Goal: Information Seeking & Learning: Understand process/instructions

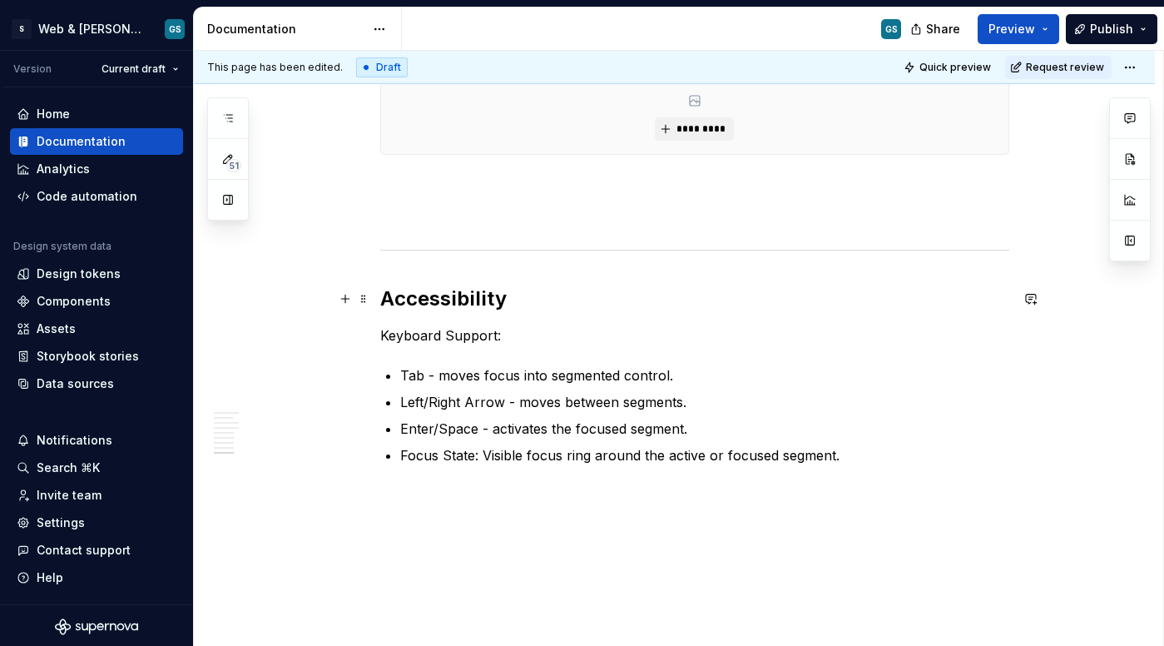
scroll to position [2419, 0]
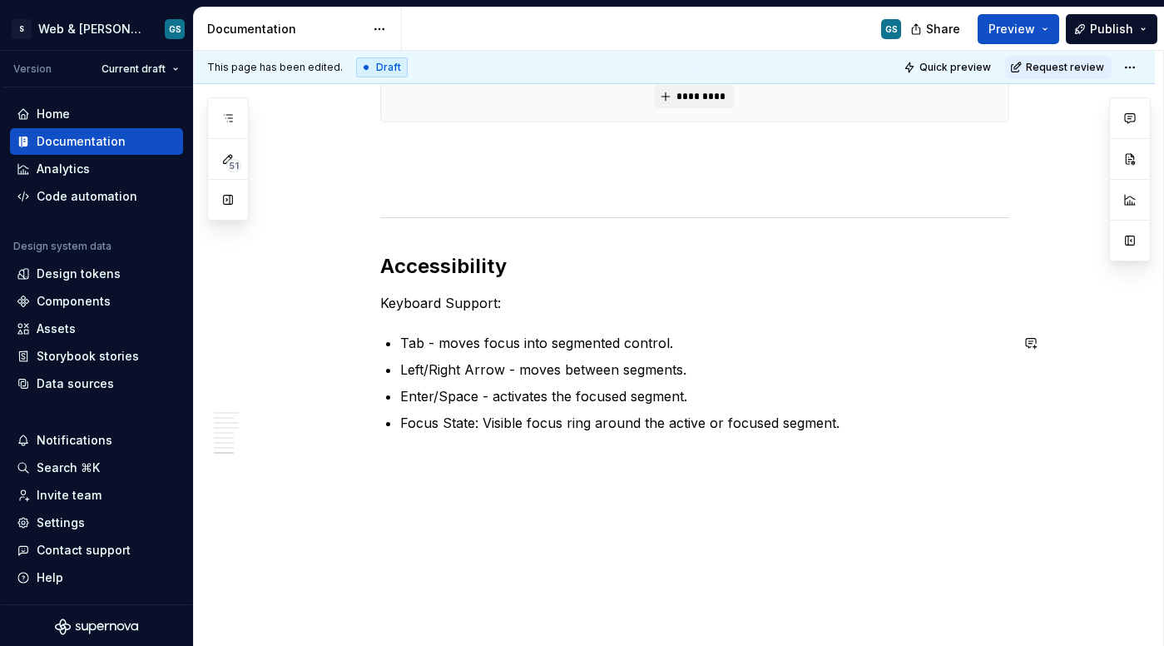
type textarea "*"
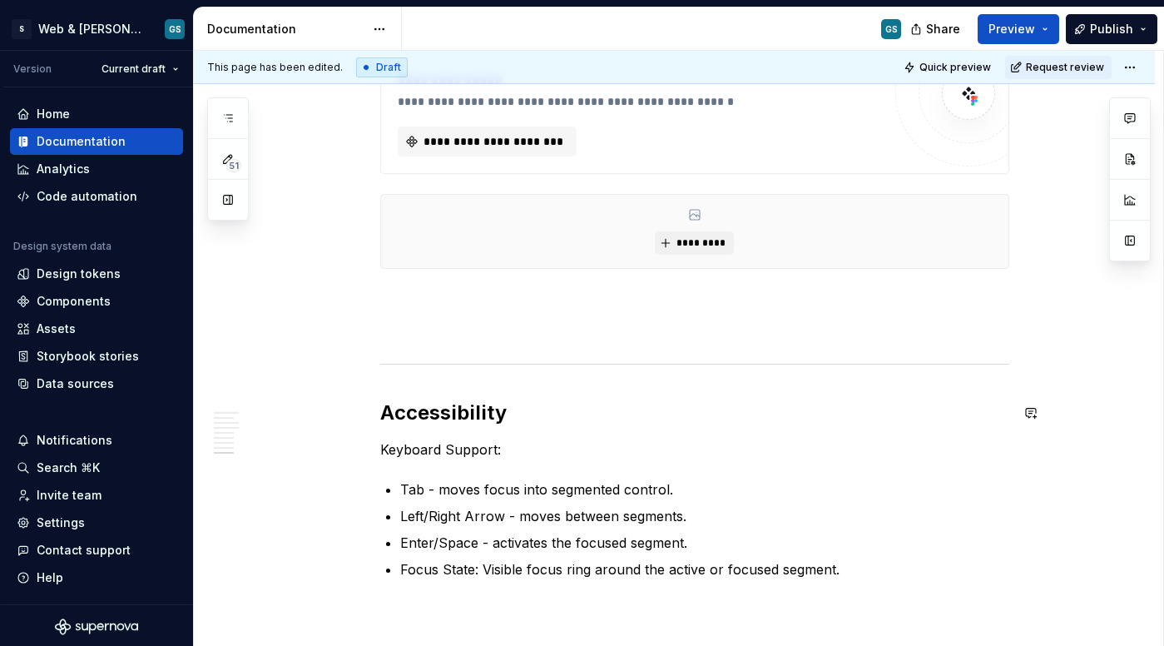
scroll to position [2270, 0]
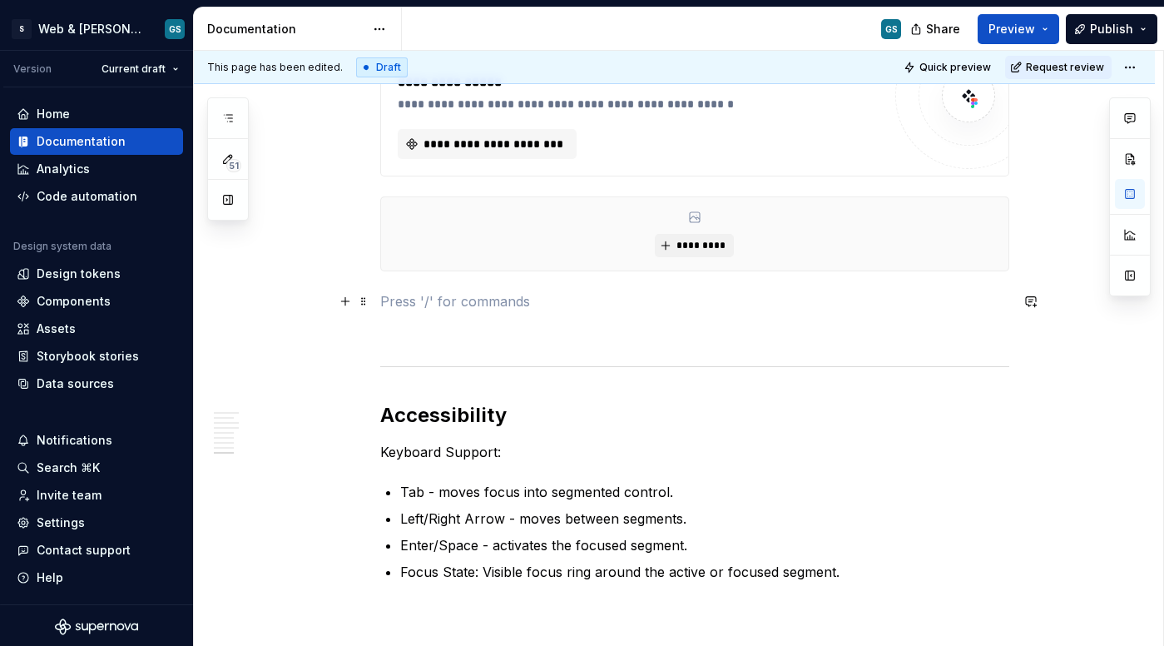
click at [415, 310] on p at bounding box center [694, 301] width 629 height 20
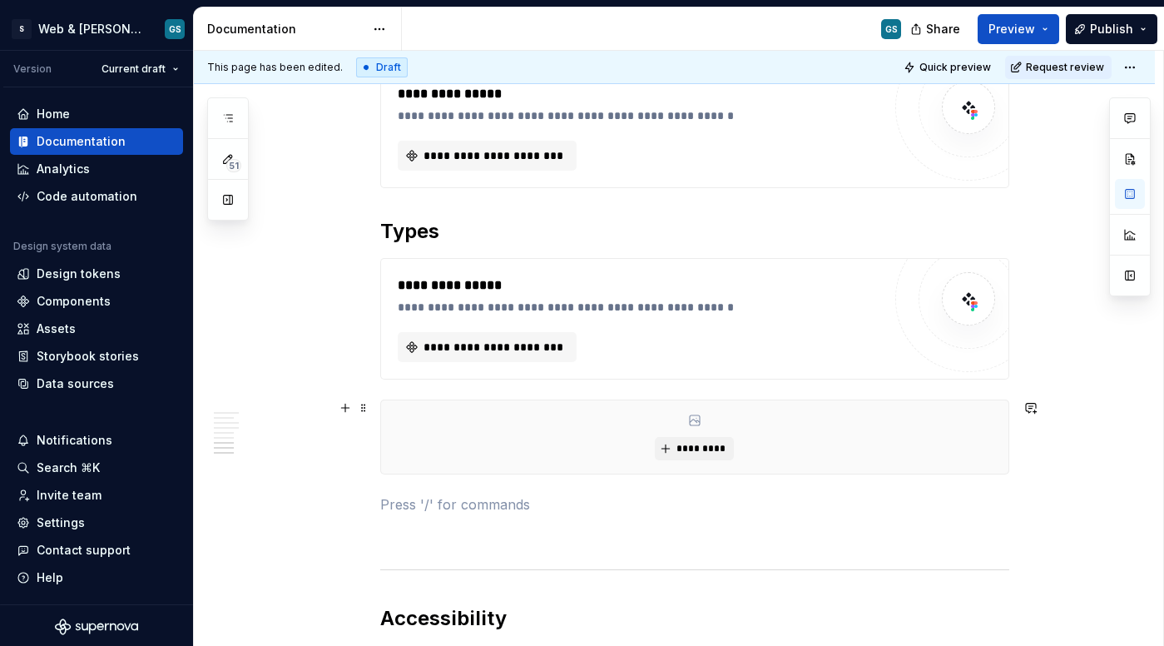
scroll to position [2066, 0]
click at [401, 495] on p "Widgh" at bounding box center [694, 505] width 629 height 20
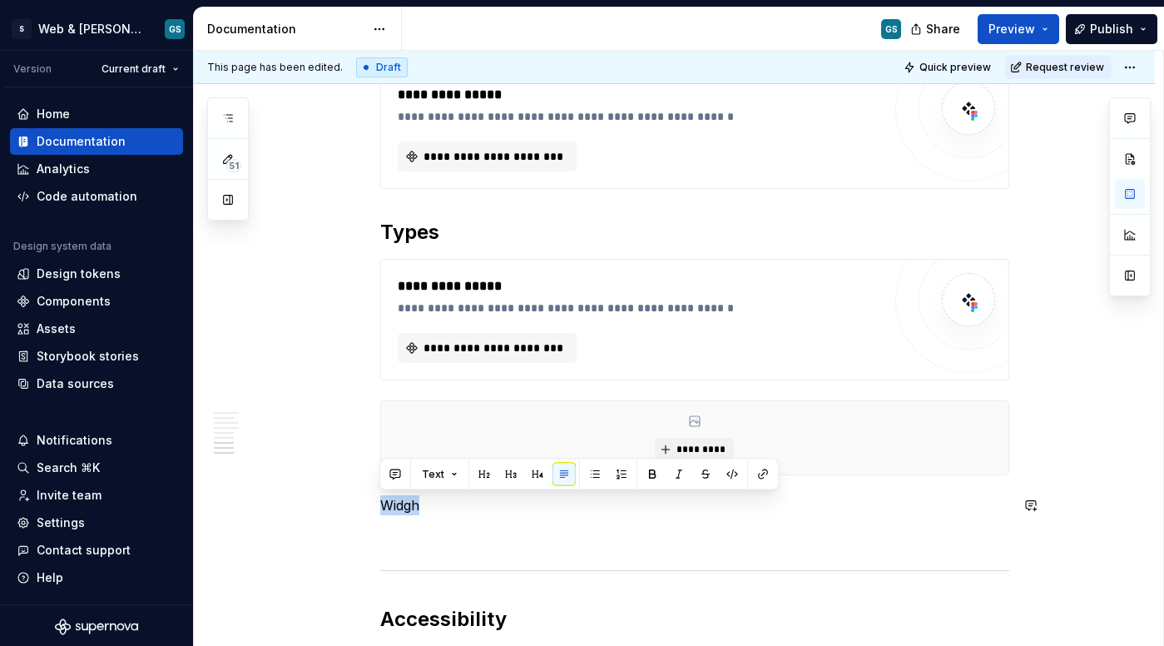
click at [401, 495] on p "Widgh" at bounding box center [694, 505] width 629 height 20
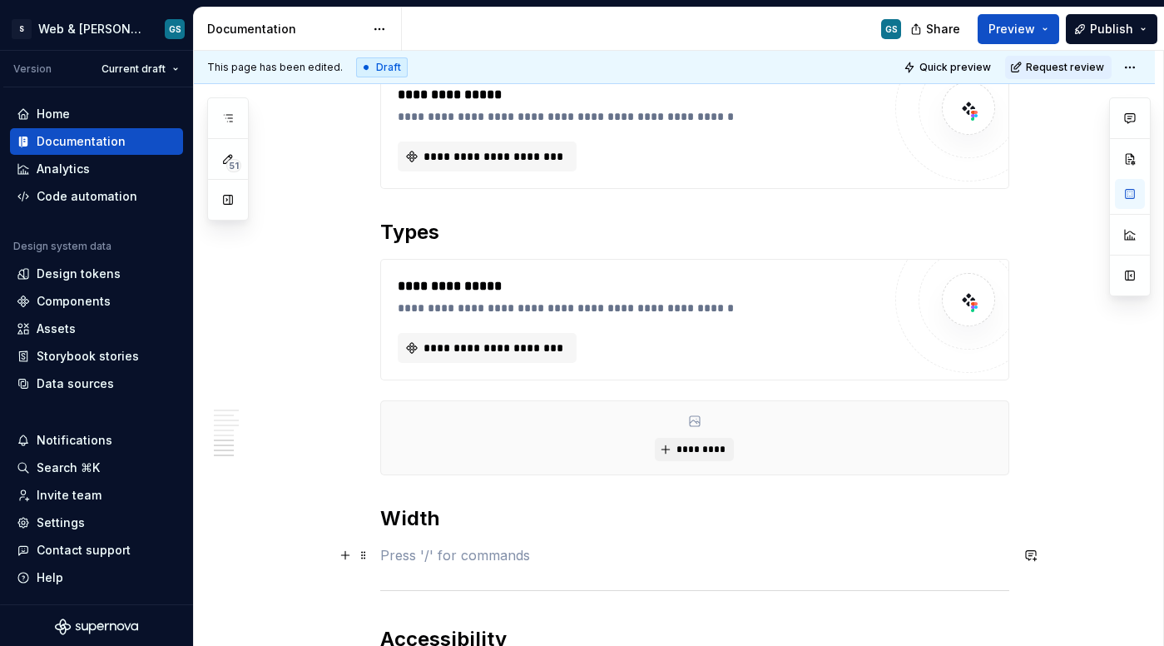
click at [405, 552] on p at bounding box center [694, 555] width 629 height 20
click at [345, 551] on button "button" at bounding box center [345, 555] width 23 height 23
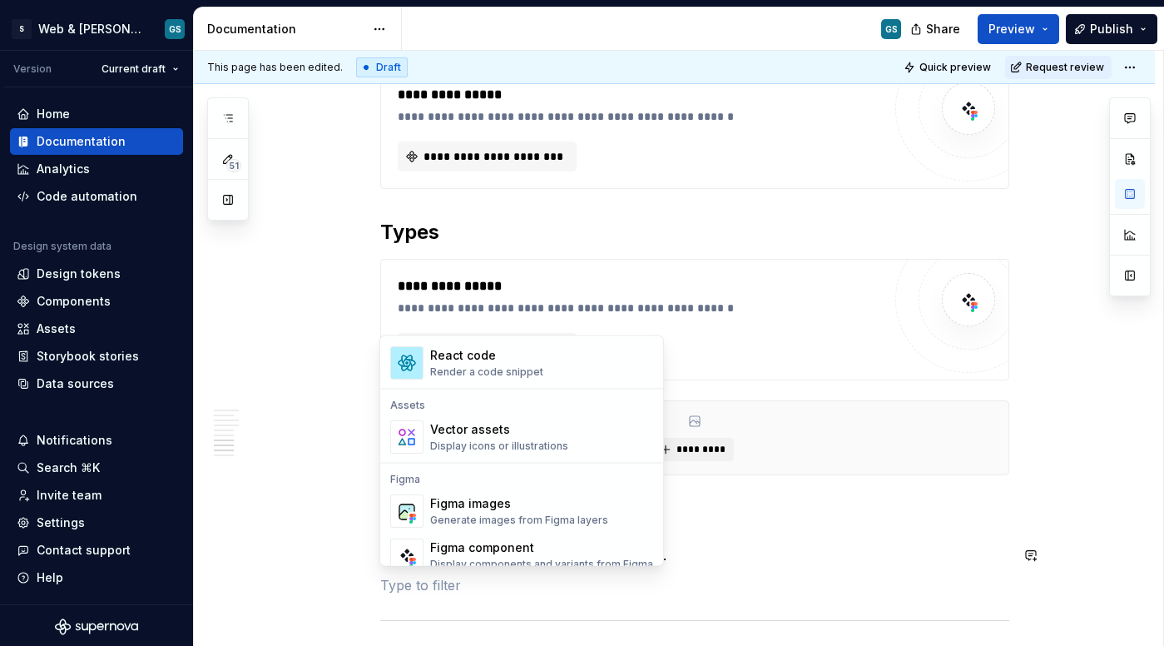
scroll to position [1466, 0]
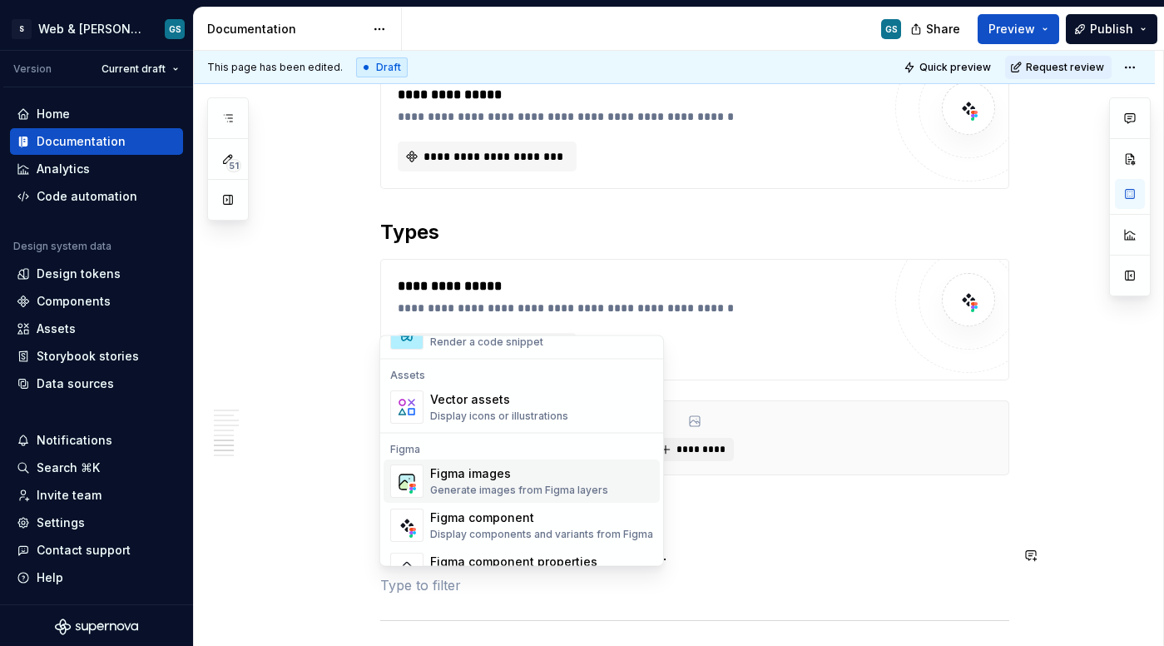
click at [559, 485] on div "Generate images from Figma layers" at bounding box center [519, 490] width 178 height 13
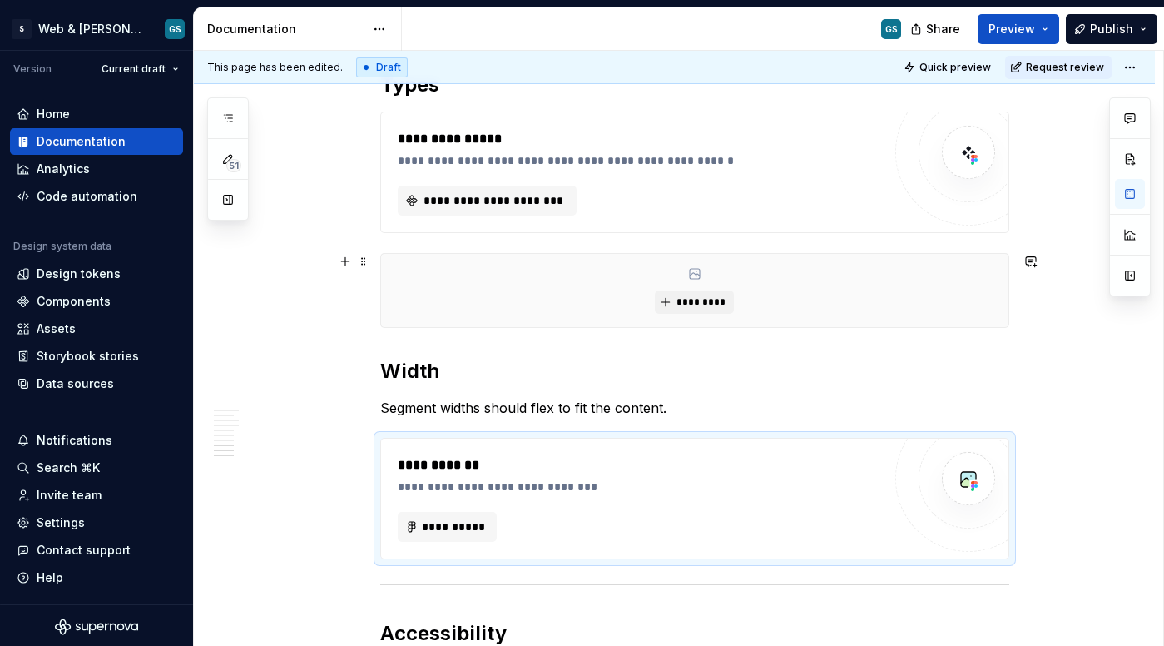
scroll to position [2236, 0]
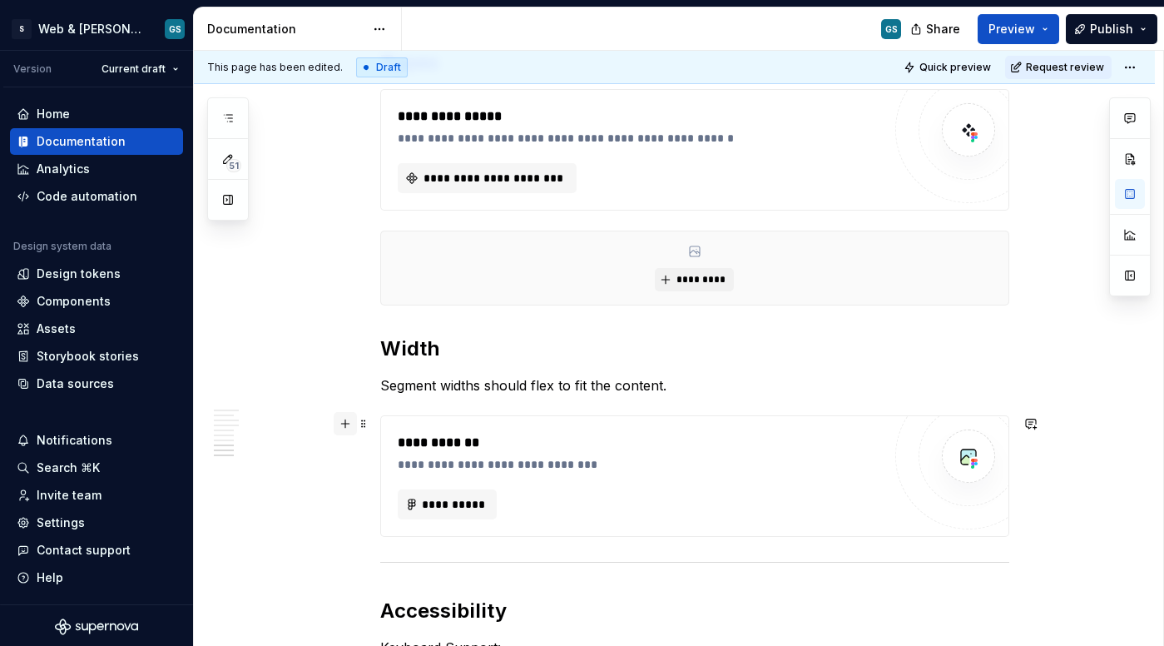
click at [349, 423] on button "button" at bounding box center [345, 423] width 23 height 23
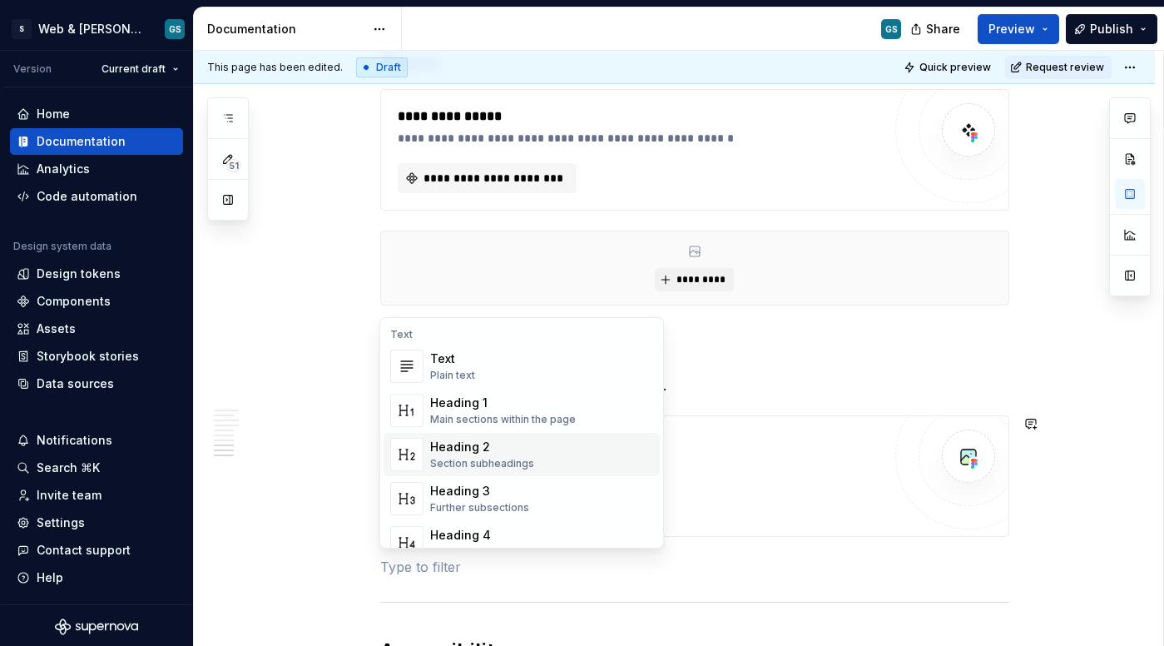
click at [529, 460] on div "Section subheadings" at bounding box center [482, 463] width 104 height 13
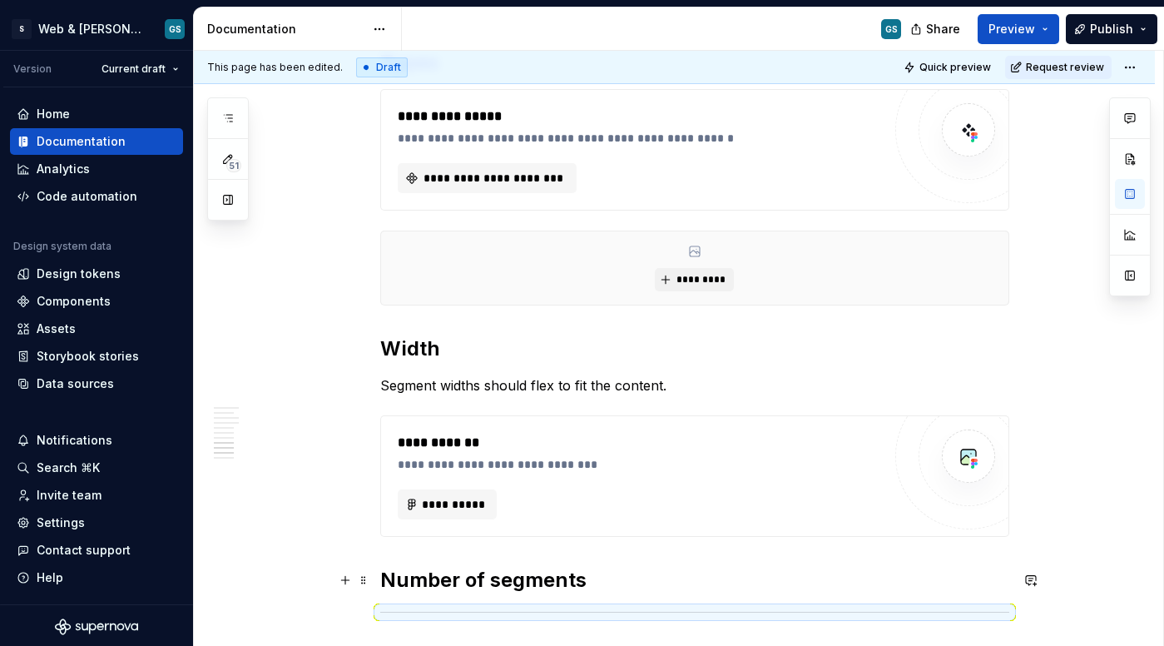
click at [613, 574] on h2 "Number of segments" at bounding box center [694, 580] width 629 height 27
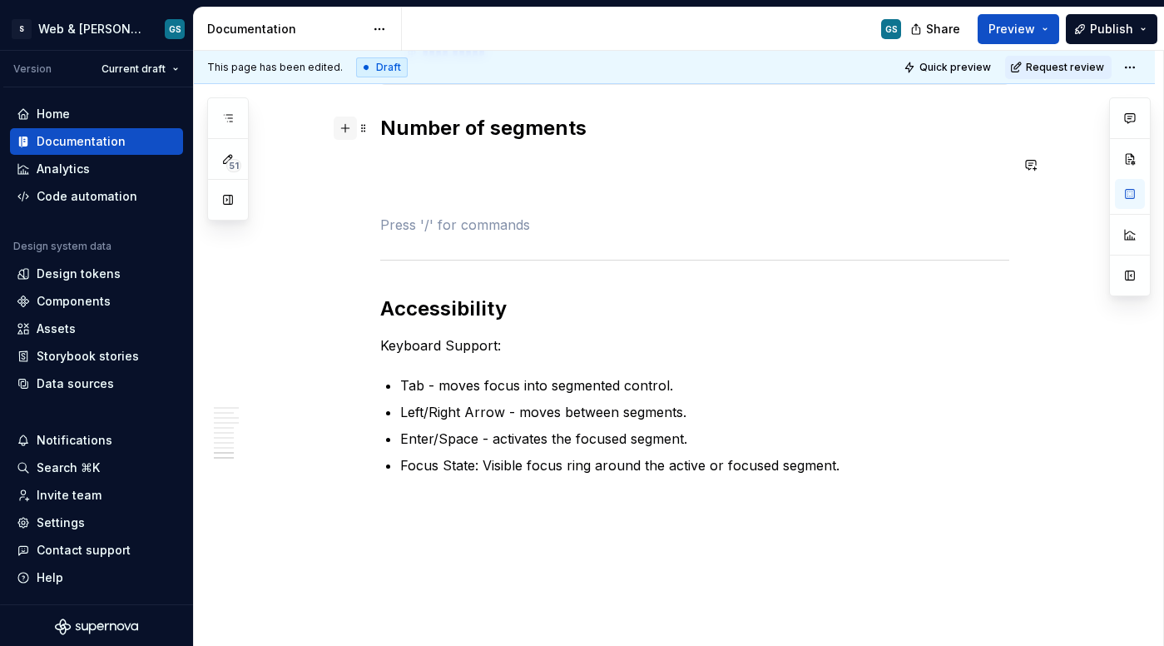
scroll to position [2687, 0]
click at [346, 127] on button "button" at bounding box center [345, 128] width 23 height 23
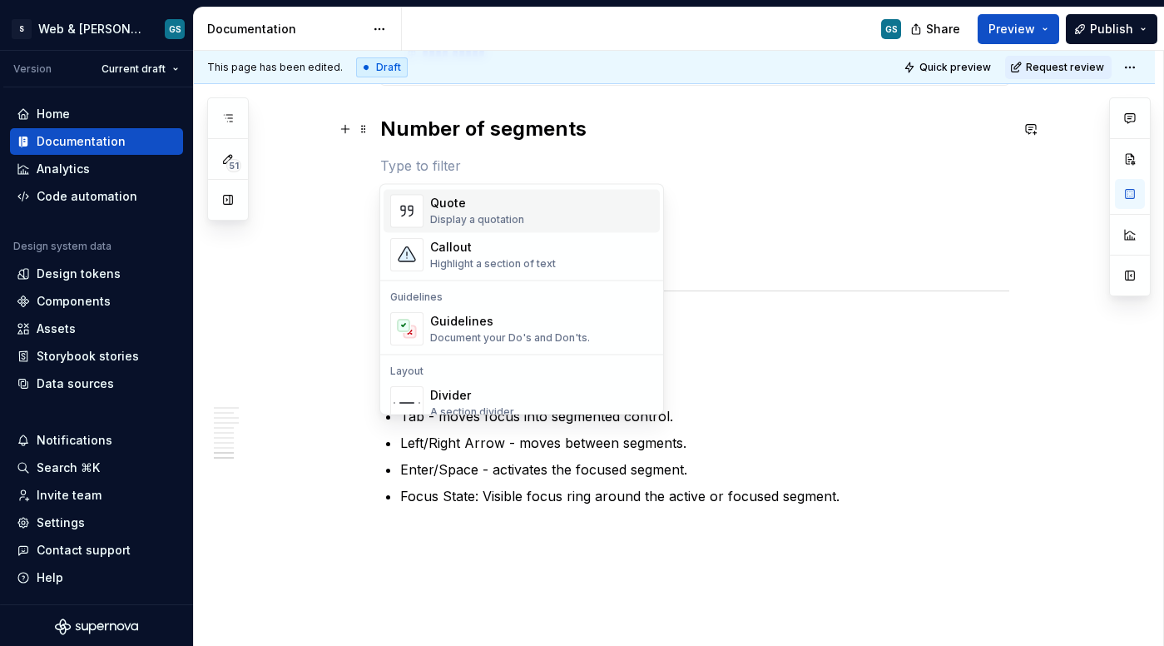
scroll to position [397, 0]
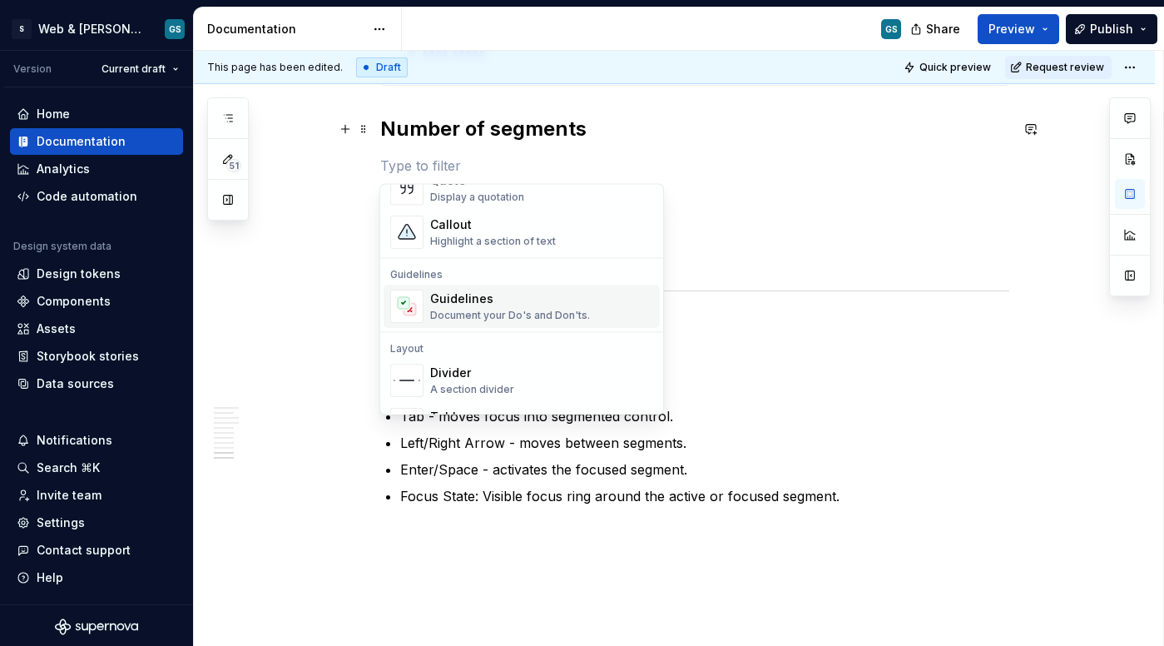
click at [532, 311] on div "Document your Do's and Don'ts." at bounding box center [510, 316] width 160 height 13
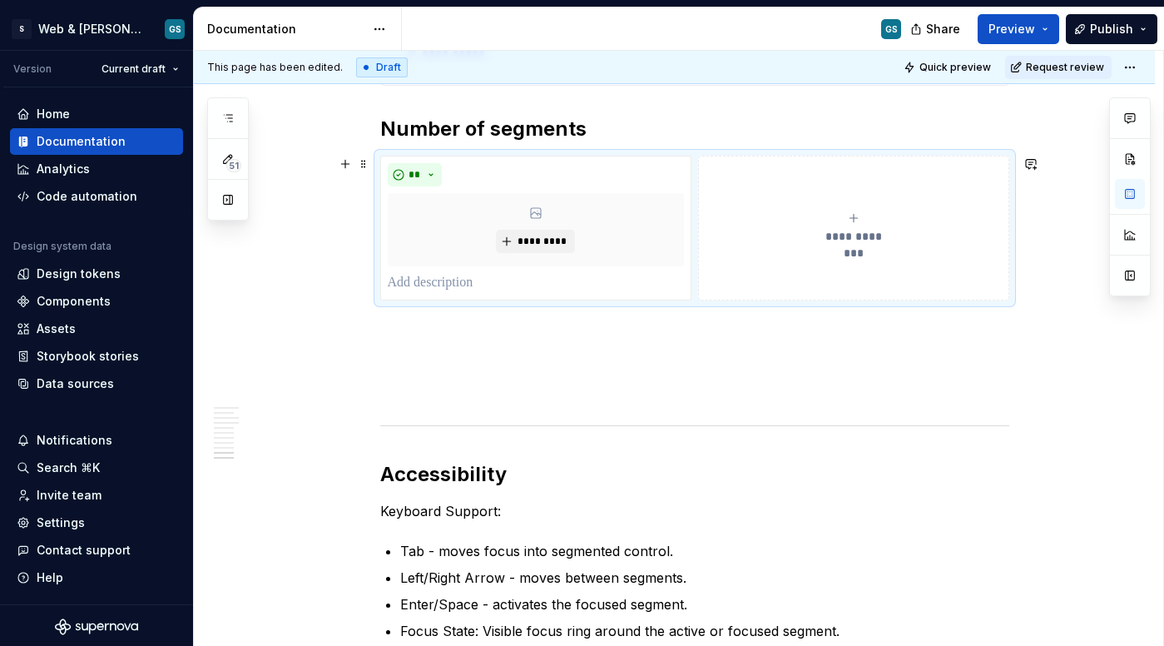
click at [845, 226] on div "**********" at bounding box center [854, 227] width 296 height 33
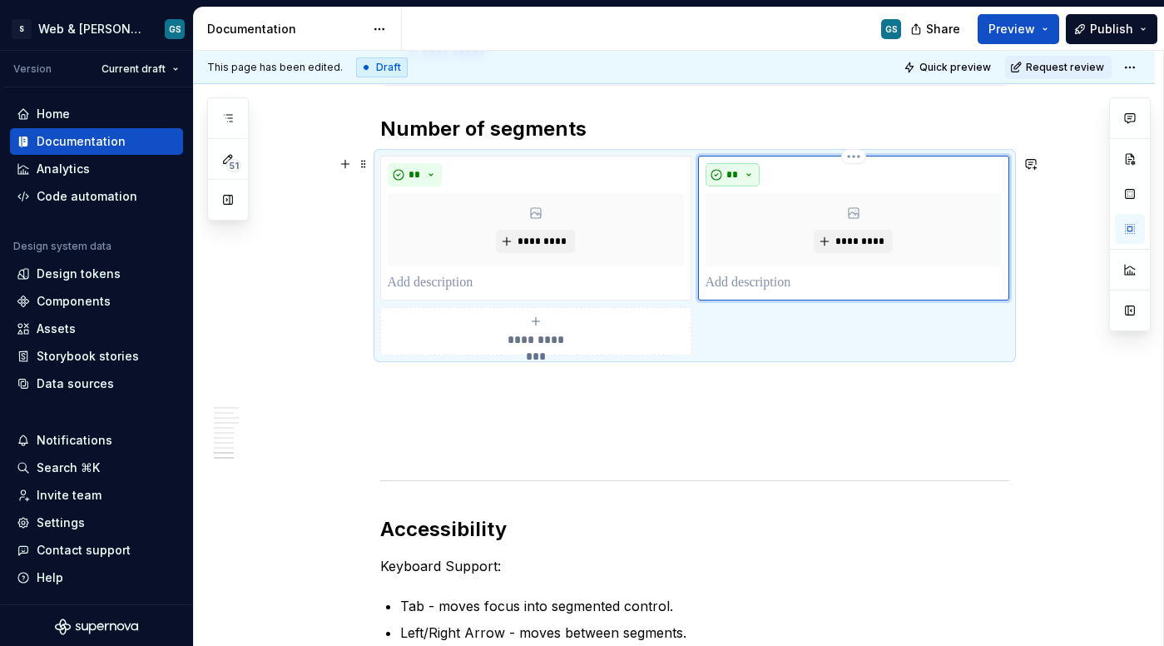
click at [735, 178] on span "**" at bounding box center [733, 174] width 13 height 13
click at [750, 237] on span "Don't" at bounding box center [780, 234] width 142 height 27
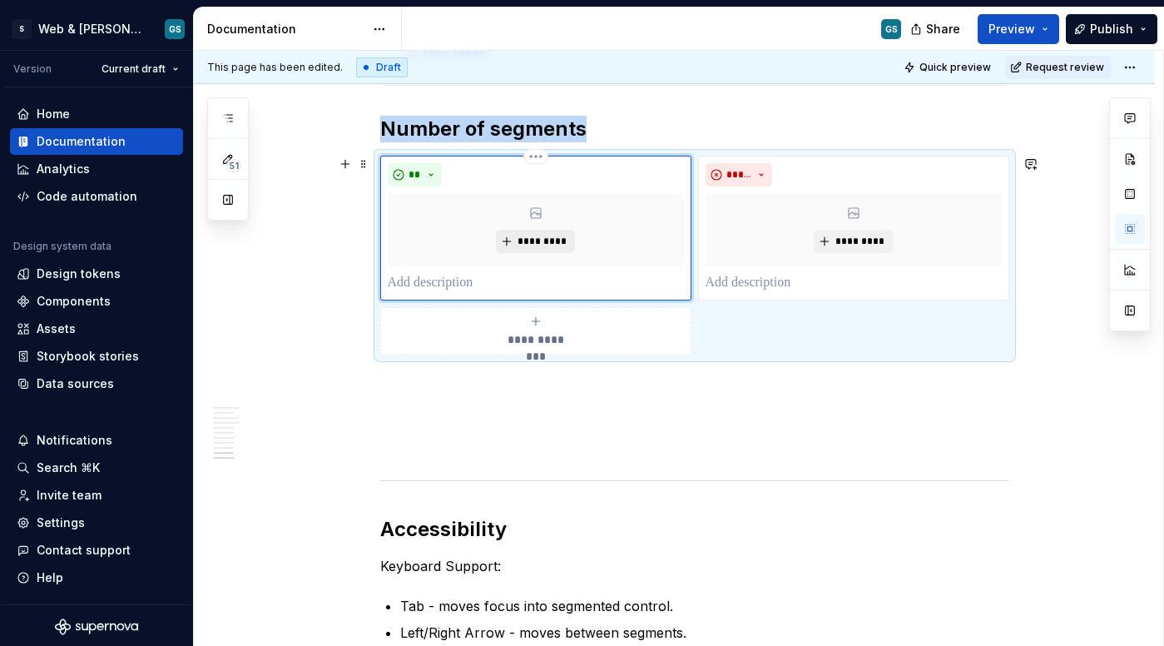
click at [539, 240] on span "*********" at bounding box center [542, 241] width 51 height 13
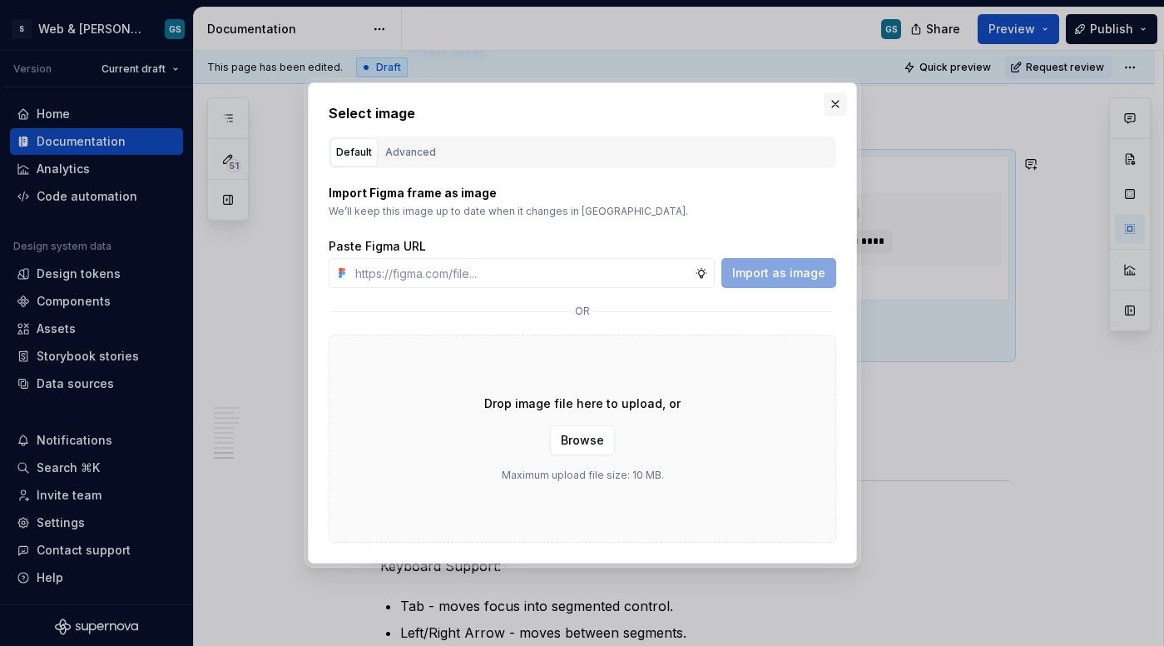
click at [836, 107] on button "button" at bounding box center [835, 103] width 23 height 23
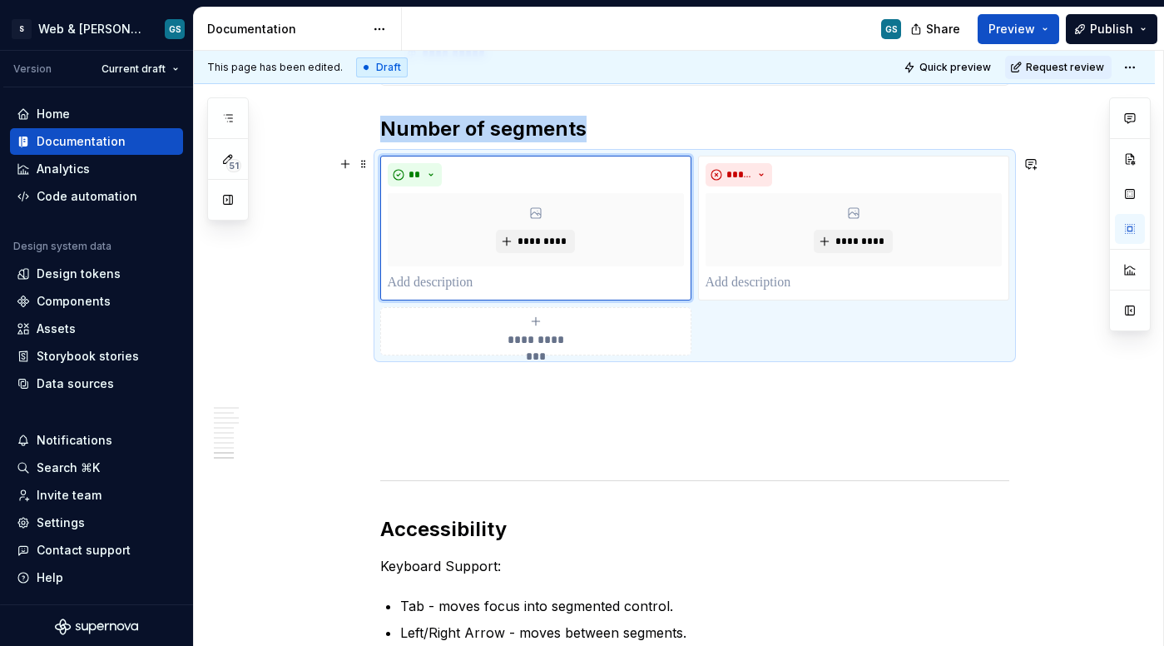
click at [549, 329] on div "**********" at bounding box center [536, 331] width 296 height 33
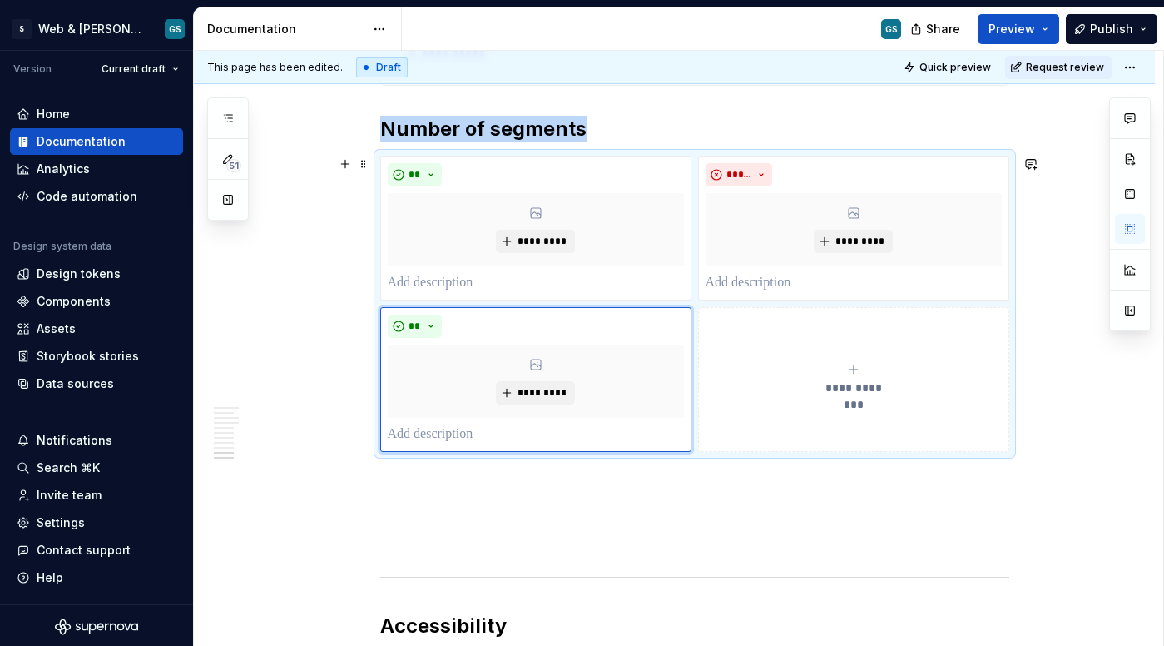
click at [848, 374] on icon "submit" at bounding box center [853, 369] width 13 height 13
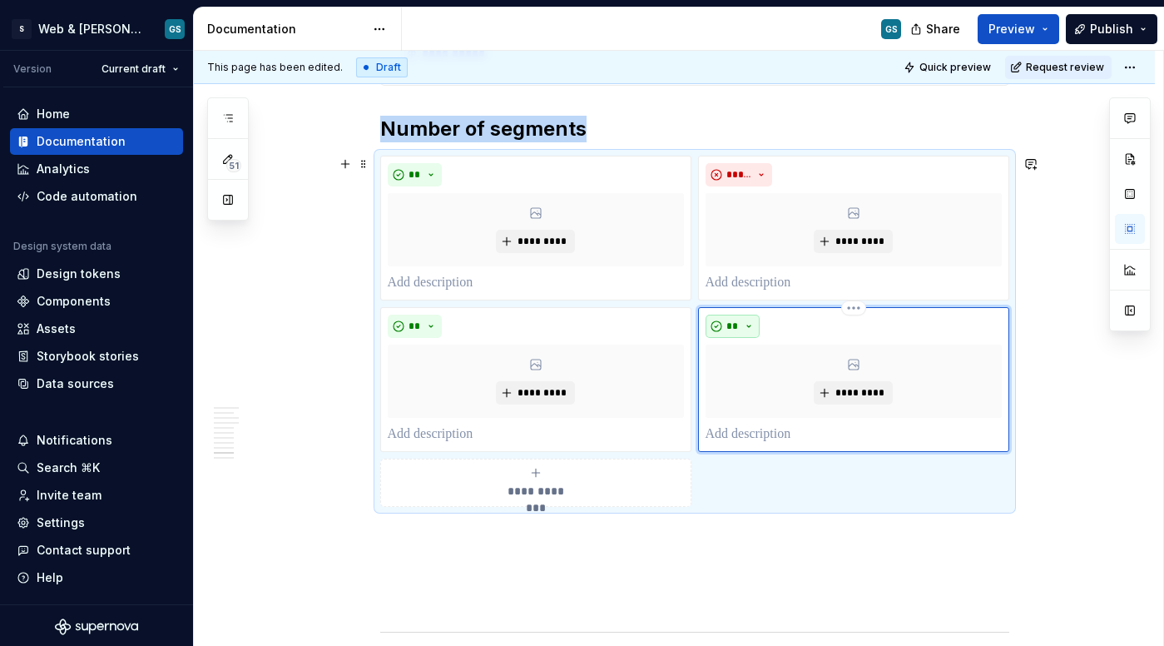
click at [757, 326] on button "**" at bounding box center [733, 326] width 55 height 23
click at [757, 378] on div "Don't" at bounding box center [771, 385] width 31 height 17
click at [588, 489] on div "**********" at bounding box center [536, 482] width 296 height 33
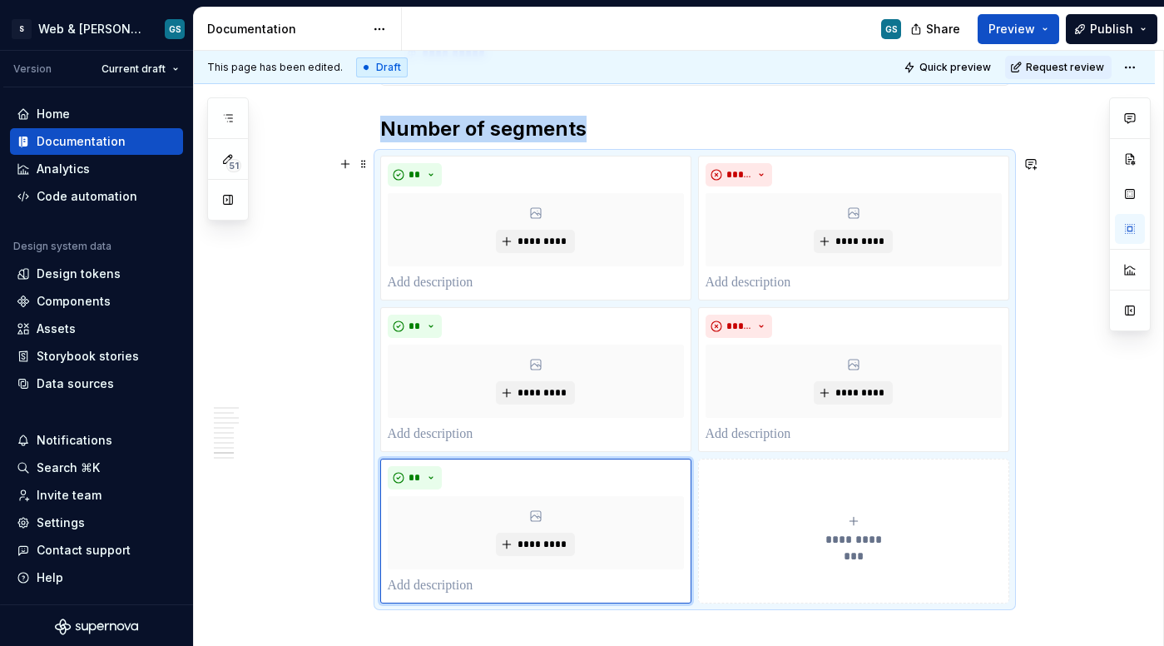
click at [827, 514] on div "**********" at bounding box center [854, 530] width 296 height 33
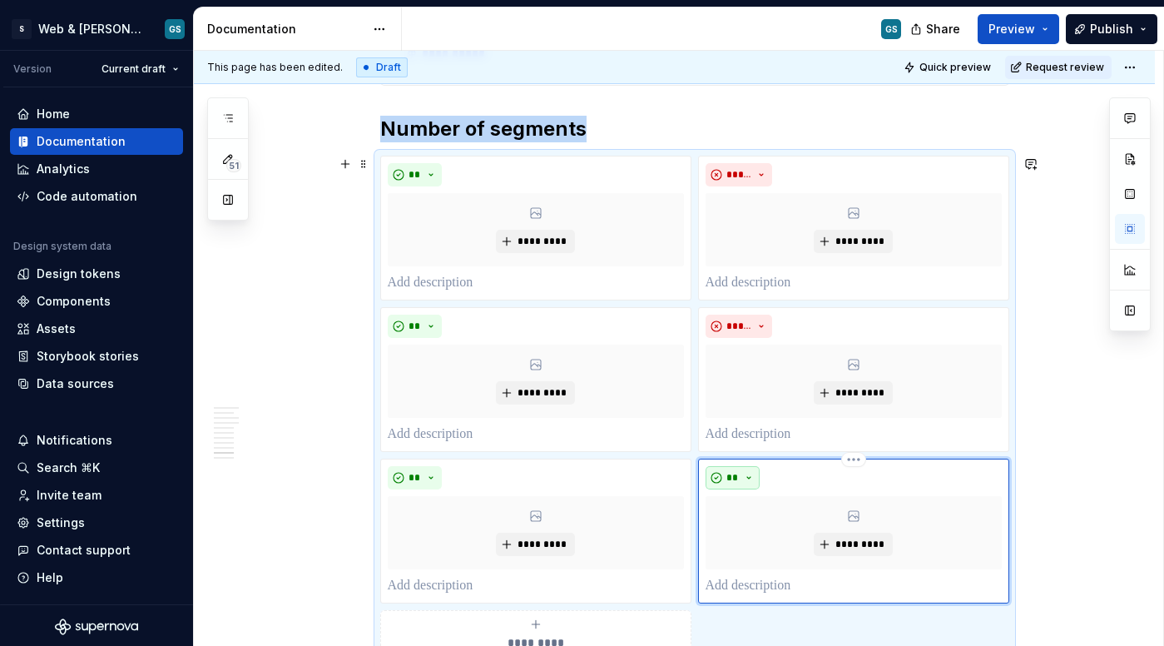
click at [741, 481] on button "**" at bounding box center [733, 477] width 55 height 23
click at [757, 527] on span "Don't" at bounding box center [780, 537] width 142 height 27
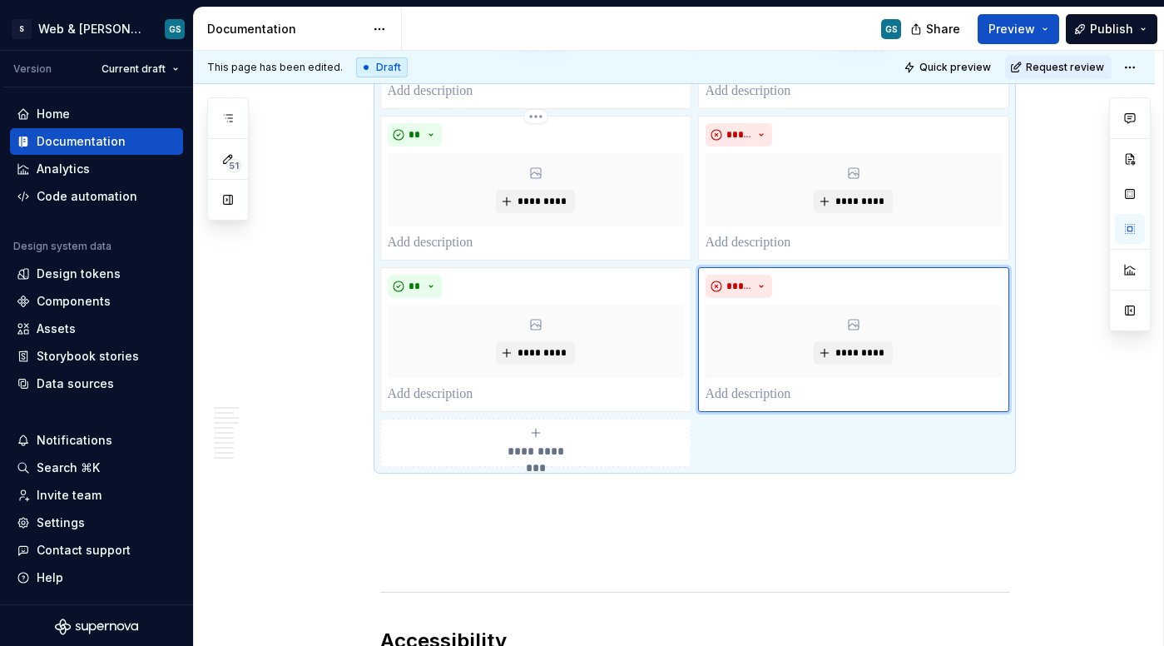
scroll to position [2884, 0]
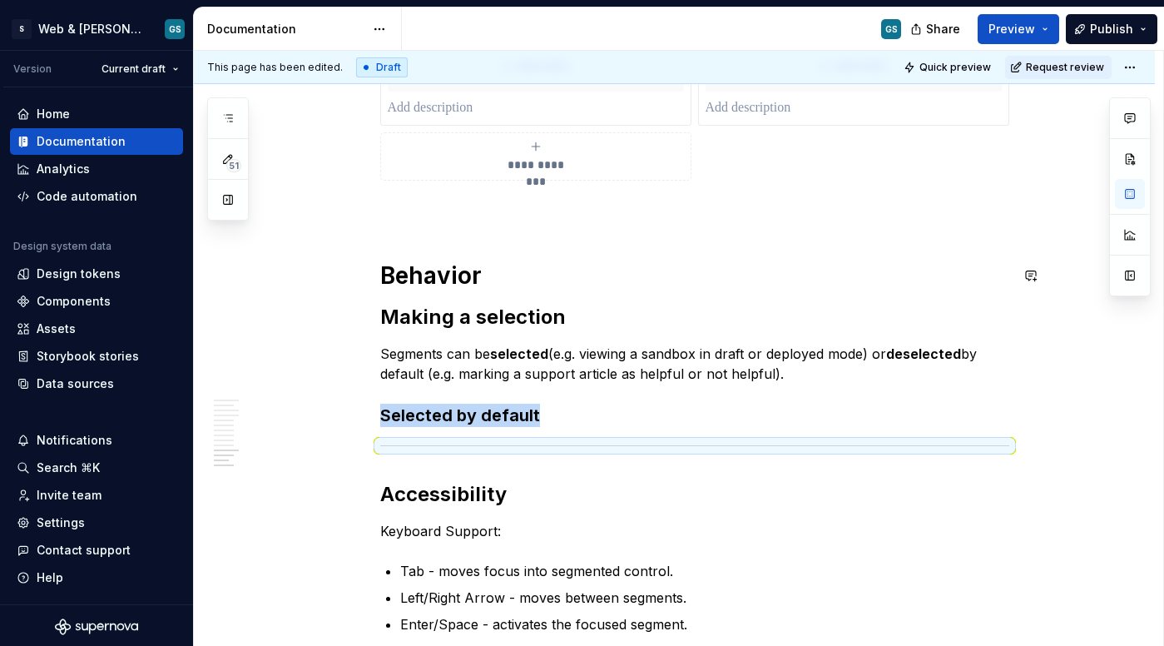
scroll to position [3205, 0]
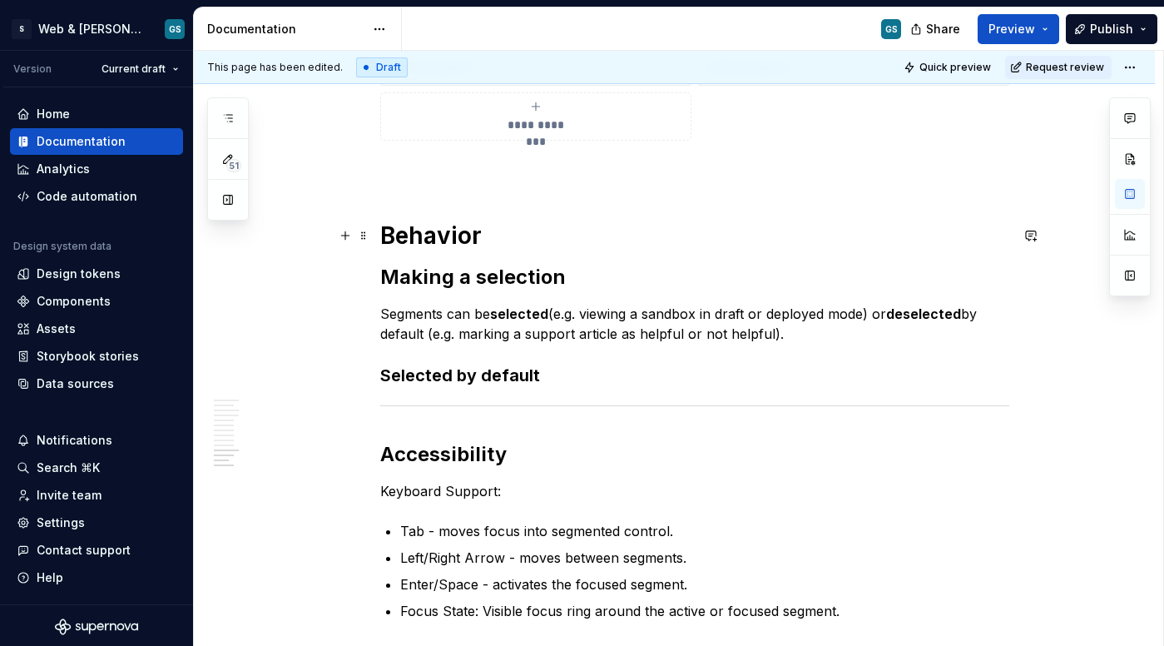
click at [432, 234] on strong "Behavior" at bounding box center [431, 235] width 102 height 28
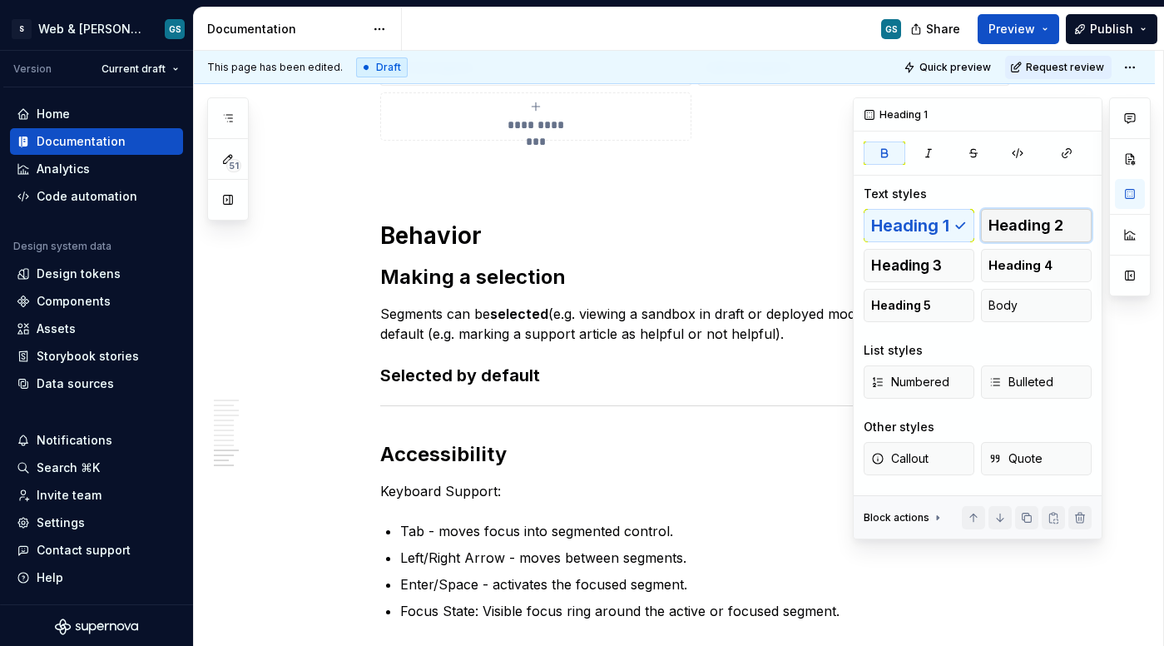
click at [1014, 218] on span "Heading 2" at bounding box center [1026, 225] width 75 height 17
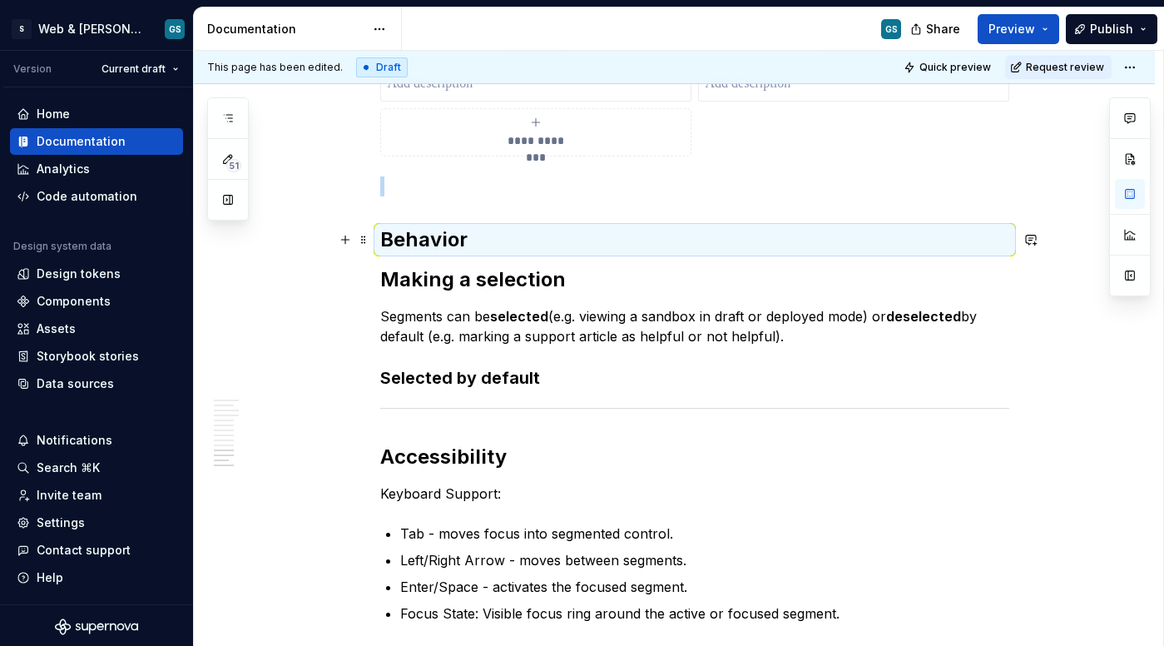
scroll to position [3184, 0]
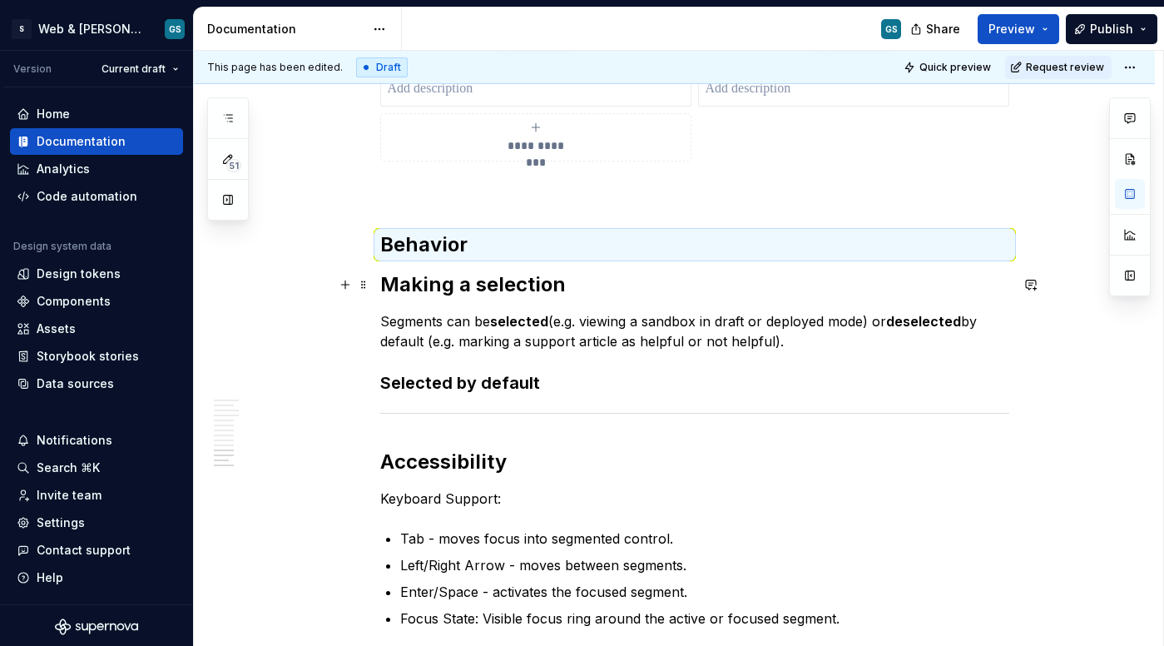
click at [481, 280] on strong "Making a selection" at bounding box center [473, 284] width 186 height 24
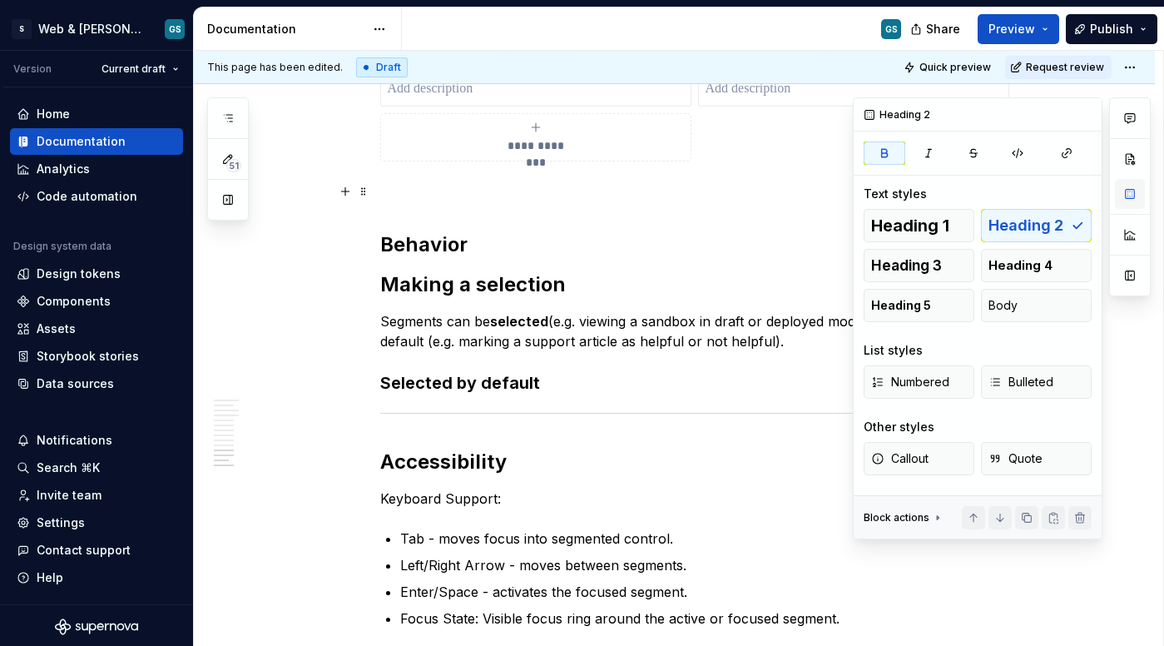
click at [1125, 194] on button "button" at bounding box center [1130, 194] width 30 height 30
click at [1010, 275] on button "Heading 4" at bounding box center [1036, 265] width 111 height 33
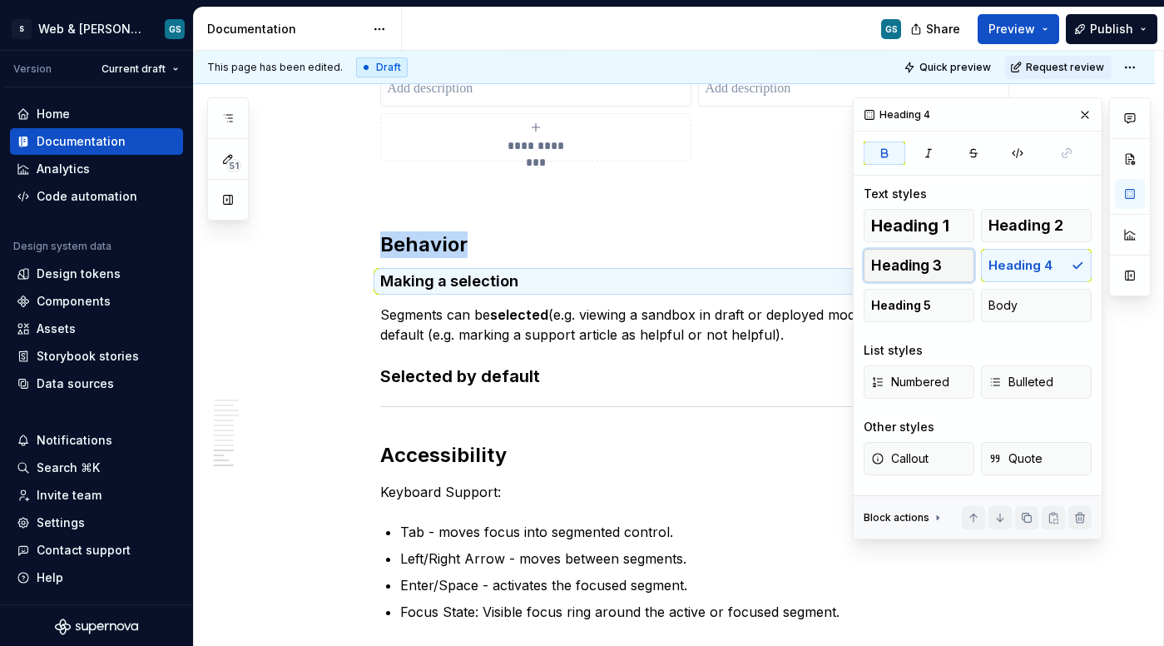
click at [911, 266] on span "Heading 3" at bounding box center [906, 265] width 71 height 17
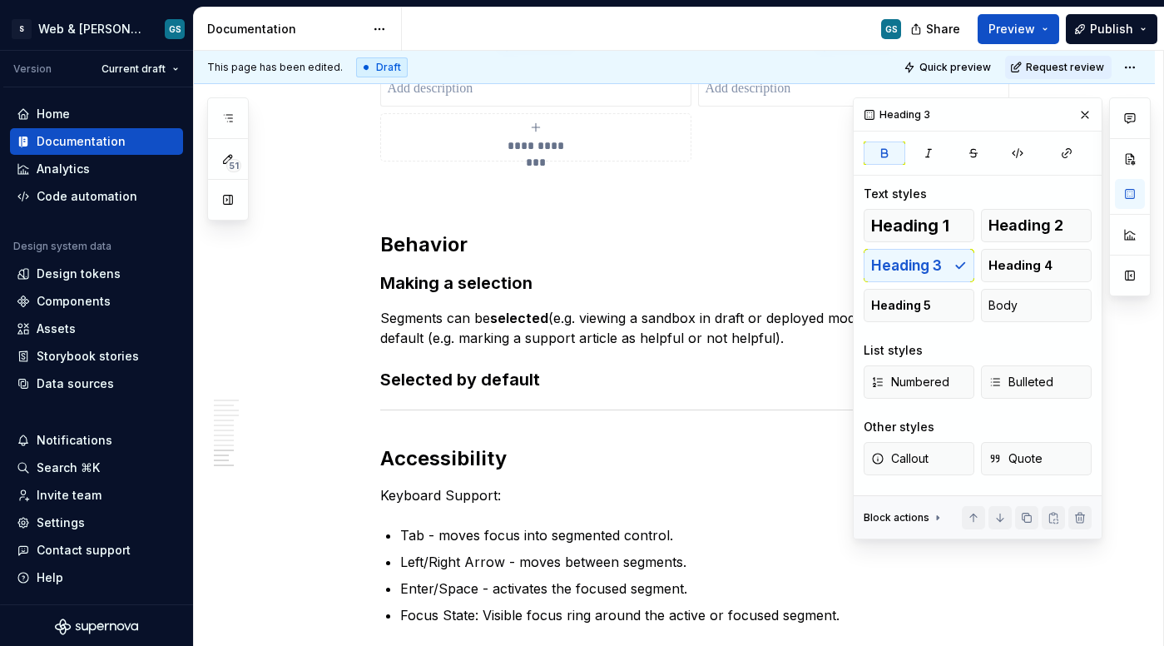
click at [445, 390] on h3 "Selected by default" at bounding box center [694, 379] width 629 height 23
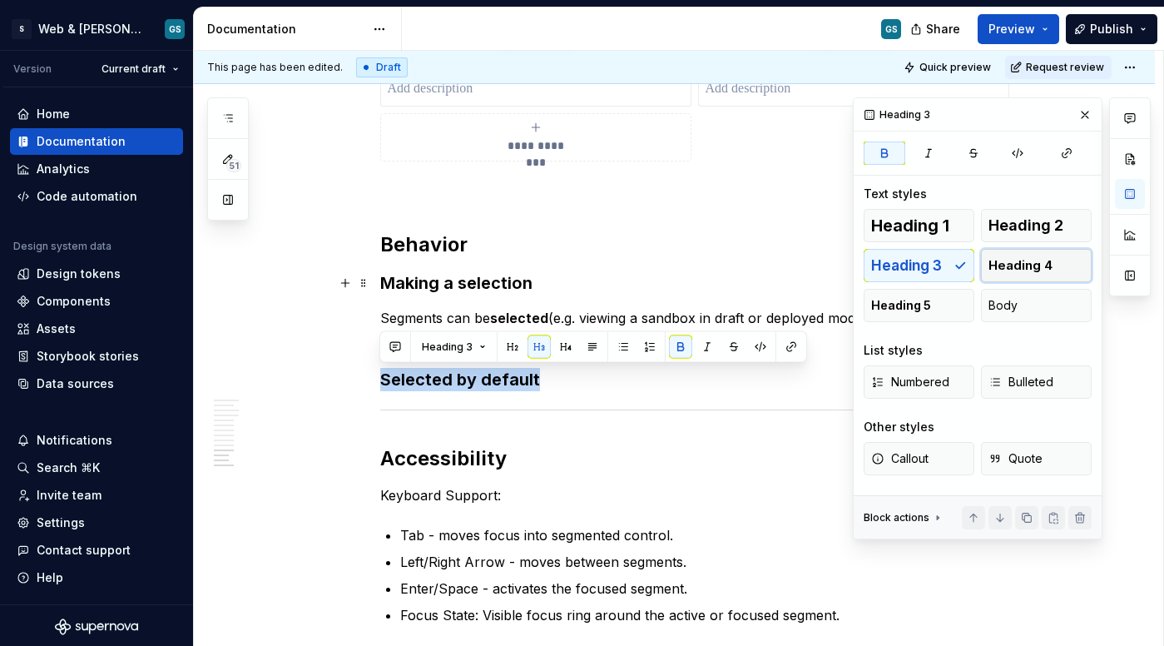
click at [1036, 266] on span "Heading 4" at bounding box center [1021, 265] width 64 height 17
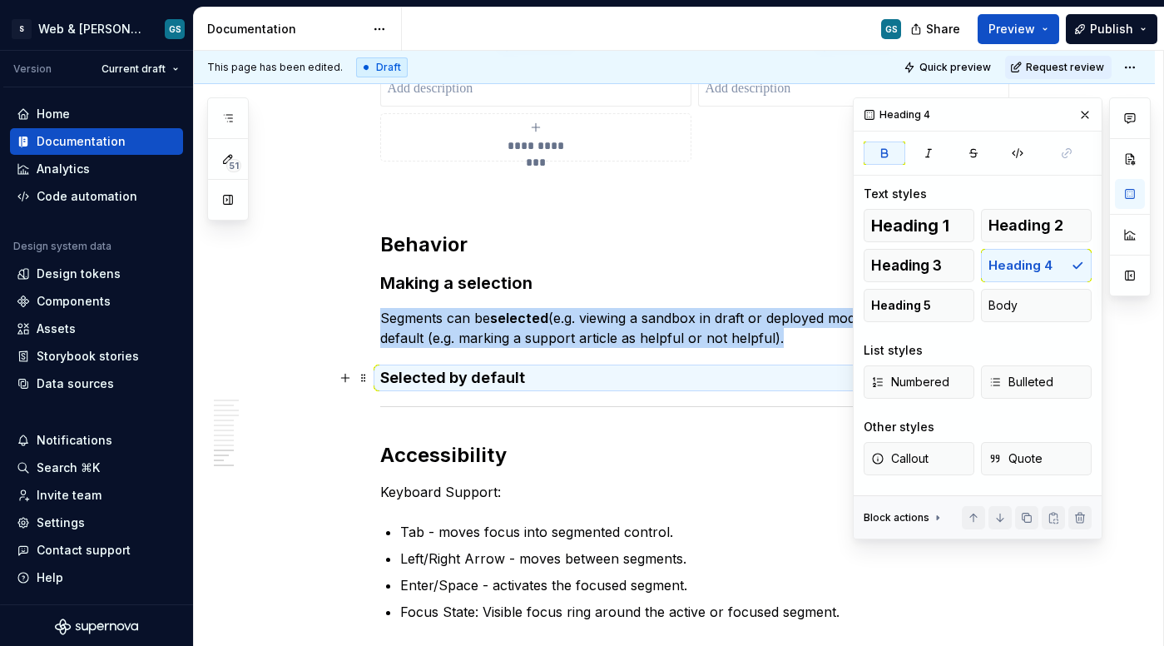
click at [589, 372] on h4 "Selected by default" at bounding box center [694, 378] width 629 height 20
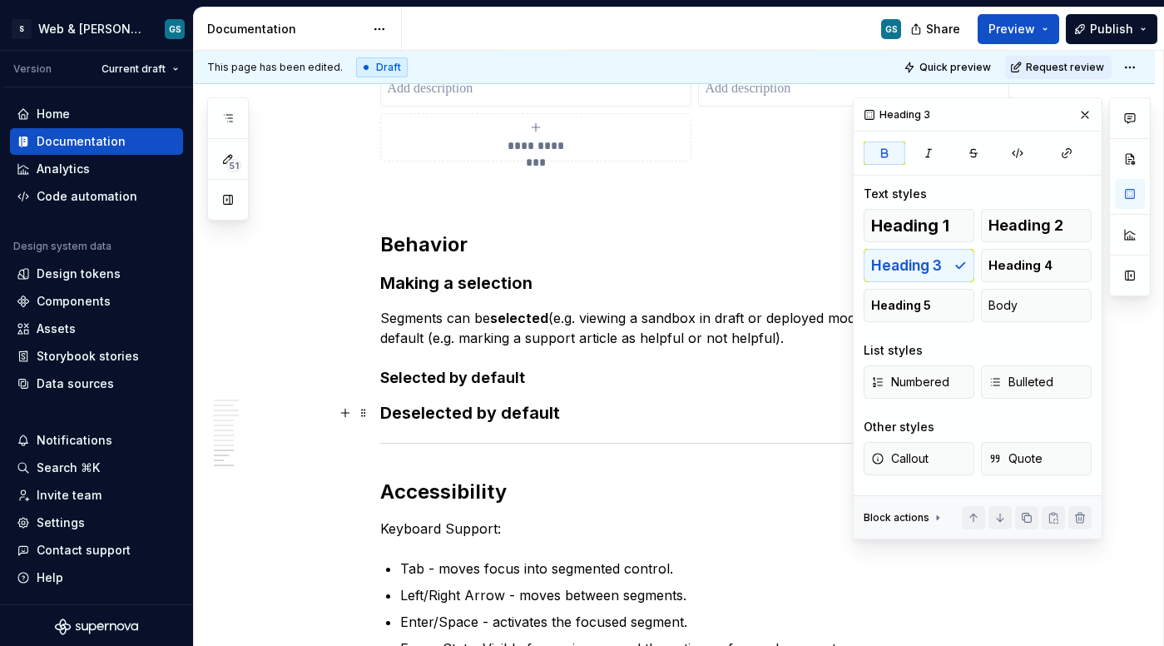
click at [468, 415] on strong "Deselected by default" at bounding box center [470, 413] width 180 height 20
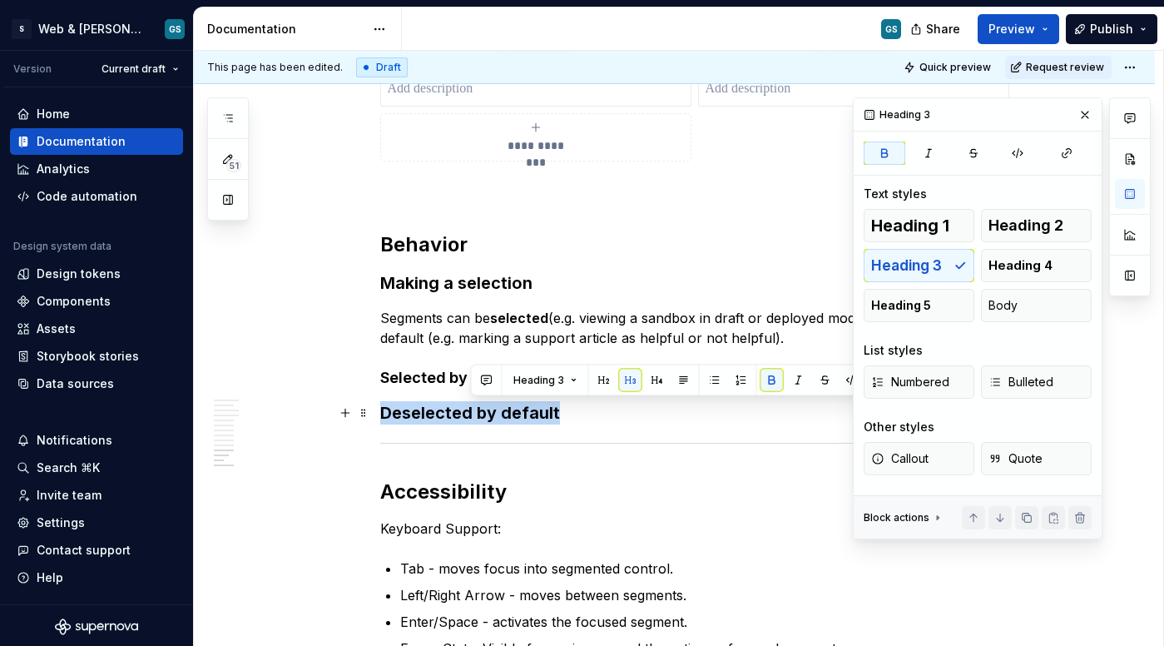
click at [468, 415] on strong "Deselected by default" at bounding box center [470, 413] width 180 height 20
click at [1008, 267] on span "Heading 4" at bounding box center [1021, 265] width 64 height 17
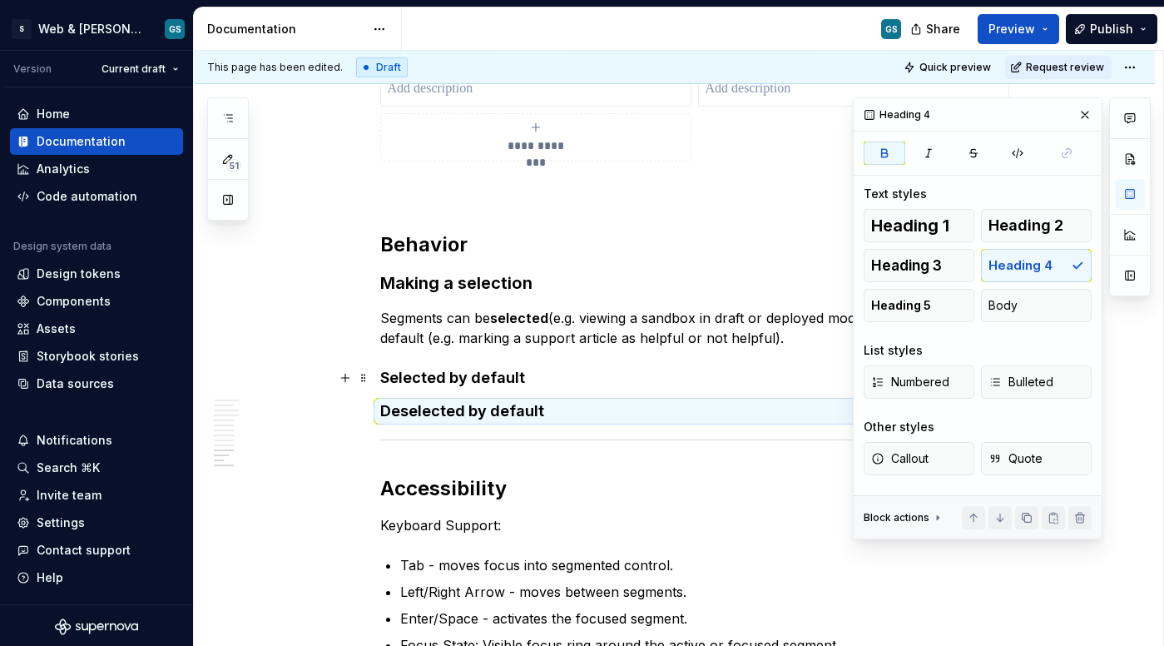
click at [621, 372] on h4 "Selected by default" at bounding box center [694, 378] width 629 height 20
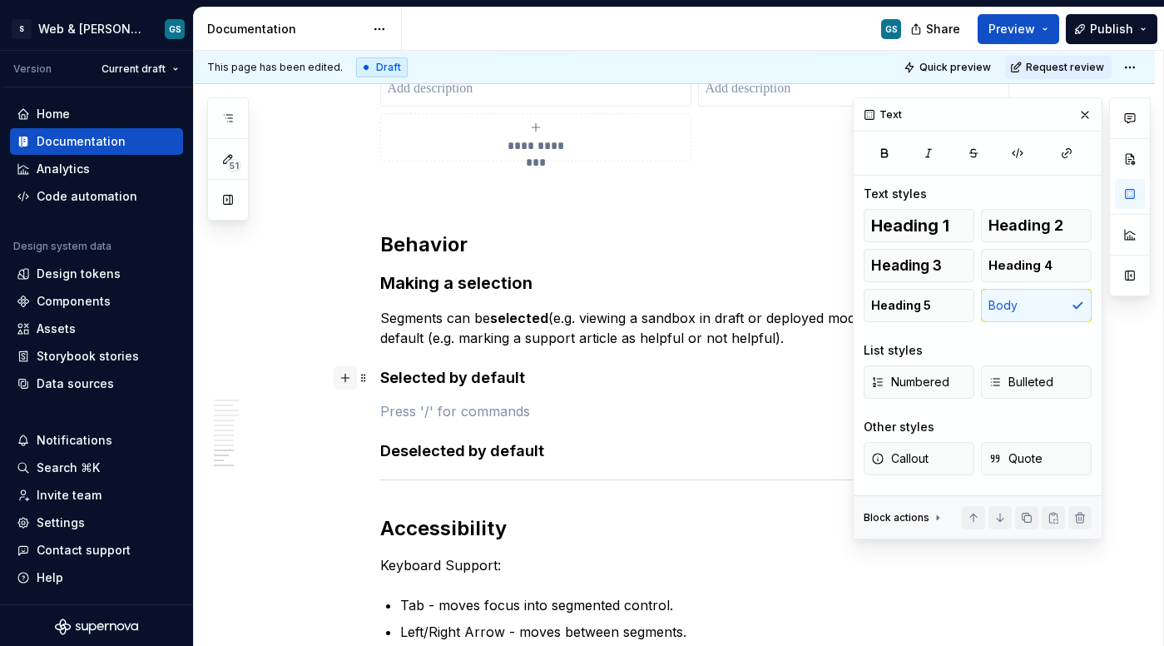
click at [341, 373] on button "button" at bounding box center [345, 377] width 23 height 23
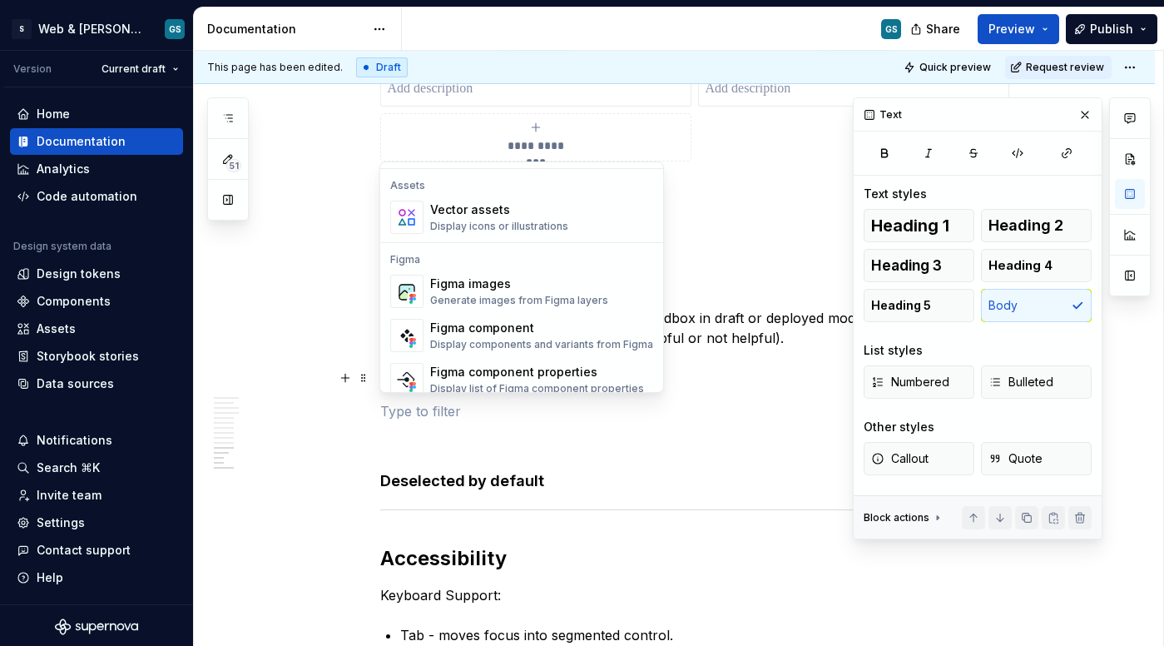
scroll to position [1541, 0]
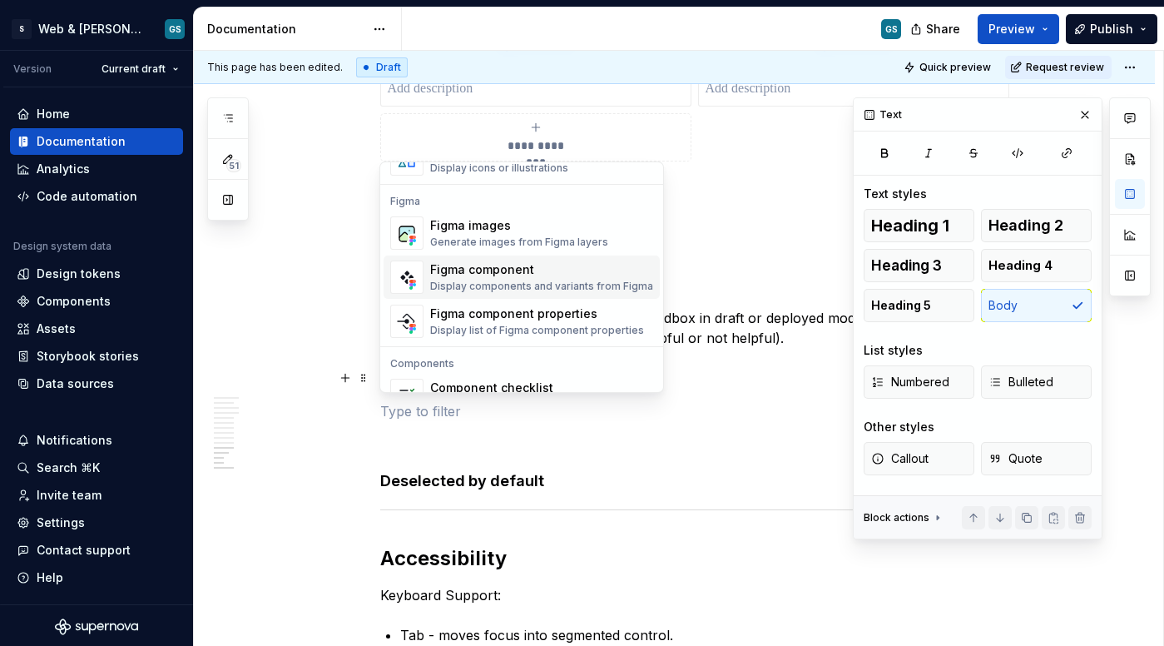
click at [474, 280] on div "Display components and variants from Figma" at bounding box center [541, 286] width 223 height 13
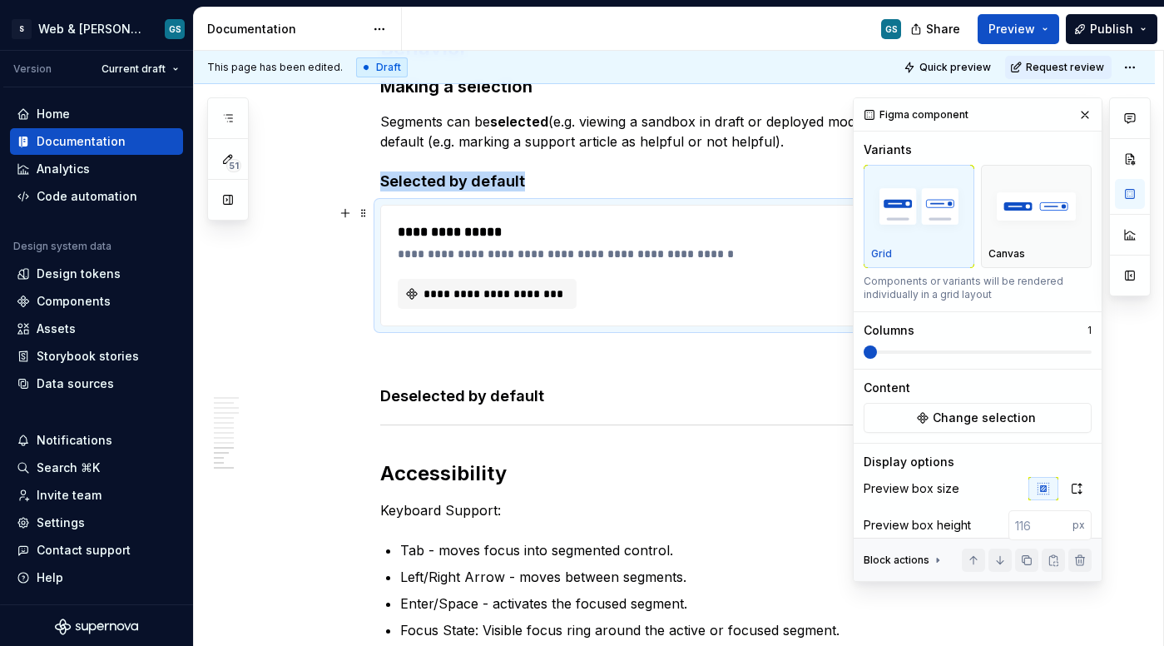
scroll to position [3389, 0]
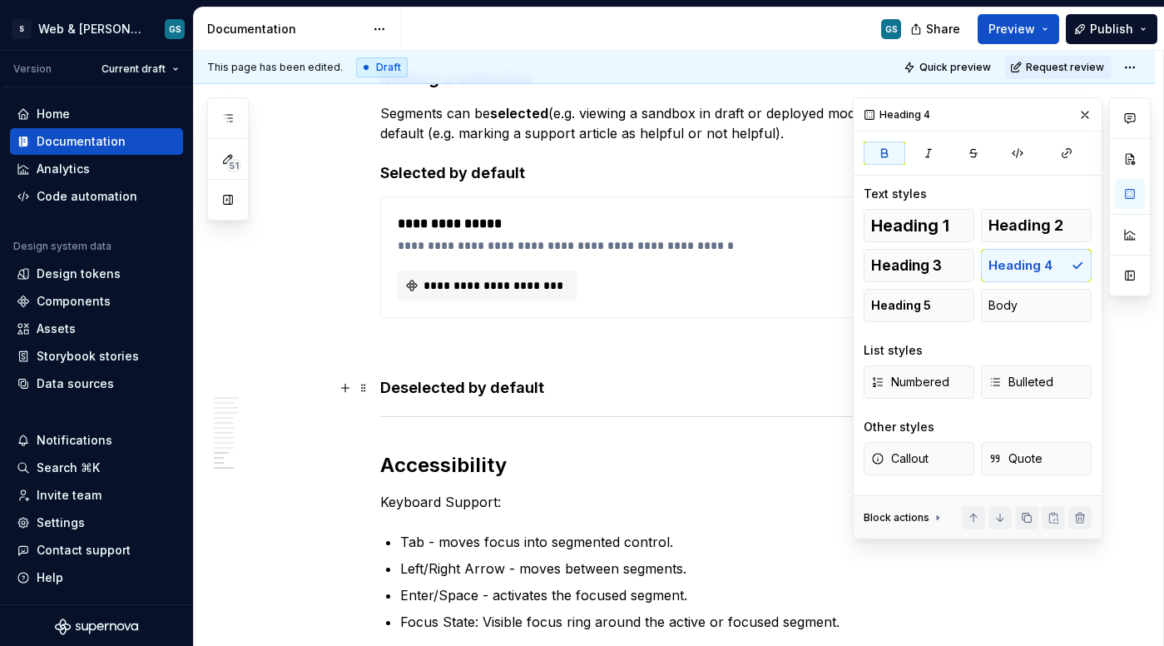
click at [581, 380] on h4 "Deselected by default" at bounding box center [694, 388] width 629 height 20
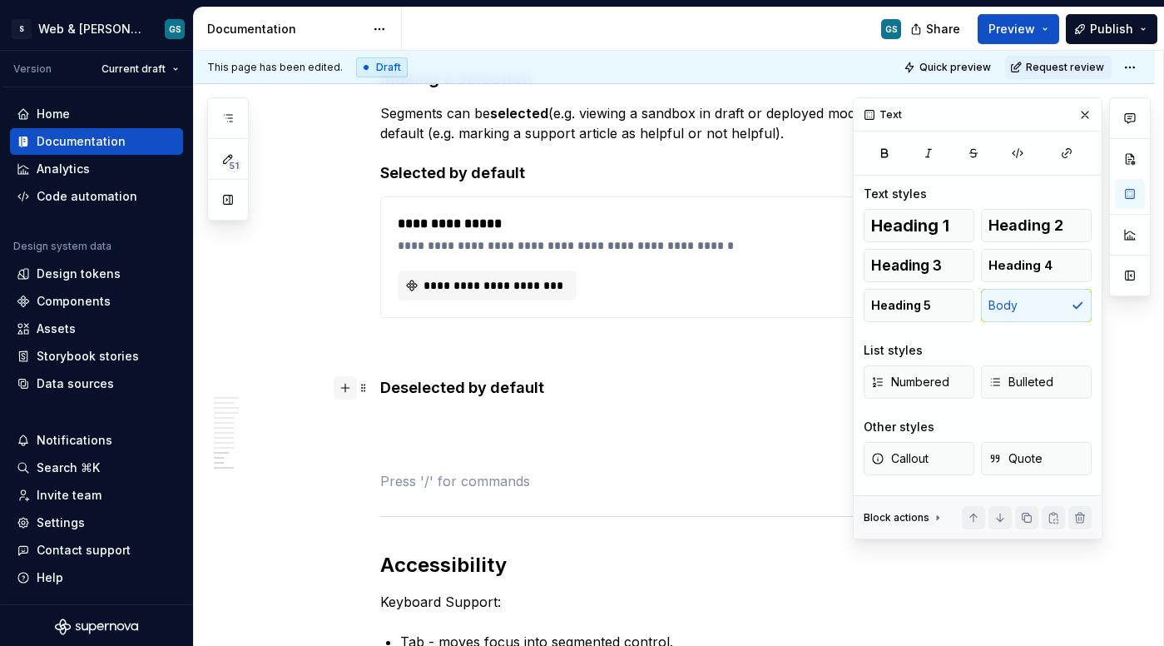
click at [348, 395] on button "button" at bounding box center [345, 387] width 23 height 23
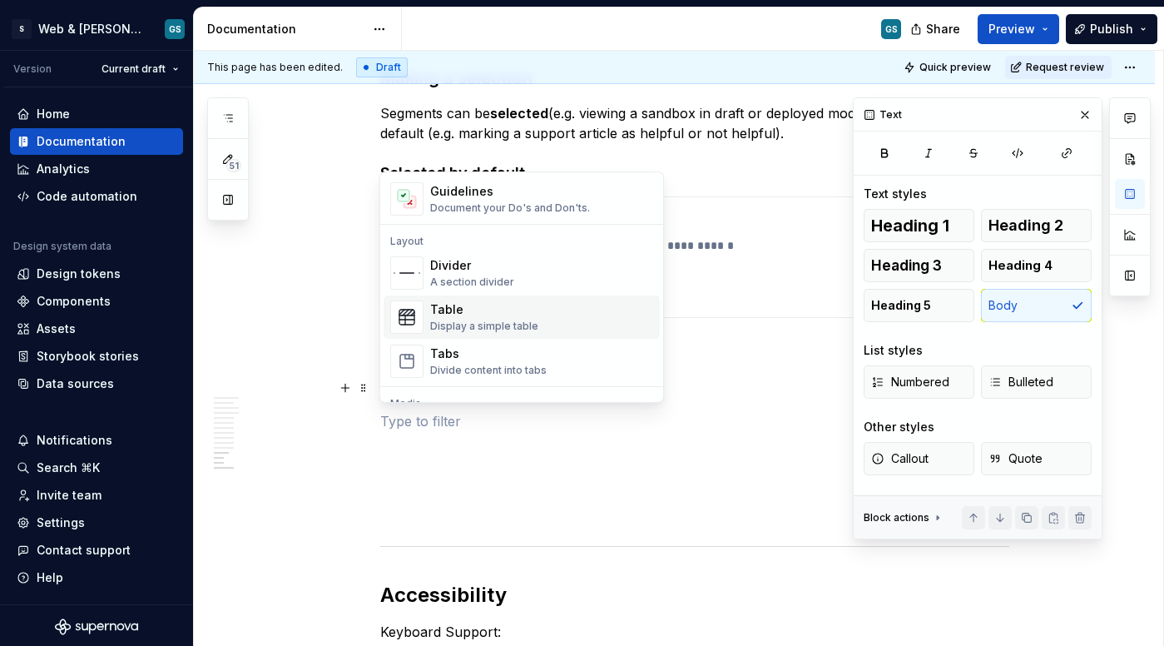
scroll to position [494, 0]
click at [466, 181] on div "Guidelines" at bounding box center [510, 189] width 160 height 17
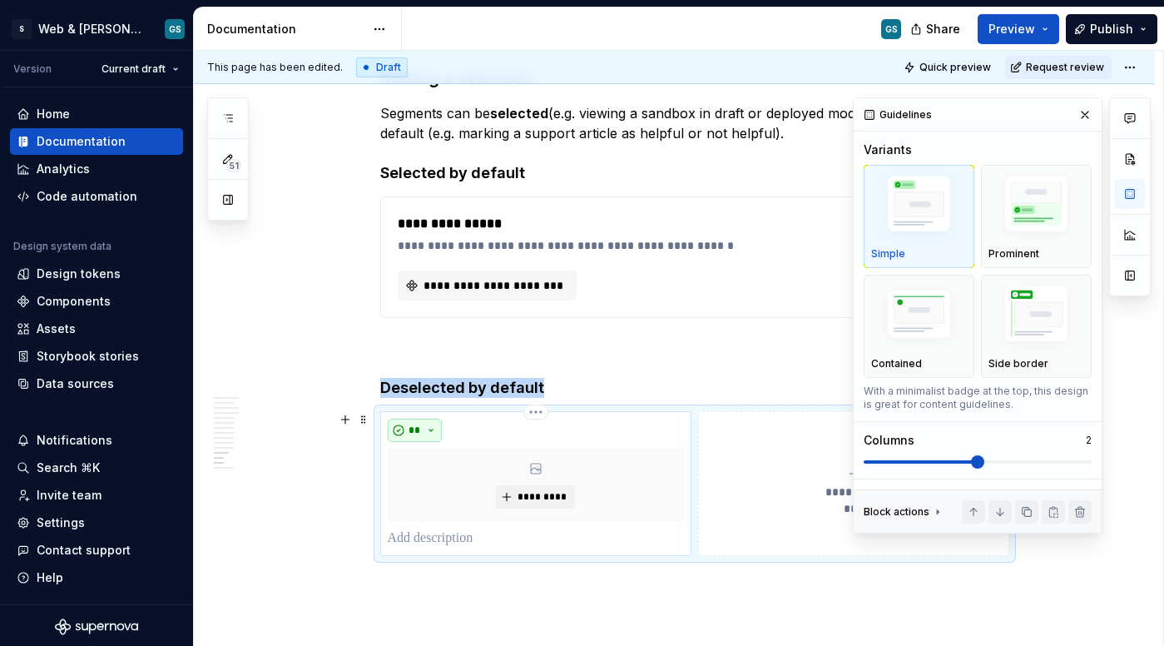
click at [395, 421] on button "**" at bounding box center [415, 430] width 55 height 23
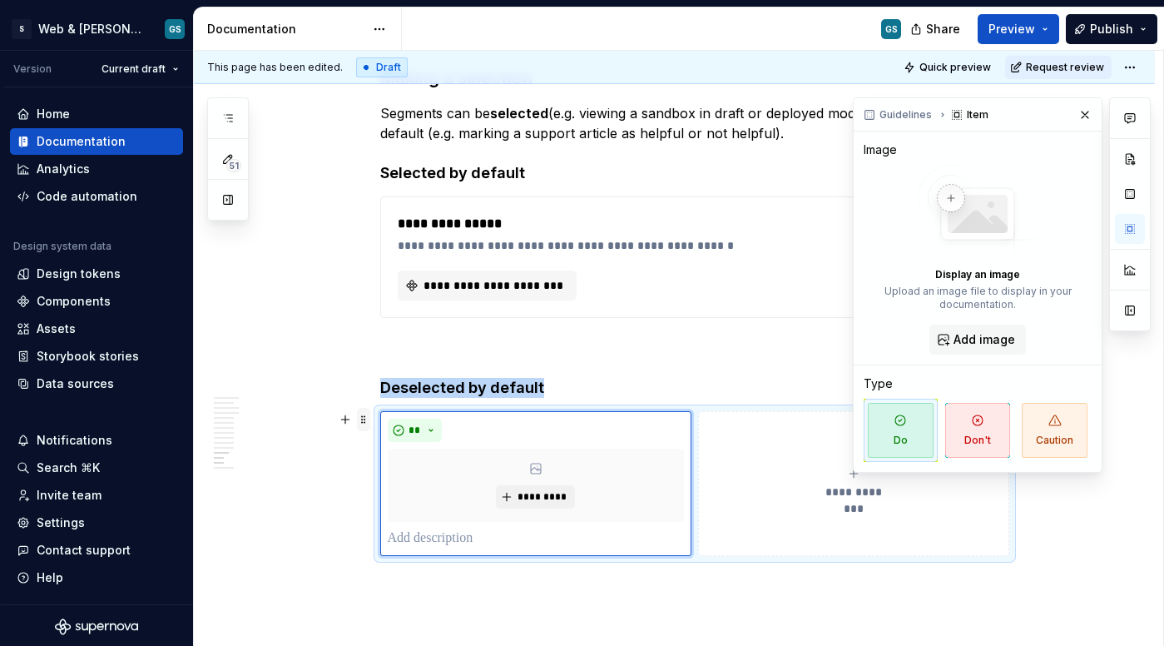
click at [364, 425] on span at bounding box center [363, 419] width 13 height 23
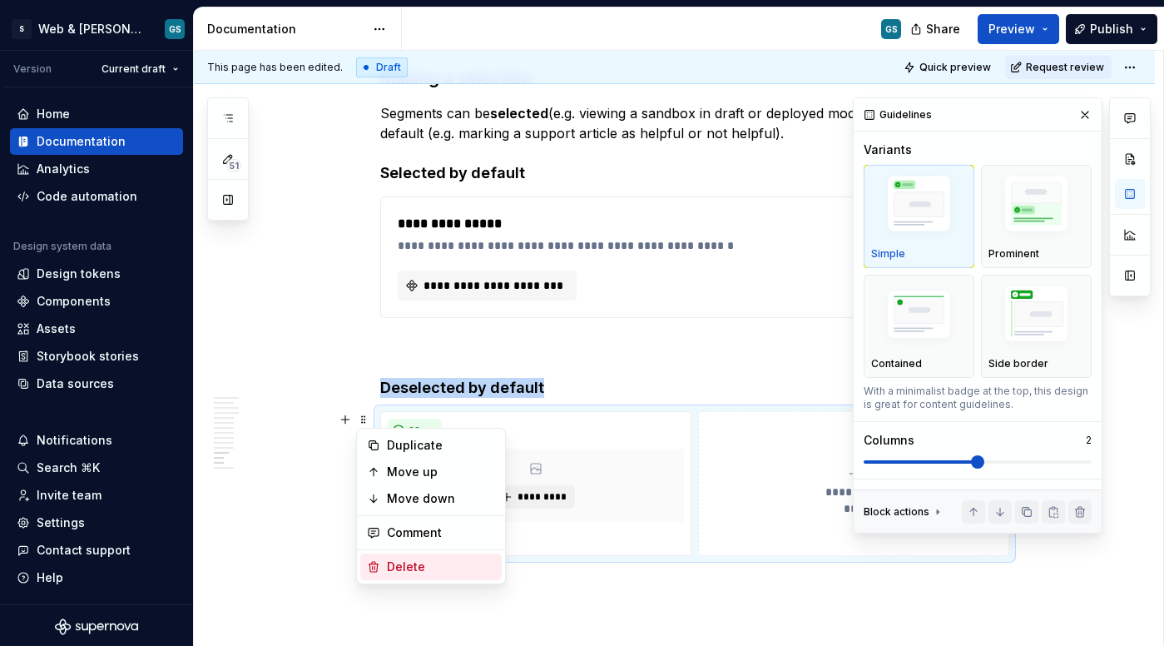
click at [423, 563] on div "Delete" at bounding box center [441, 567] width 108 height 17
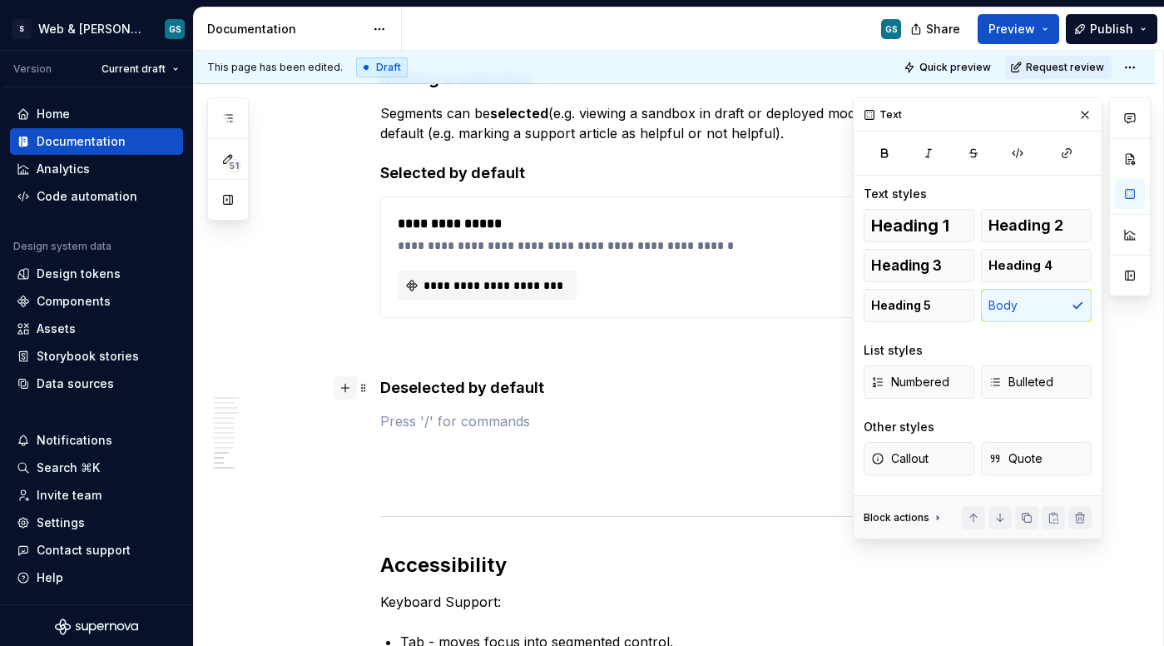
click at [344, 389] on button "button" at bounding box center [345, 387] width 23 height 23
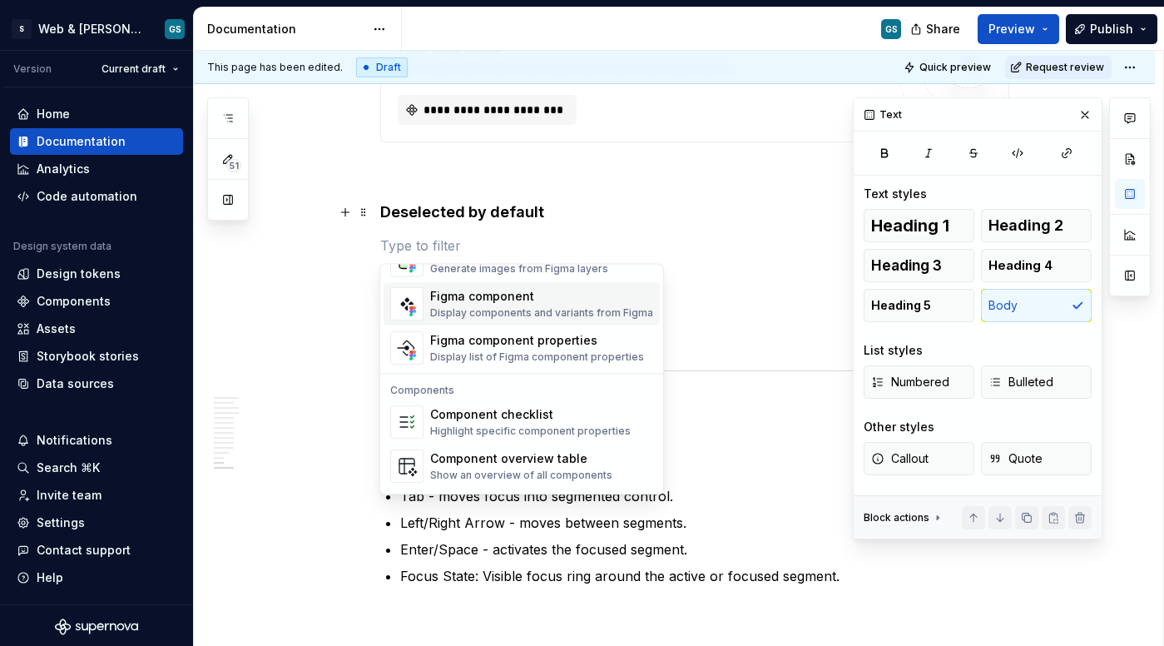
scroll to position [1609, 0]
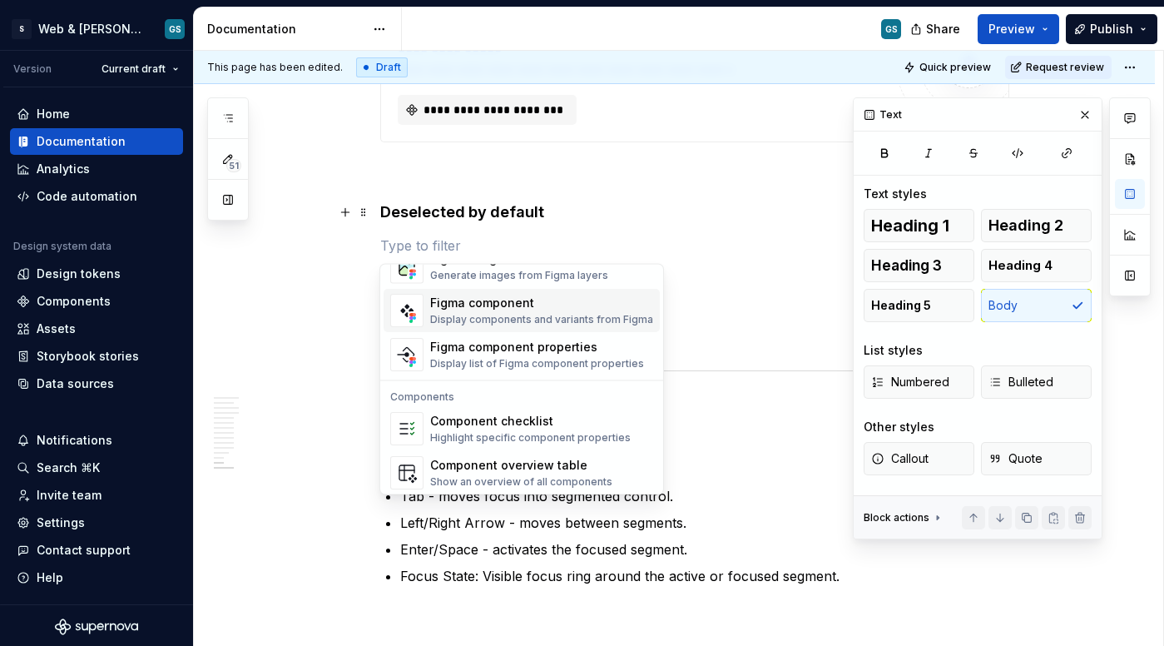
click at [475, 311] on div "Figma component" at bounding box center [541, 303] width 223 height 17
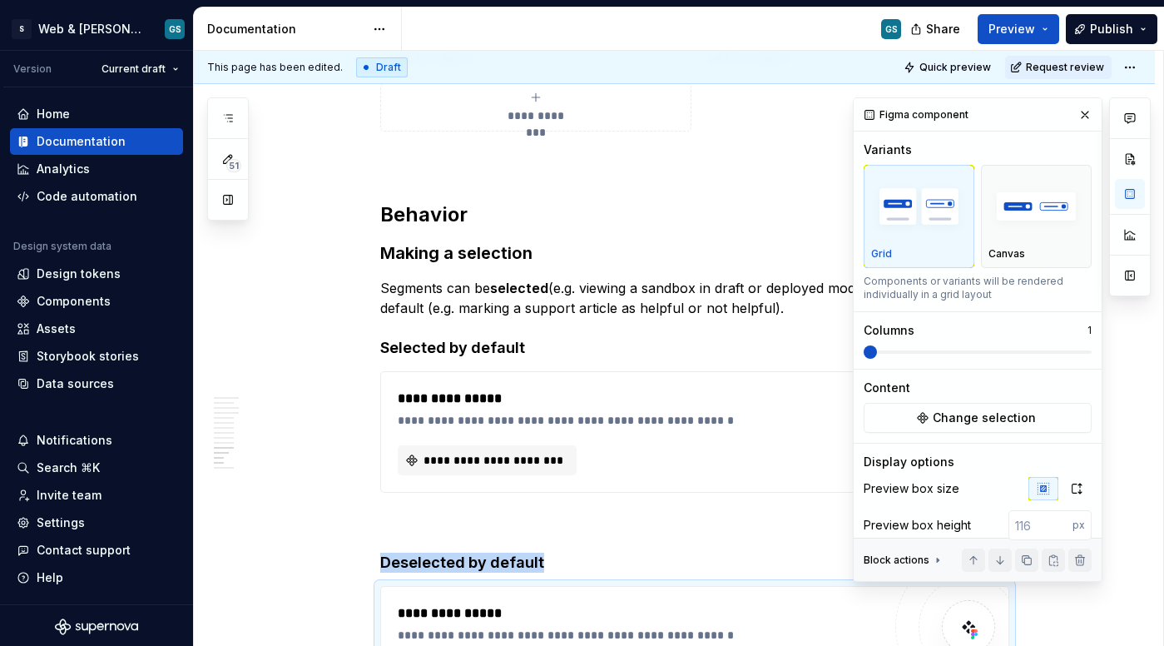
scroll to position [3215, 0]
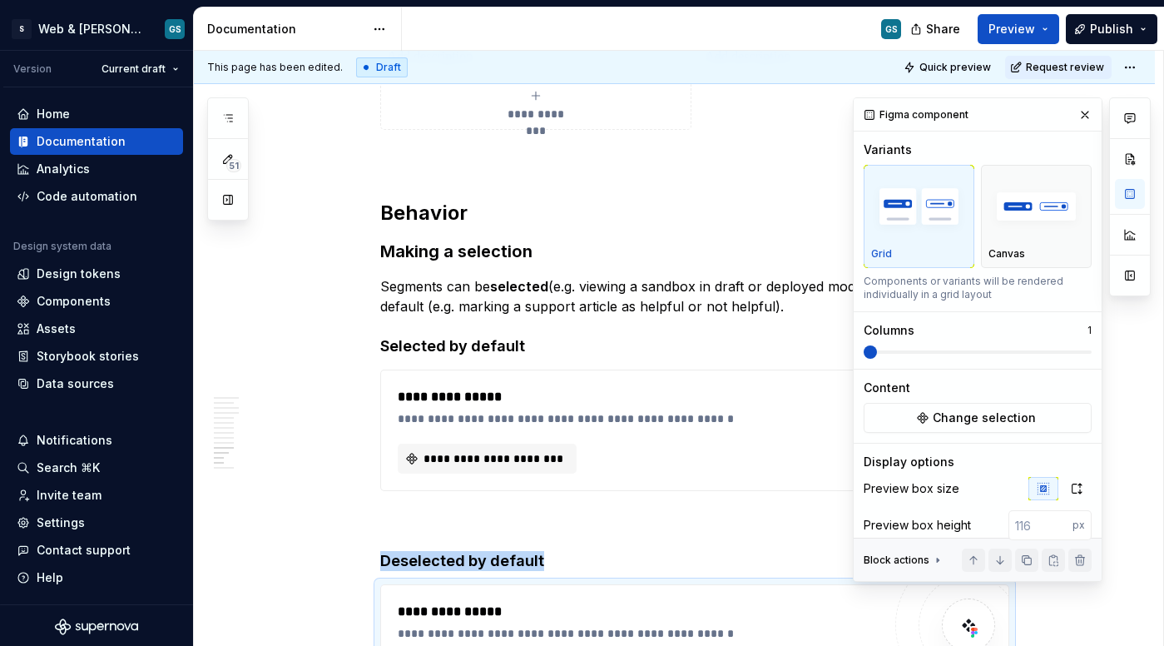
click at [1080, 111] on button "button" at bounding box center [1085, 114] width 23 height 23
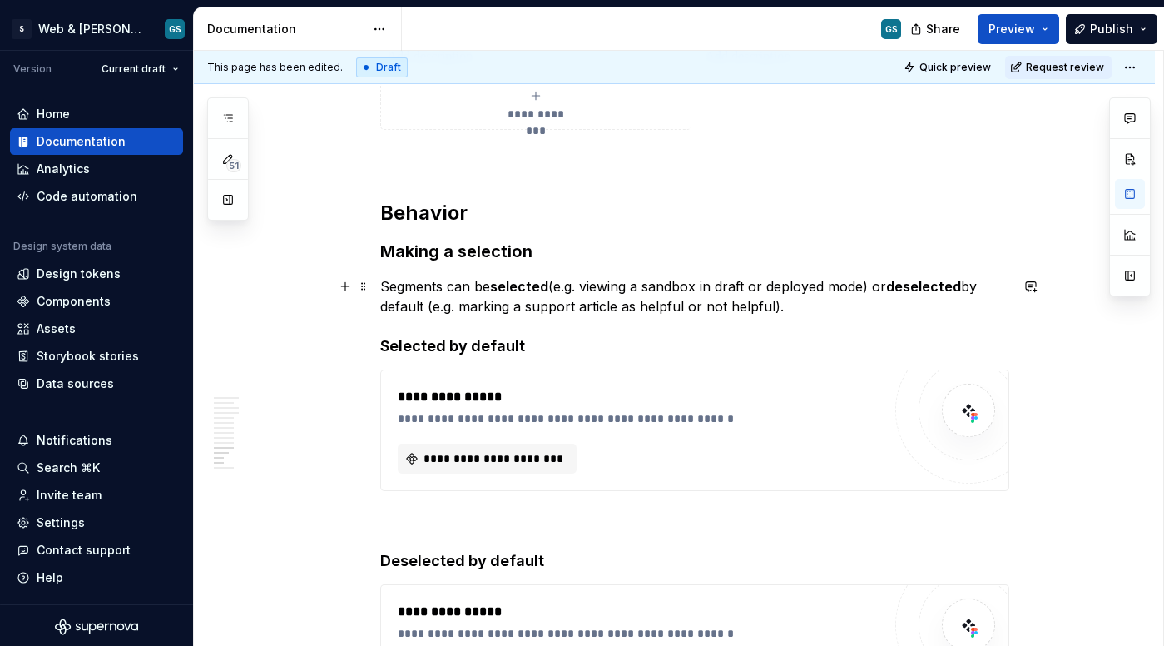
click at [514, 295] on p "Segments can be selected (e.g. viewing a sandbox in draft or deployed mode) or …" at bounding box center [694, 296] width 629 height 40
click at [764, 306] on p "Segments can be selected (e.g. viewing a sandbox in draft or deployed mode) or …" at bounding box center [694, 296] width 629 height 40
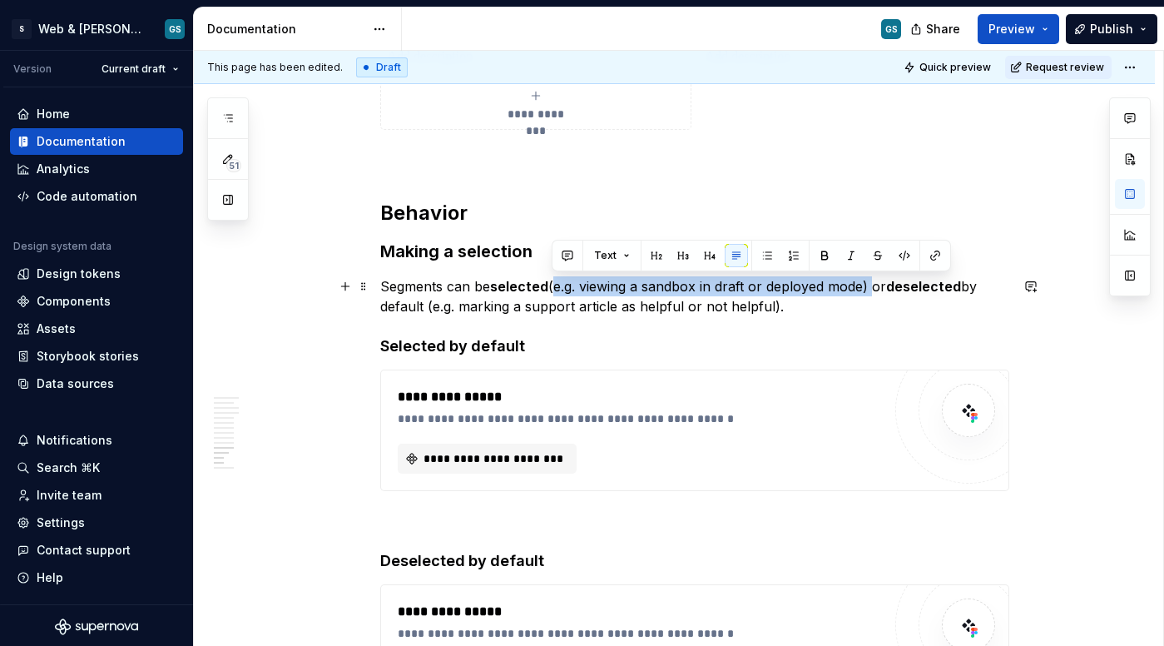
drag, startPoint x: 871, startPoint y: 284, endPoint x: 554, endPoint y: 277, distance: 317.2
click at [554, 277] on p "Segments can be selected (e.g. viewing a sandbox in draft or deployed mode) or …" at bounding box center [694, 296] width 629 height 40
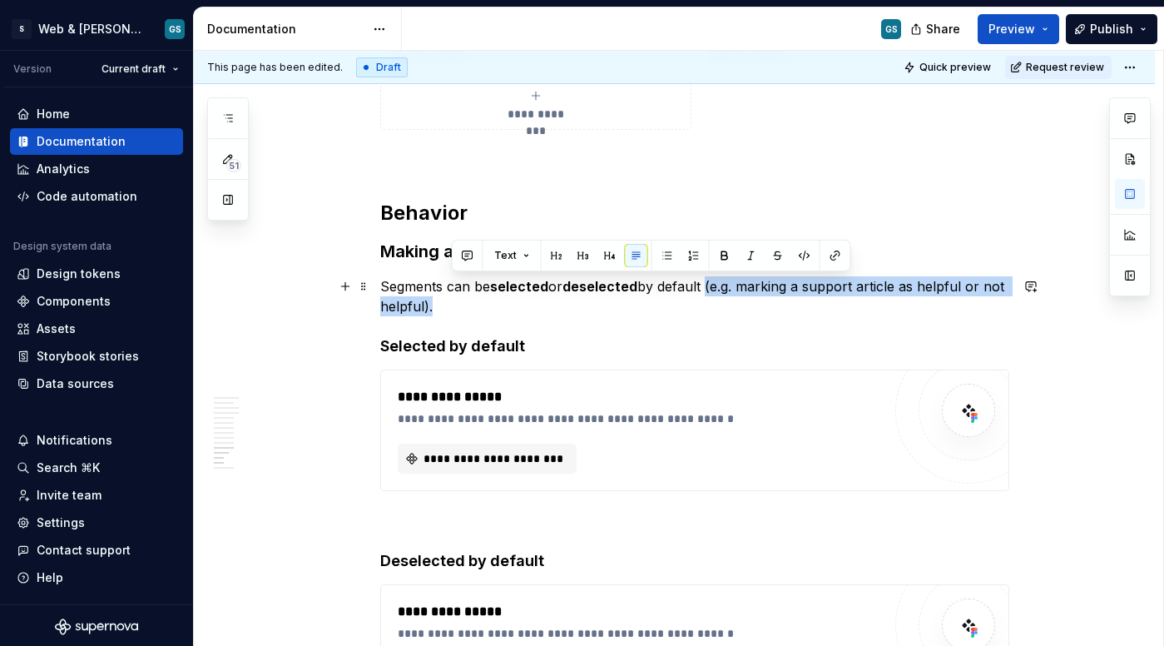
drag, startPoint x: 708, startPoint y: 287, endPoint x: 449, endPoint y: 306, distance: 259.6
click at [449, 306] on p "Segments can be selected or deselected by default (e.g. marking a support artic…" at bounding box center [694, 296] width 629 height 40
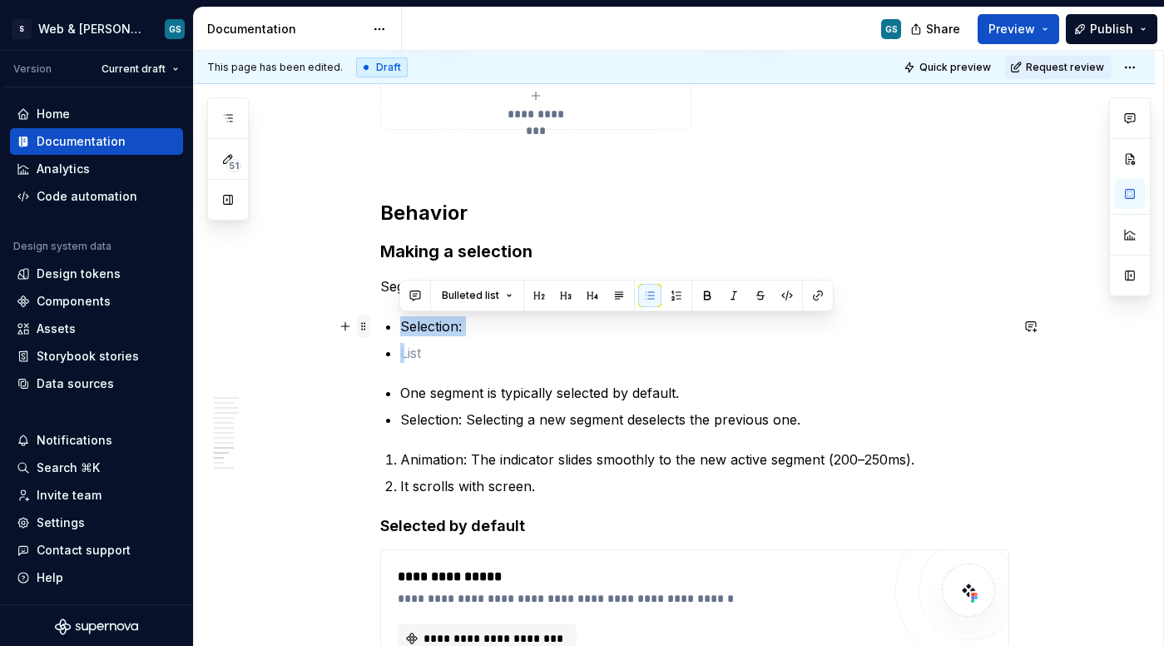
drag, startPoint x: 429, startPoint y: 361, endPoint x: 365, endPoint y: 321, distance: 75.5
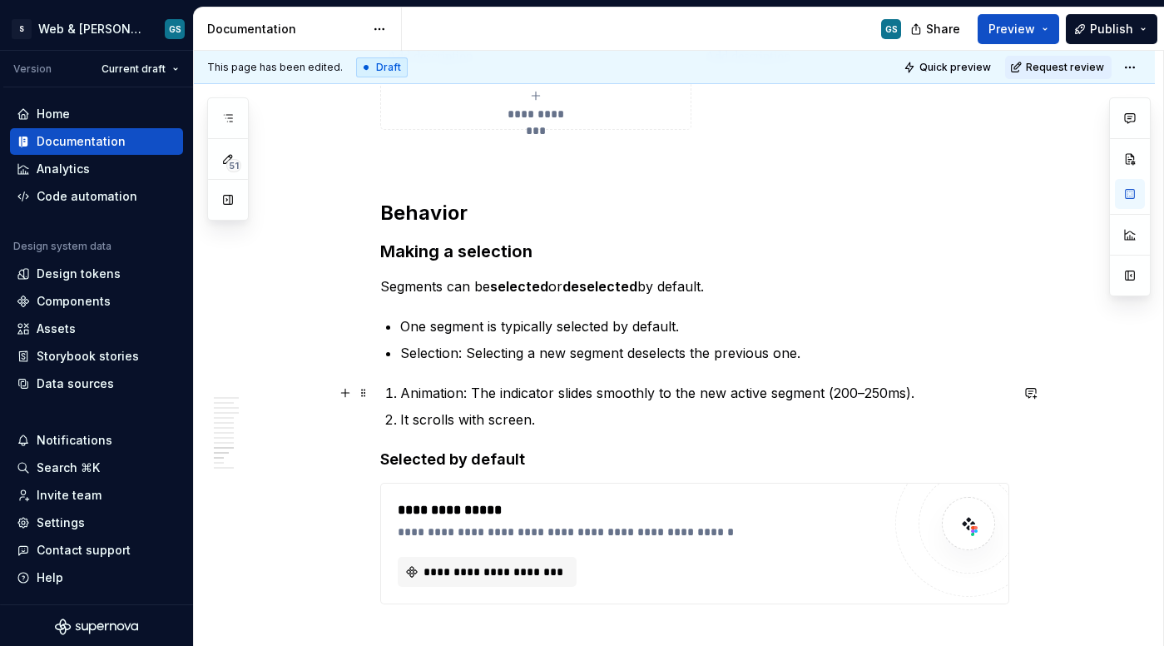
click at [400, 395] on p "Animation: The indicator slides smoothly to the new active segment (200–250ms)." at bounding box center [704, 393] width 609 height 20
click at [381, 284] on p "Segments can be selected or deselected by default." at bounding box center [694, 286] width 629 height 20
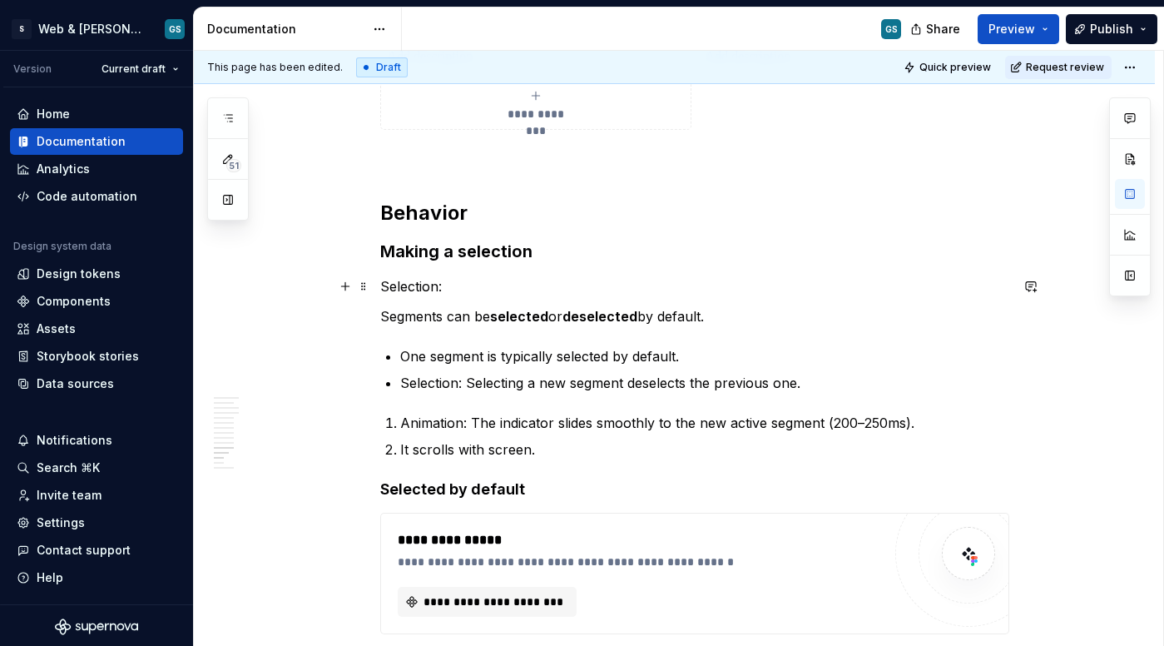
click at [380, 282] on p "Selection:" at bounding box center [694, 286] width 629 height 20
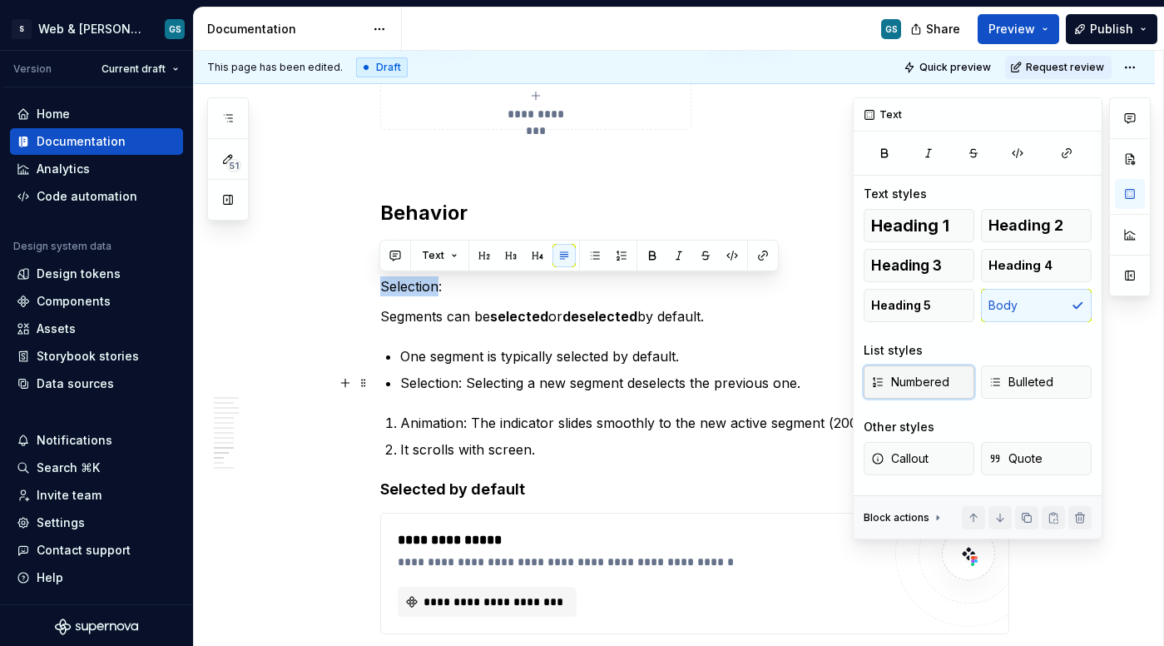
click at [939, 387] on span "Numbered" at bounding box center [910, 382] width 78 height 17
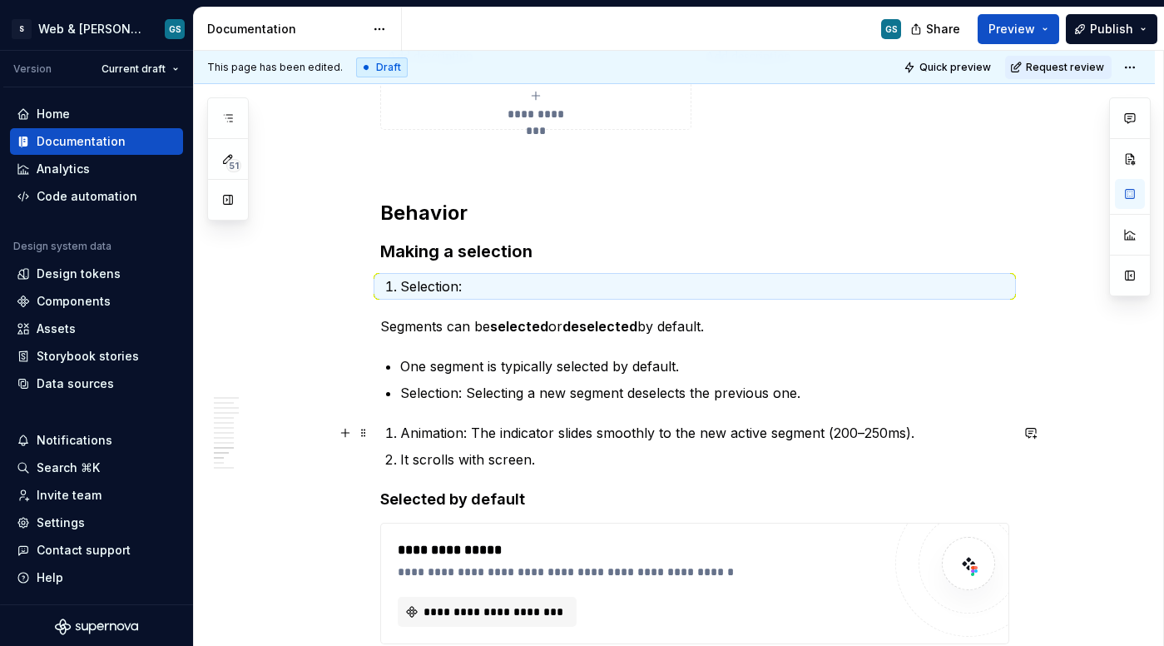
click at [400, 428] on li "Animation: The indicator slides smoothly to the new active segment (200–250ms)." at bounding box center [704, 433] width 609 height 20
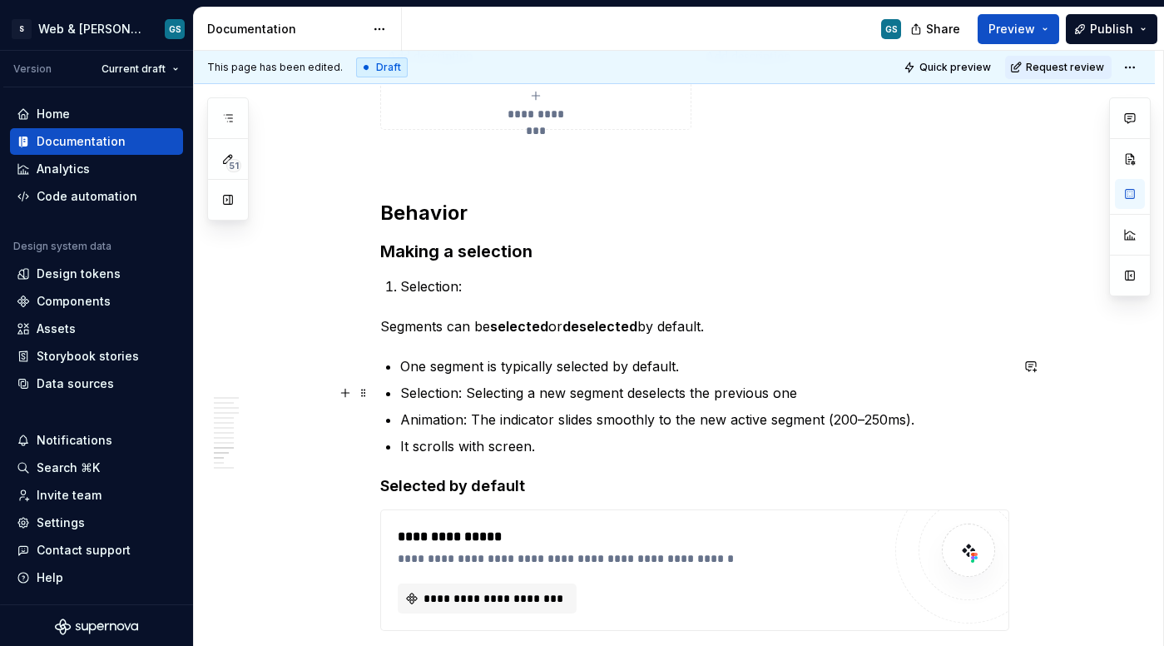
click at [785, 395] on p "Selection: Selecting a new segment deselects the previous one" at bounding box center [704, 393] width 609 height 20
click at [806, 389] on p "Selection: Selecting a new segment deselects the previous one" at bounding box center [704, 393] width 609 height 20
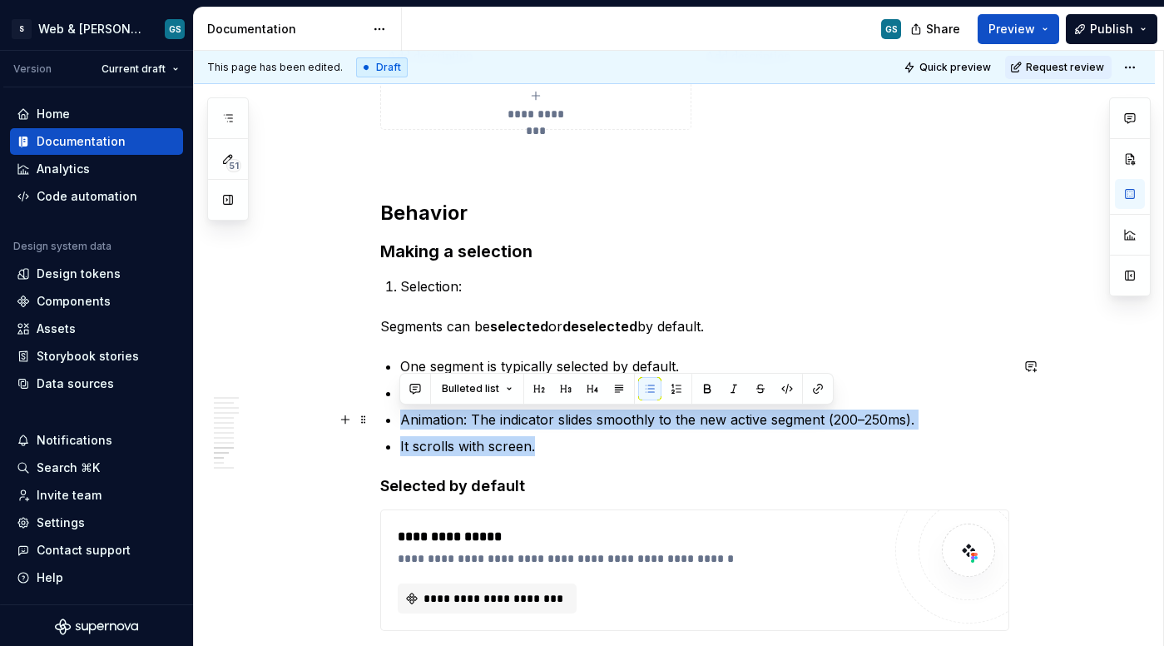
drag, startPoint x: 536, startPoint y: 447, endPoint x: 374, endPoint y: 429, distance: 163.3
click at [1121, 196] on button "button" at bounding box center [1130, 194] width 30 height 30
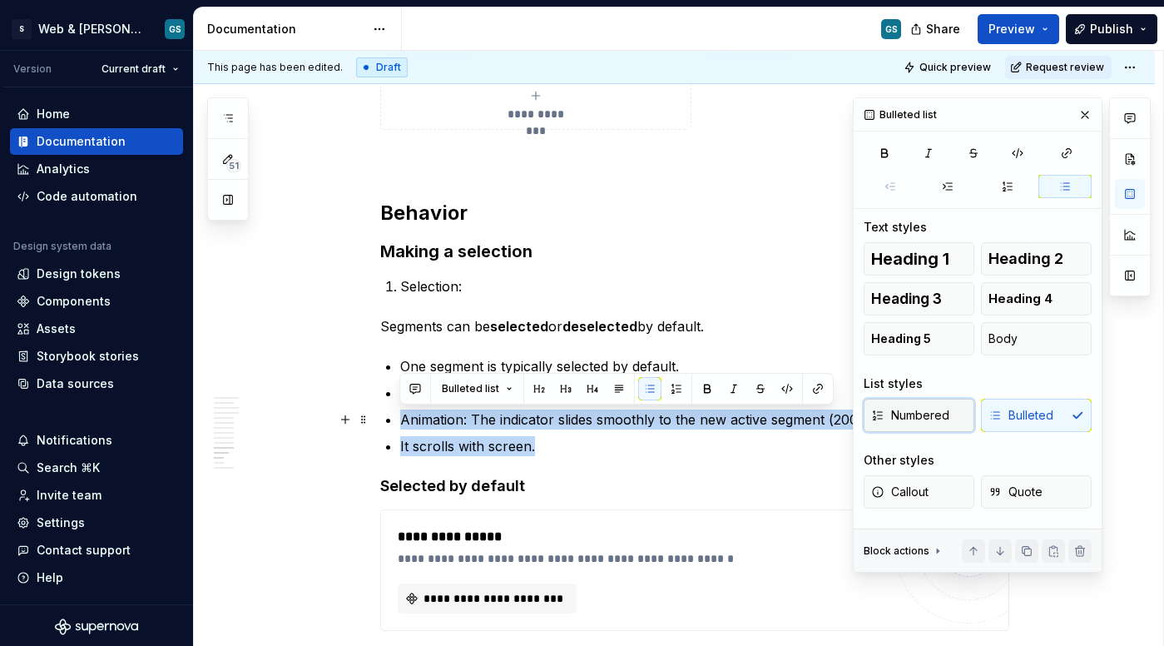
click at [903, 416] on span "Numbered" at bounding box center [910, 415] width 78 height 17
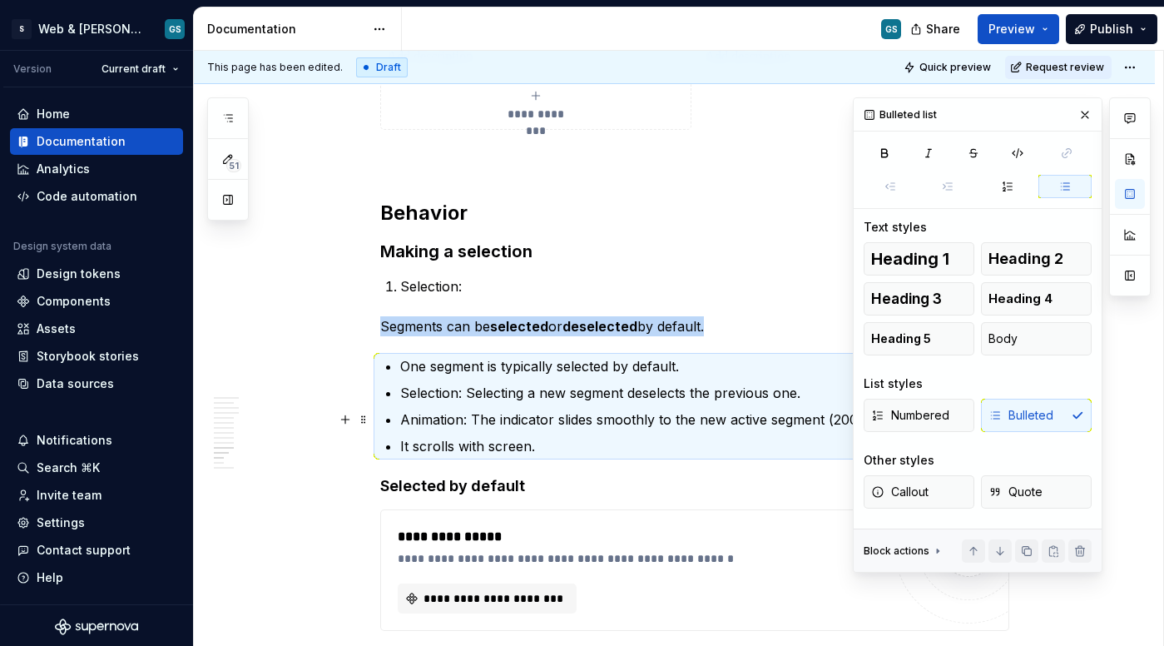
click at [498, 426] on p "Animation: The indicator slides smoothly to the new active segment (200–250ms)." at bounding box center [704, 420] width 609 height 20
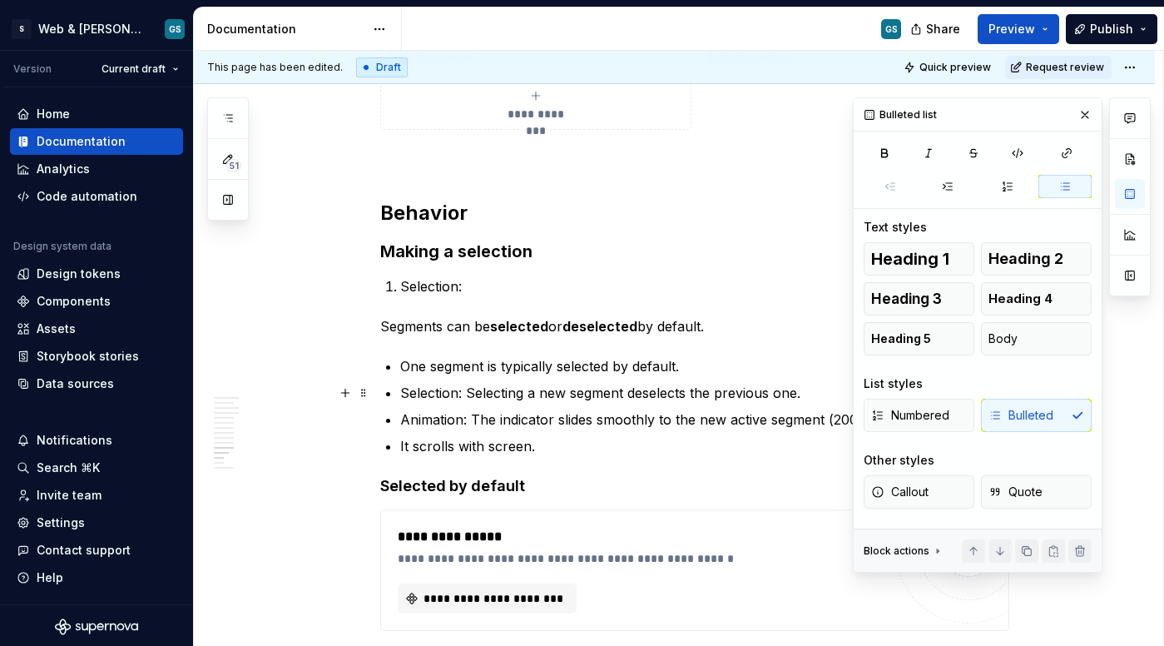
click at [808, 395] on p "Selection: Selecting a new segment deselects the previous one." at bounding box center [704, 393] width 609 height 20
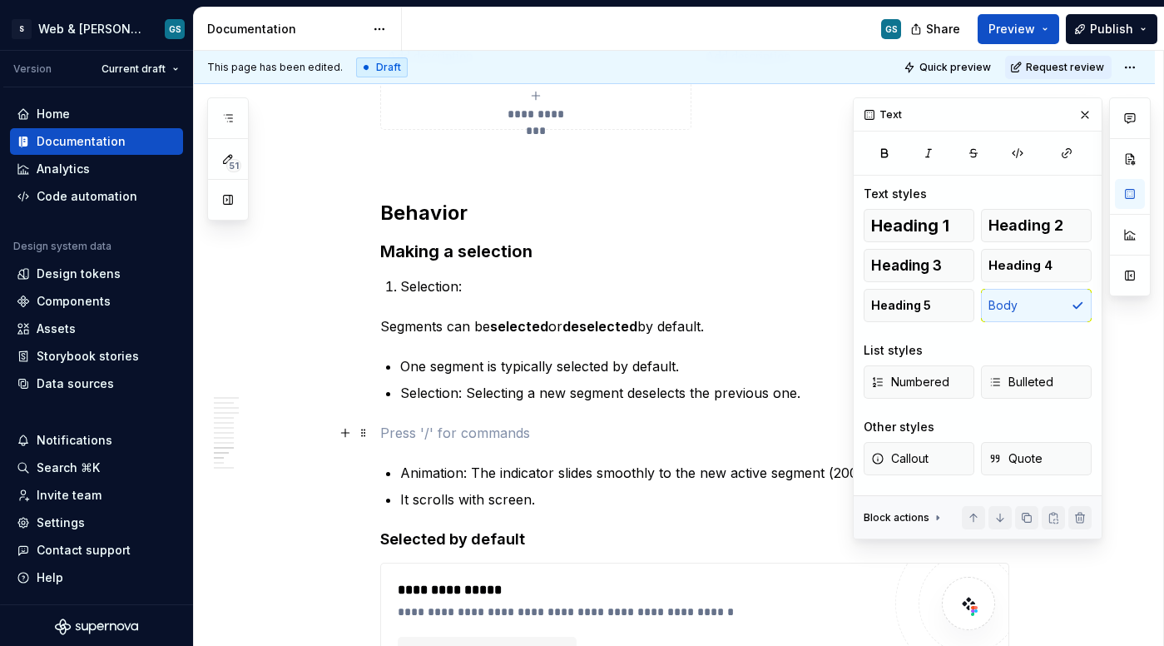
click at [454, 440] on p at bounding box center [694, 433] width 629 height 20
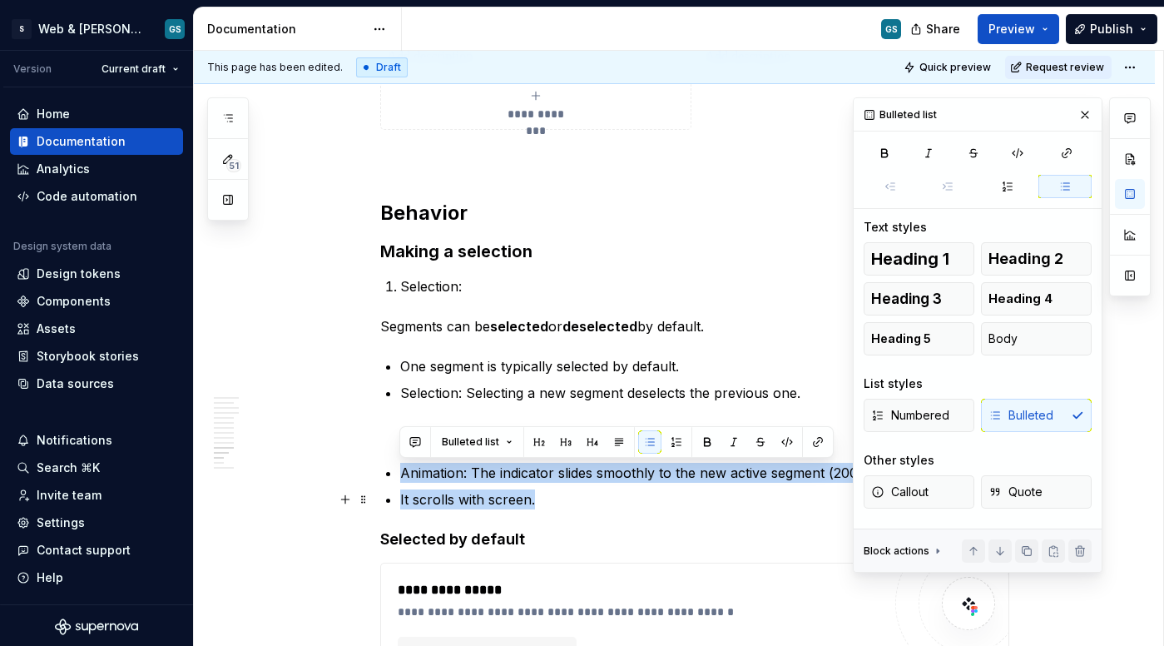
drag, startPoint x: 395, startPoint y: 468, endPoint x: 549, endPoint y: 503, distance: 158.7
click at [926, 401] on button "Numbered" at bounding box center [919, 415] width 111 height 33
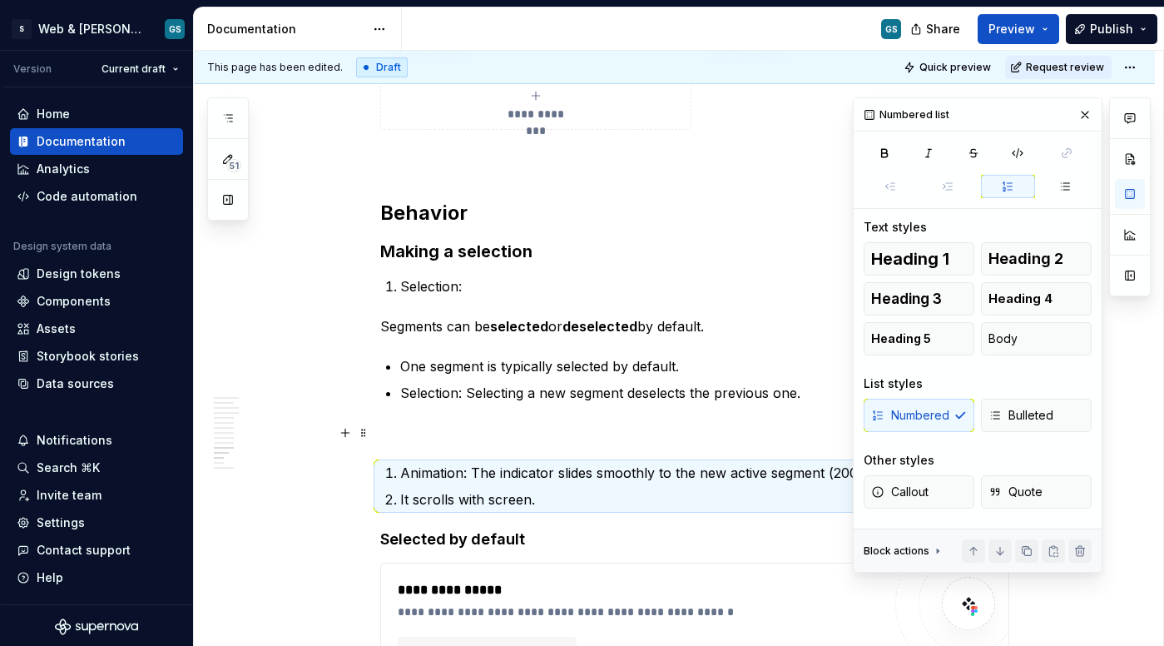
click at [903, 425] on div "Numbered Bulleted" at bounding box center [978, 415] width 228 height 33
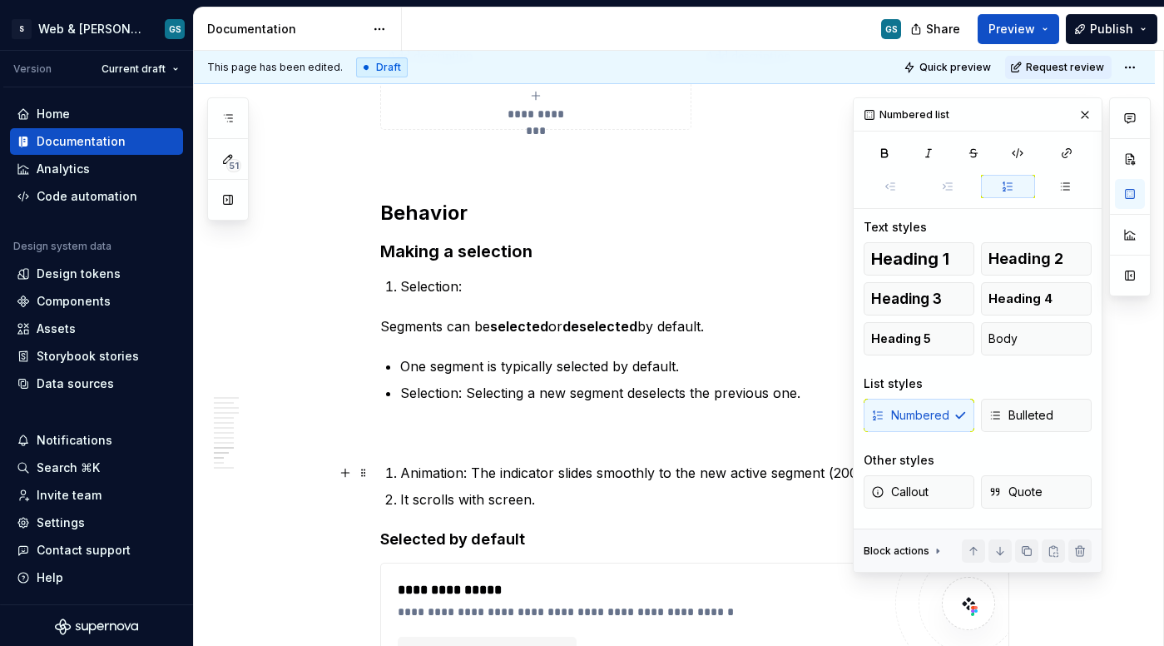
click at [400, 469] on li "Animation: The indicator slides smoothly to the new active segment (200–250ms)." at bounding box center [704, 473] width 609 height 20
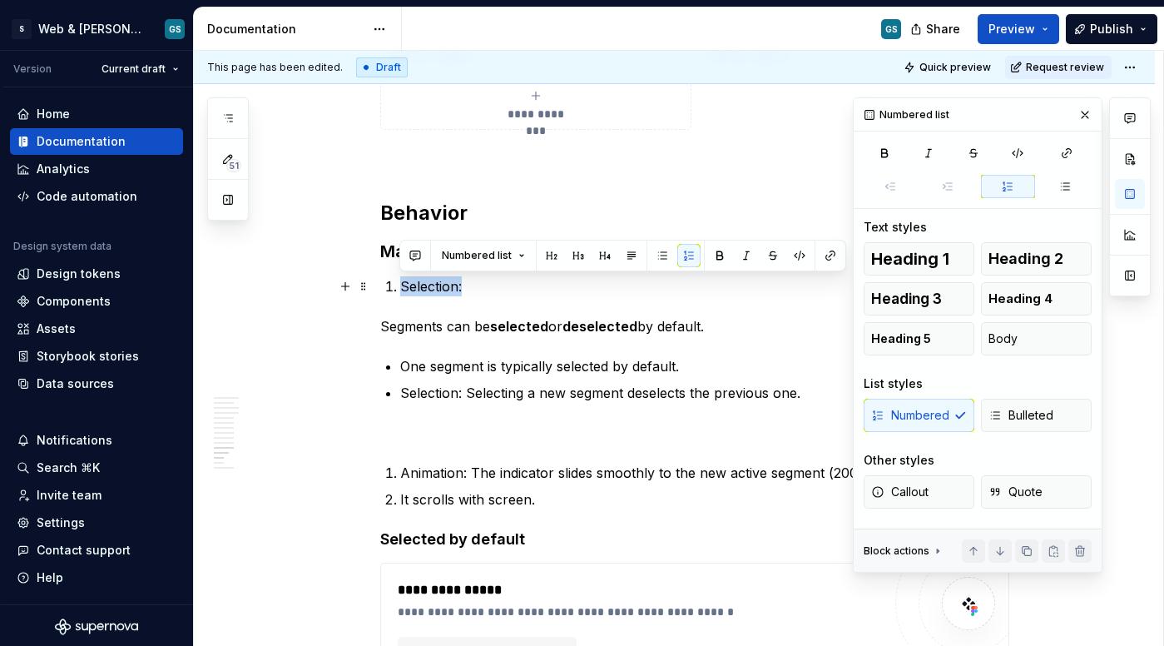
drag, startPoint x: 384, startPoint y: 282, endPoint x: 476, endPoint y: 288, distance: 92.6
click at [476, 288] on li "Selection:" at bounding box center [704, 286] width 609 height 20
copy p "Selection:"
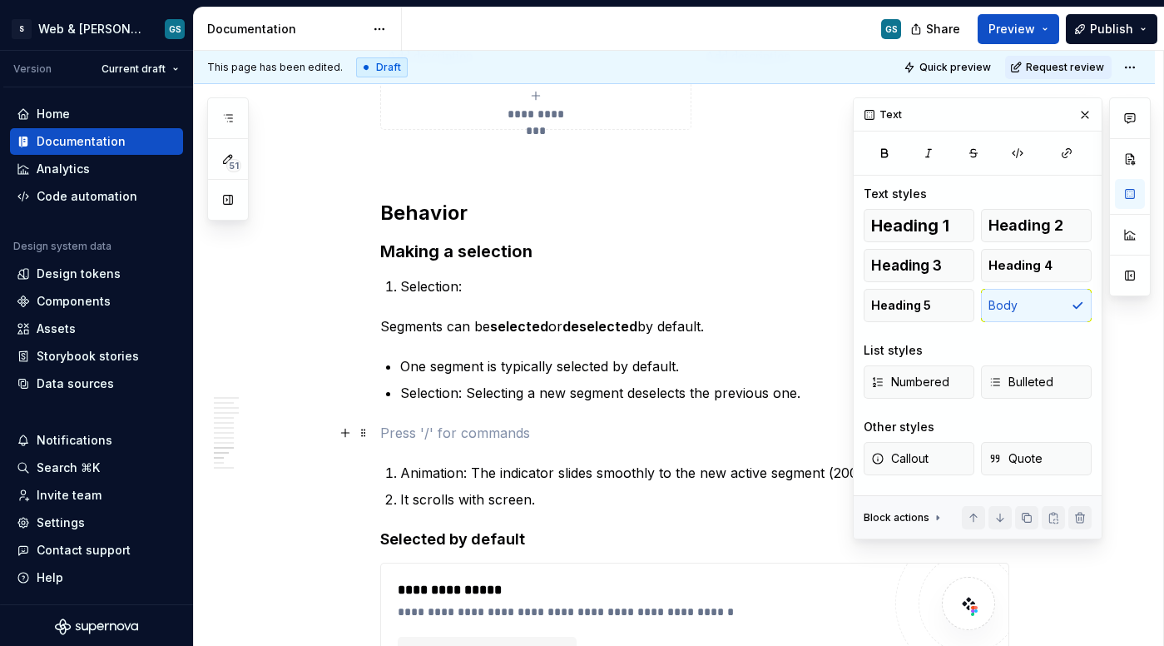
click at [421, 438] on p at bounding box center [694, 433] width 629 height 20
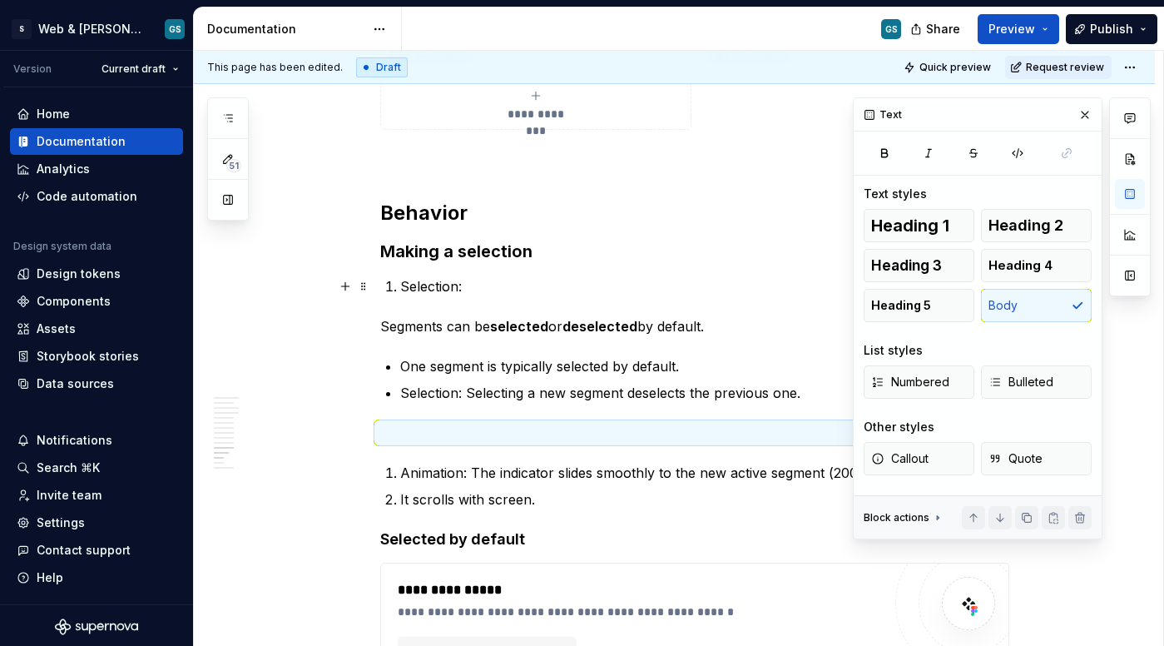
click at [400, 281] on li "Selection:" at bounding box center [704, 286] width 609 height 20
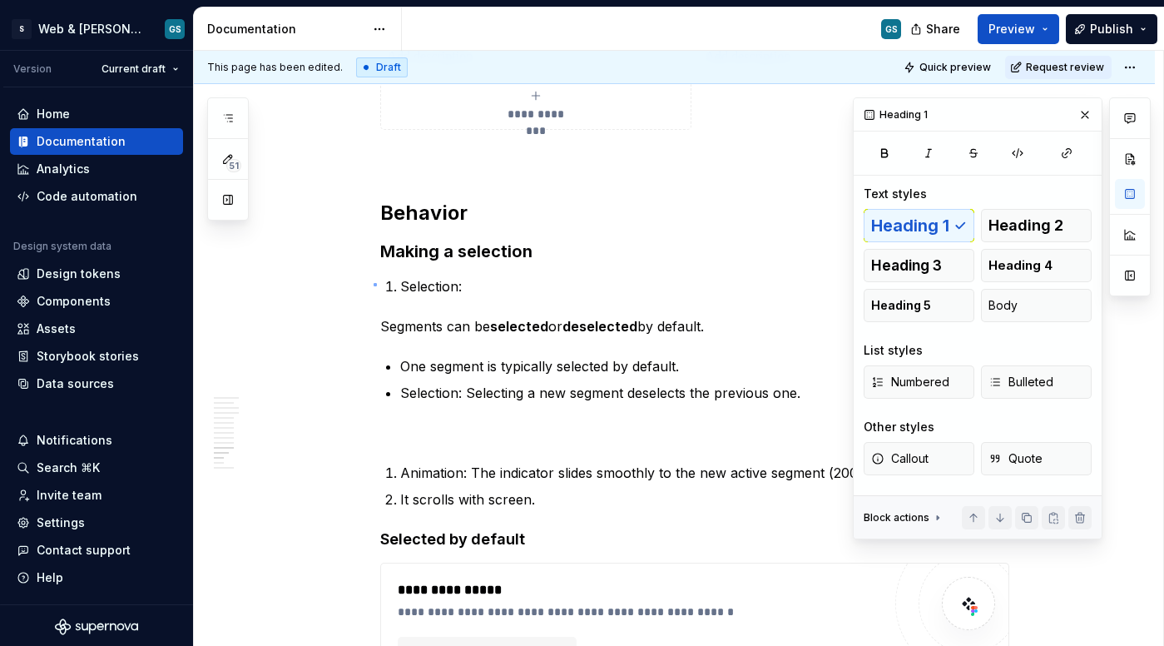
click at [374, 283] on div "**********" at bounding box center [679, 349] width 970 height 596
click at [365, 290] on span at bounding box center [363, 286] width 13 height 23
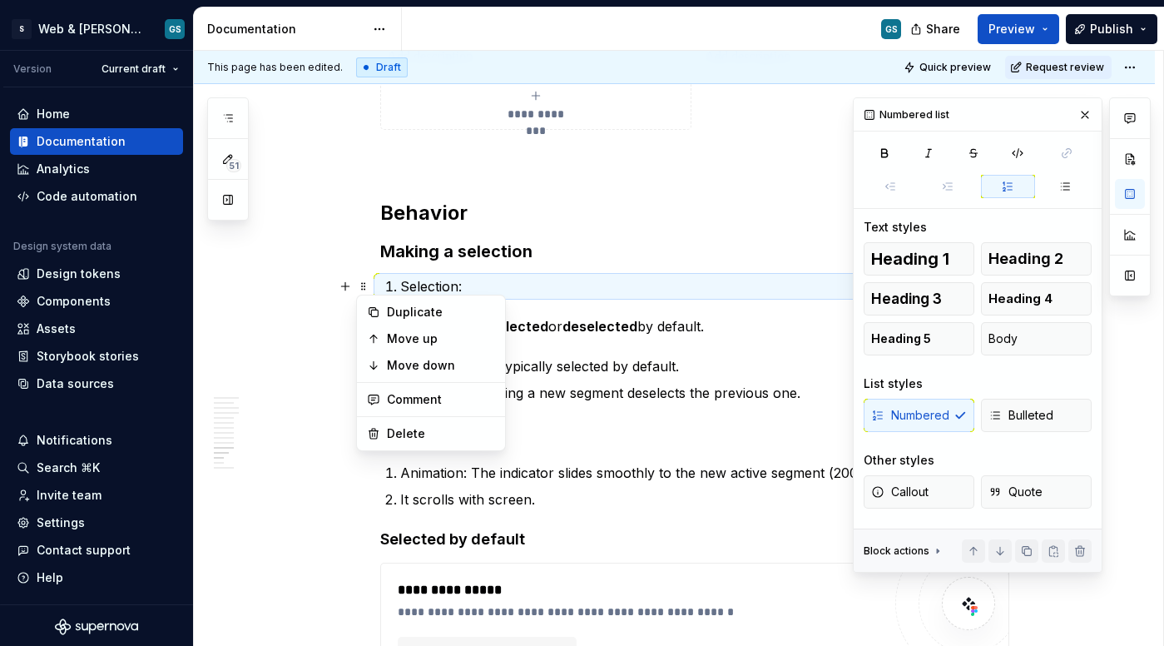
click at [953, 419] on div "Numbered Bulleted" at bounding box center [978, 415] width 228 height 33
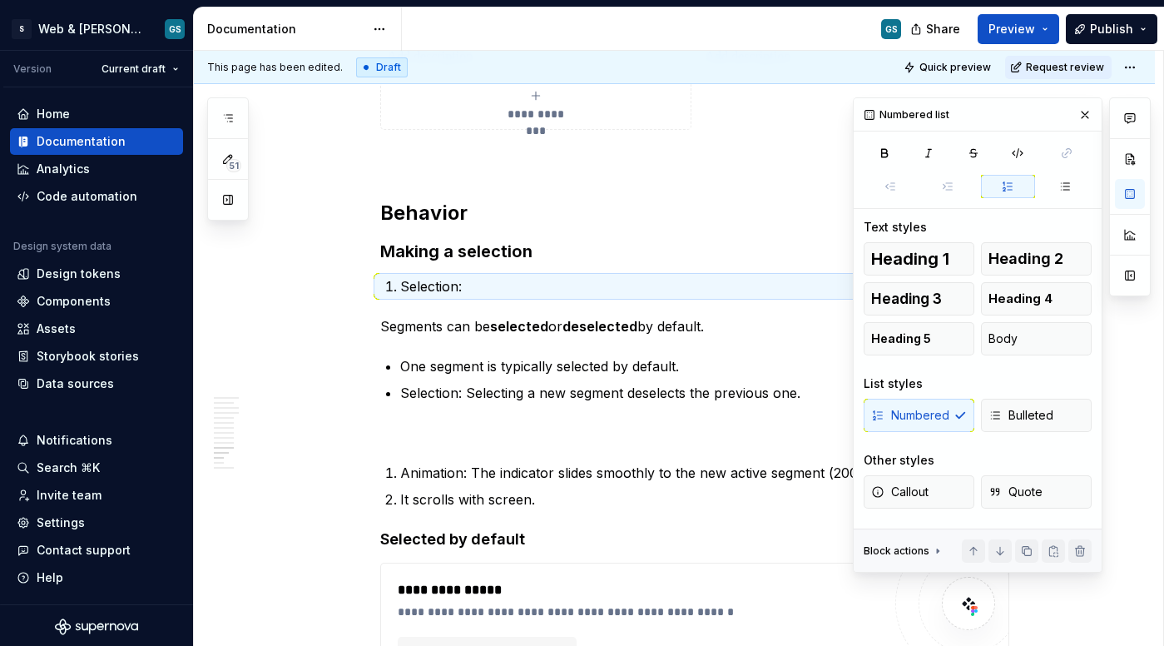
click at [956, 416] on div "Numbered Bulleted" at bounding box center [978, 415] width 228 height 33
click at [1013, 413] on span "Bulleted" at bounding box center [1021, 415] width 65 height 17
click at [380, 325] on p "Segments can be selected or deselected by default." at bounding box center [694, 326] width 629 height 20
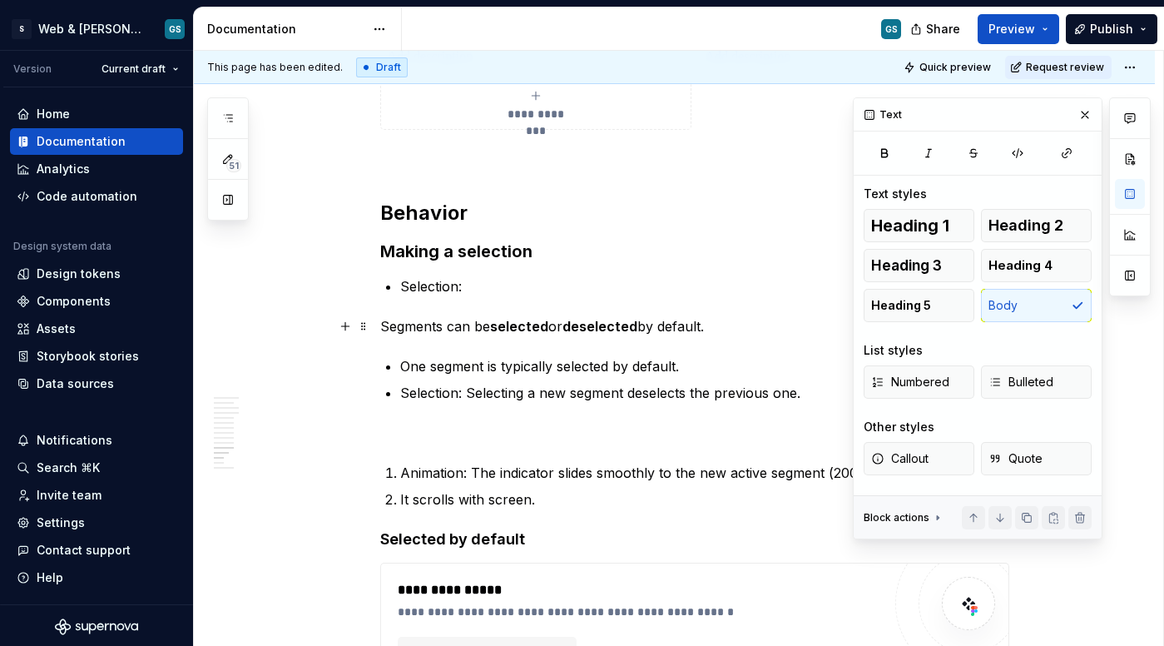
click at [530, 320] on strong "selected" at bounding box center [519, 326] width 58 height 17
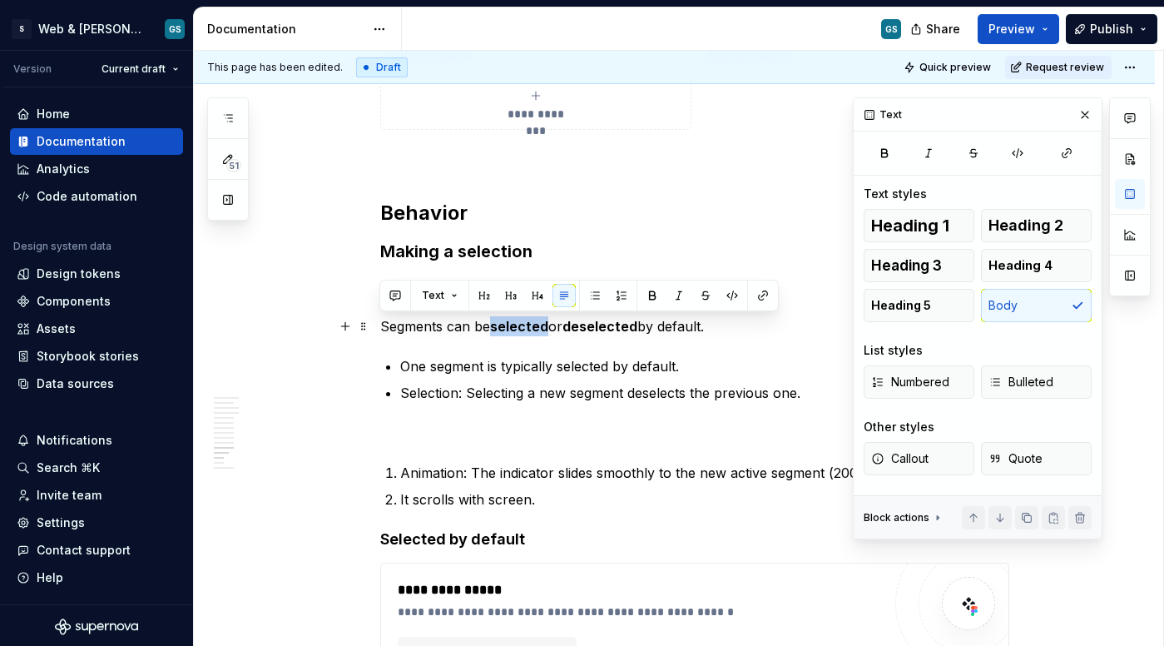
click at [530, 320] on strong "selected" at bounding box center [519, 326] width 58 height 17
click at [394, 325] on p "Segments can be selected or deselected by default." at bounding box center [694, 326] width 629 height 20
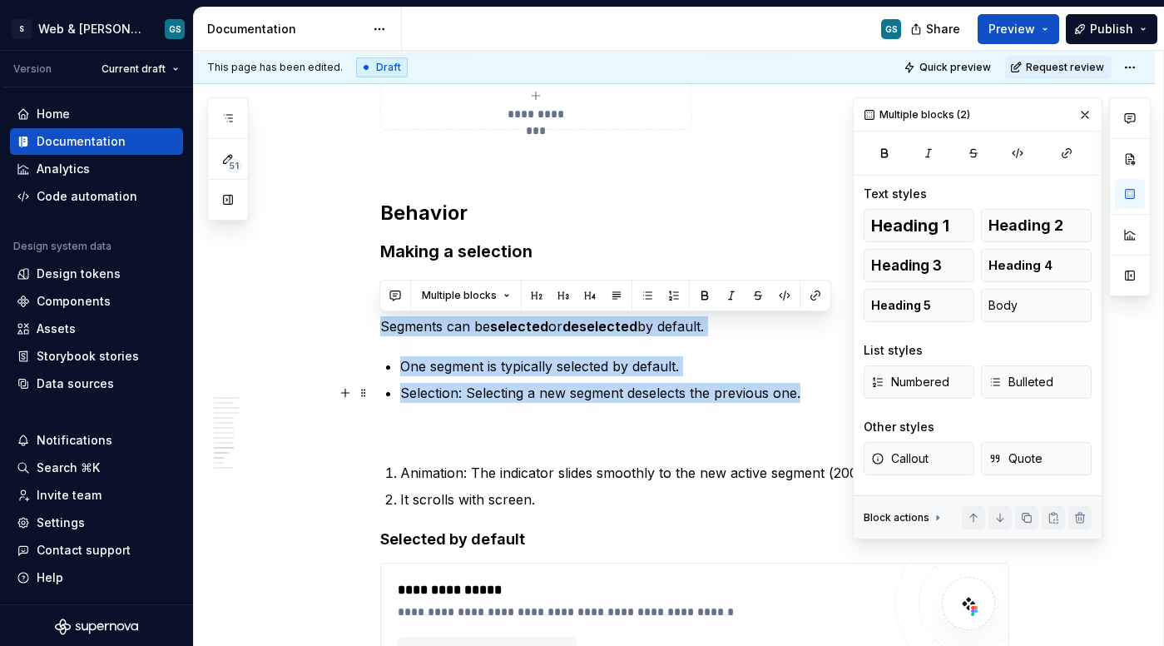
drag, startPoint x: 382, startPoint y: 325, endPoint x: 826, endPoint y: 397, distance: 449.4
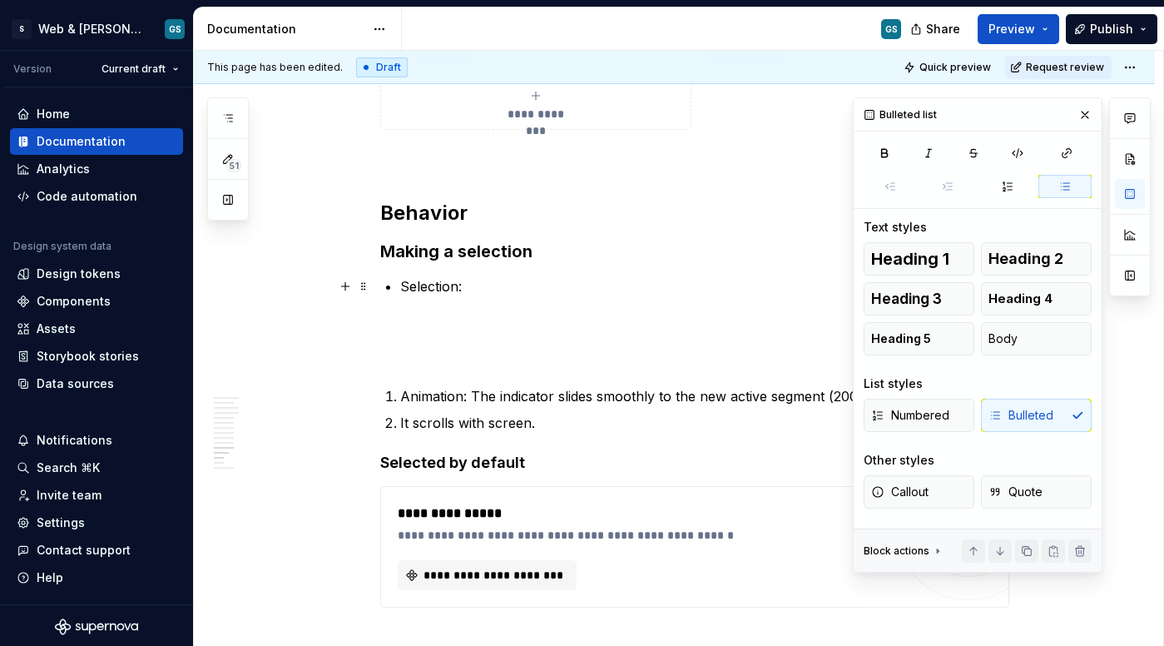
click at [524, 292] on p "Selection:" at bounding box center [704, 286] width 609 height 20
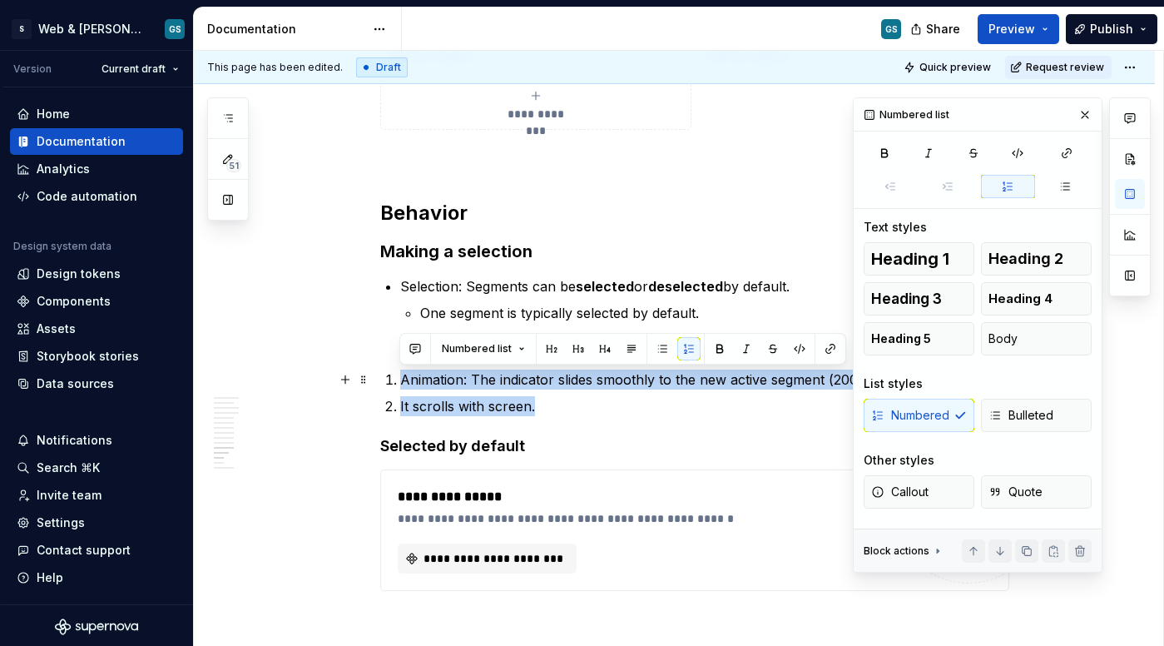
drag, startPoint x: 390, startPoint y: 377, endPoint x: 574, endPoint y: 404, distance: 186.7
click at [574, 404] on ol "Animation: The indicator slides smoothly to the new active segment (200–250ms).…" at bounding box center [704, 393] width 609 height 47
click at [1055, 420] on button "Bulleted" at bounding box center [1036, 415] width 111 height 33
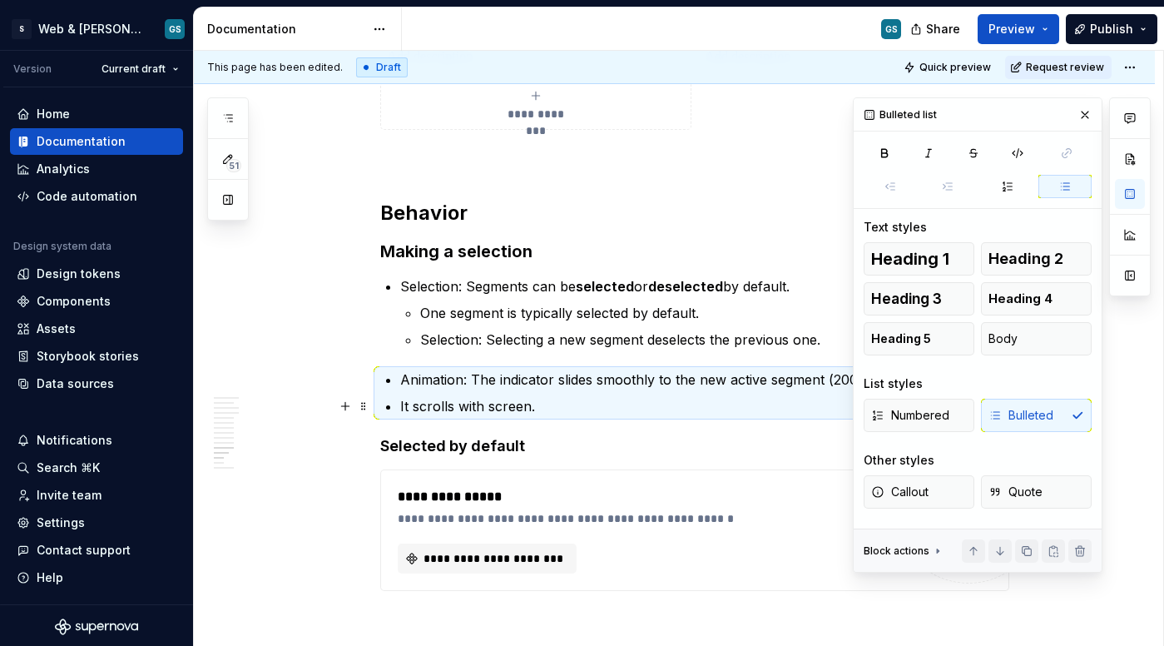
click at [653, 403] on p "It scrolls with screen." at bounding box center [704, 406] width 609 height 20
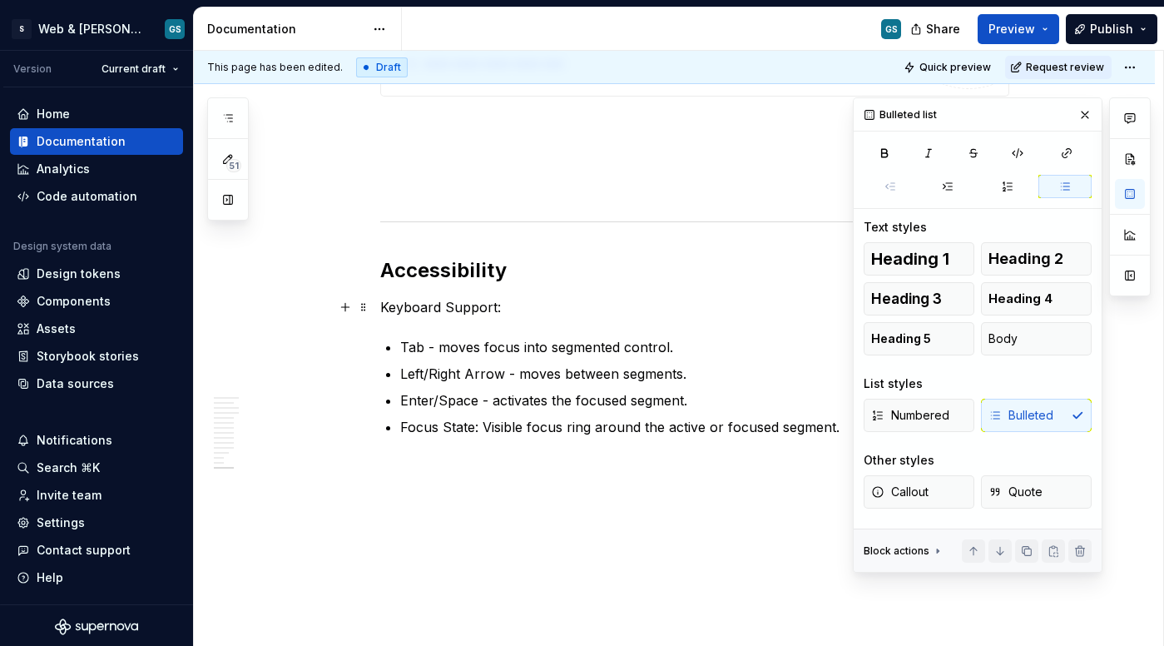
scroll to position [3929, 0]
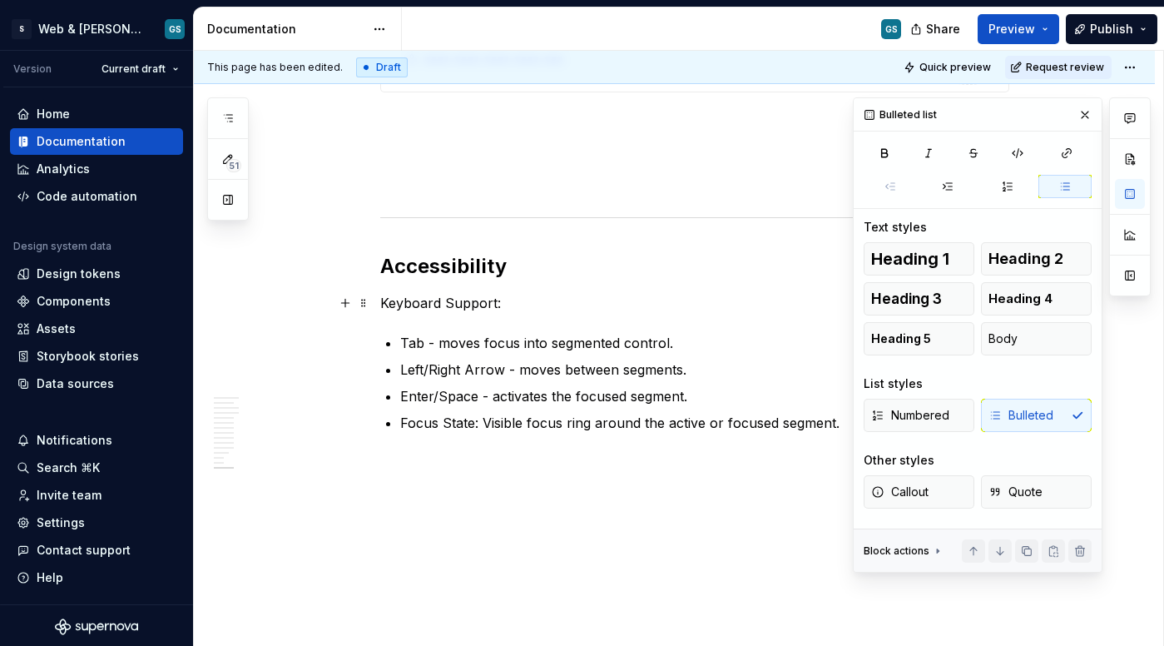
click at [556, 295] on p "Keyboard Support:" at bounding box center [694, 303] width 629 height 20
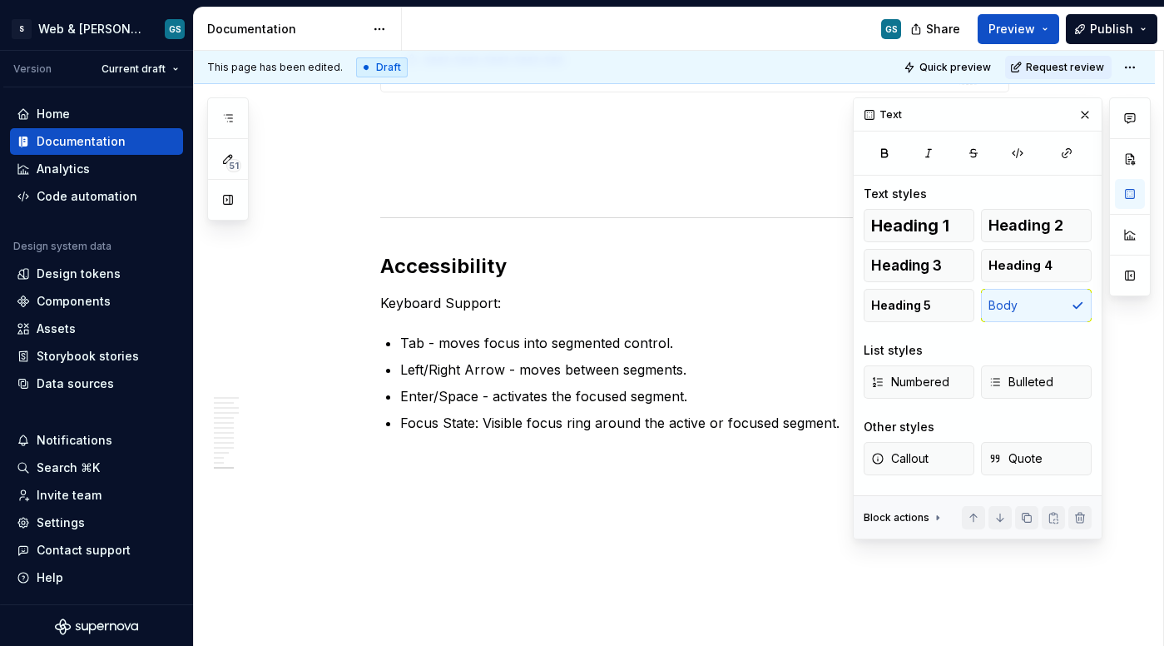
click at [410, 480] on p "Mobile responsive screen:" at bounding box center [694, 473] width 629 height 40
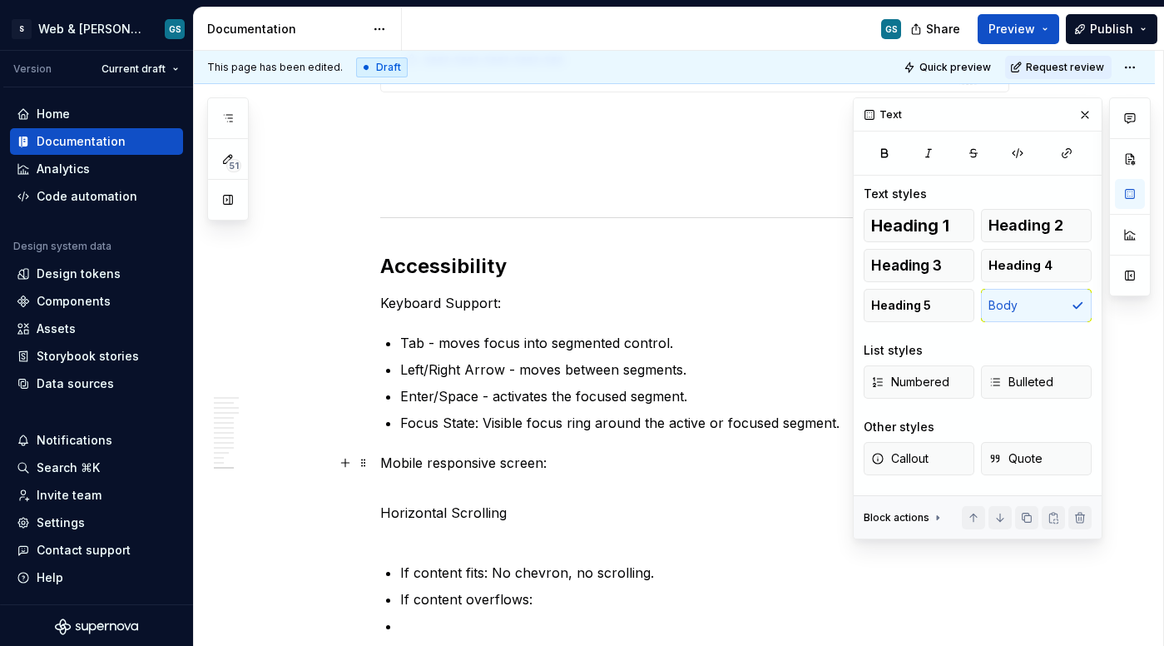
click at [400, 491] on p "Mobile responsive screen:" at bounding box center [694, 473] width 629 height 40
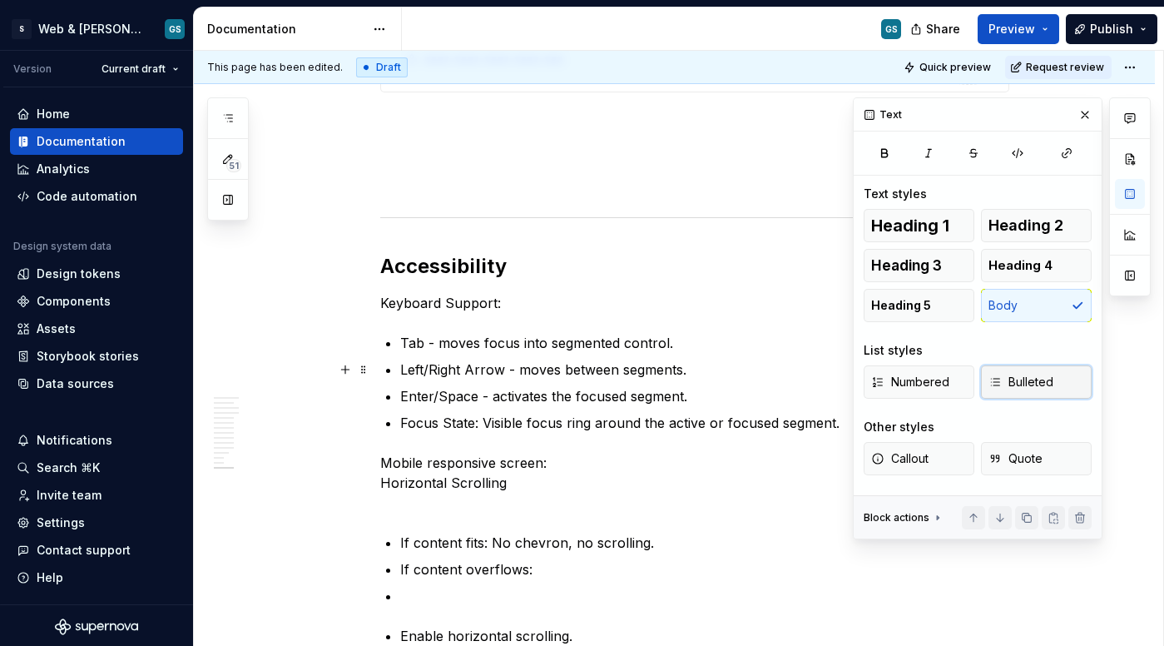
click at [1020, 380] on span "Bulleted" at bounding box center [1021, 382] width 65 height 17
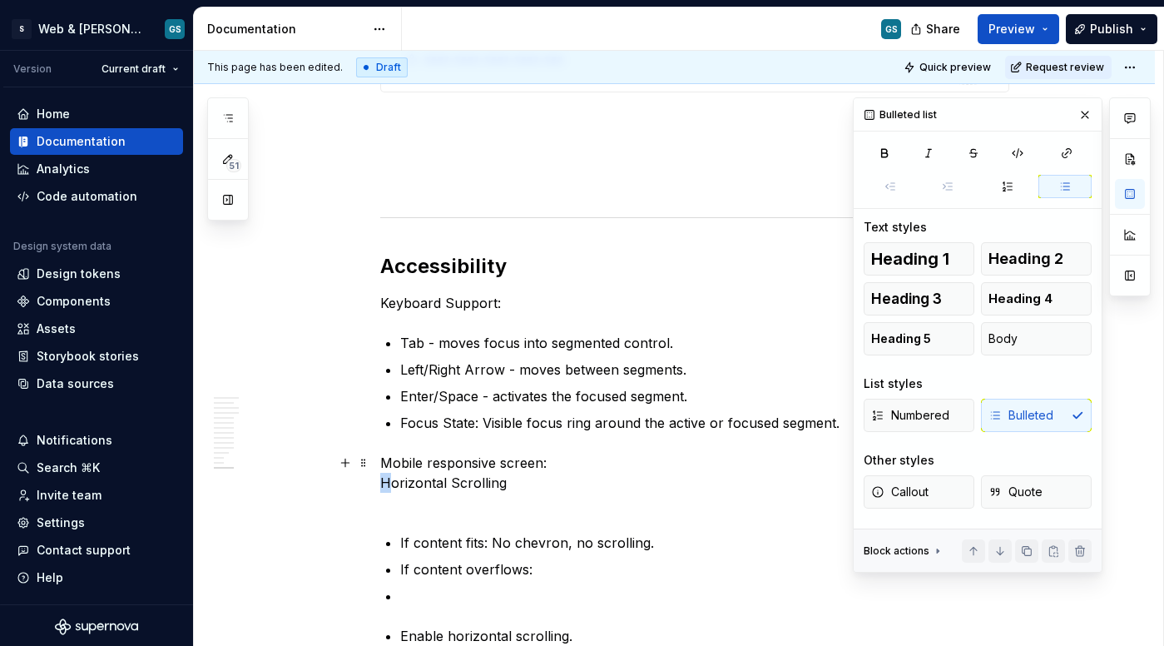
drag, startPoint x: 385, startPoint y: 488, endPoint x: 378, endPoint y: 480, distance: 10.6
click at [381, 484] on p "Mobile responsive screen: Horizontal Scrolling" at bounding box center [694, 483] width 629 height 60
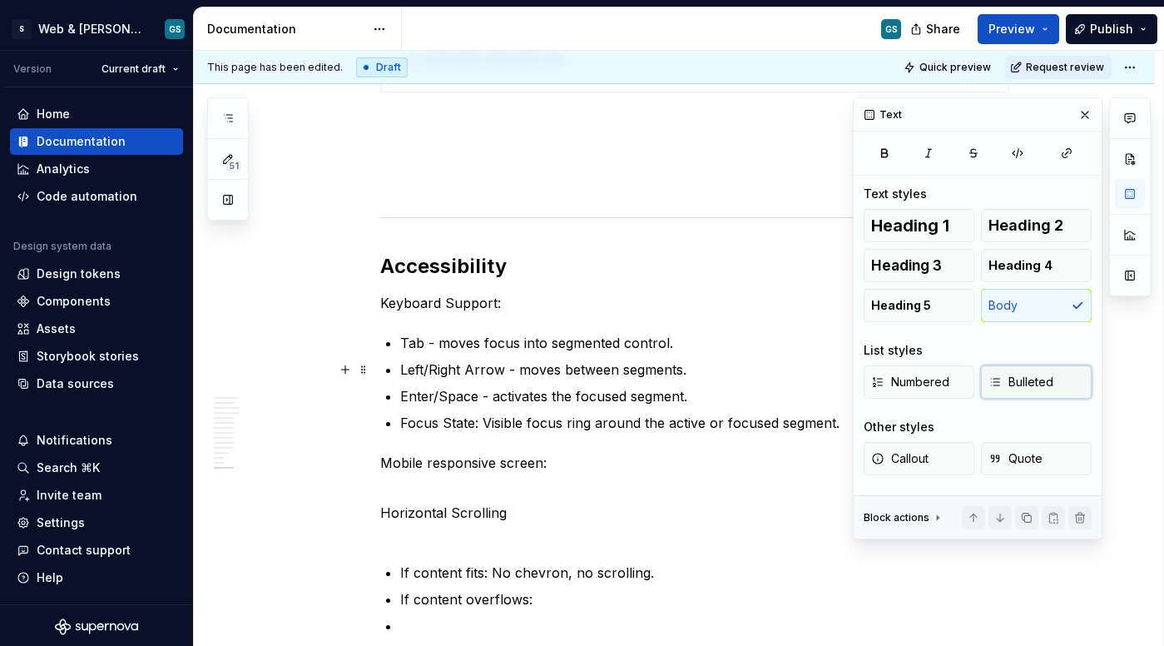
click at [1019, 383] on span "Bulleted" at bounding box center [1021, 382] width 65 height 17
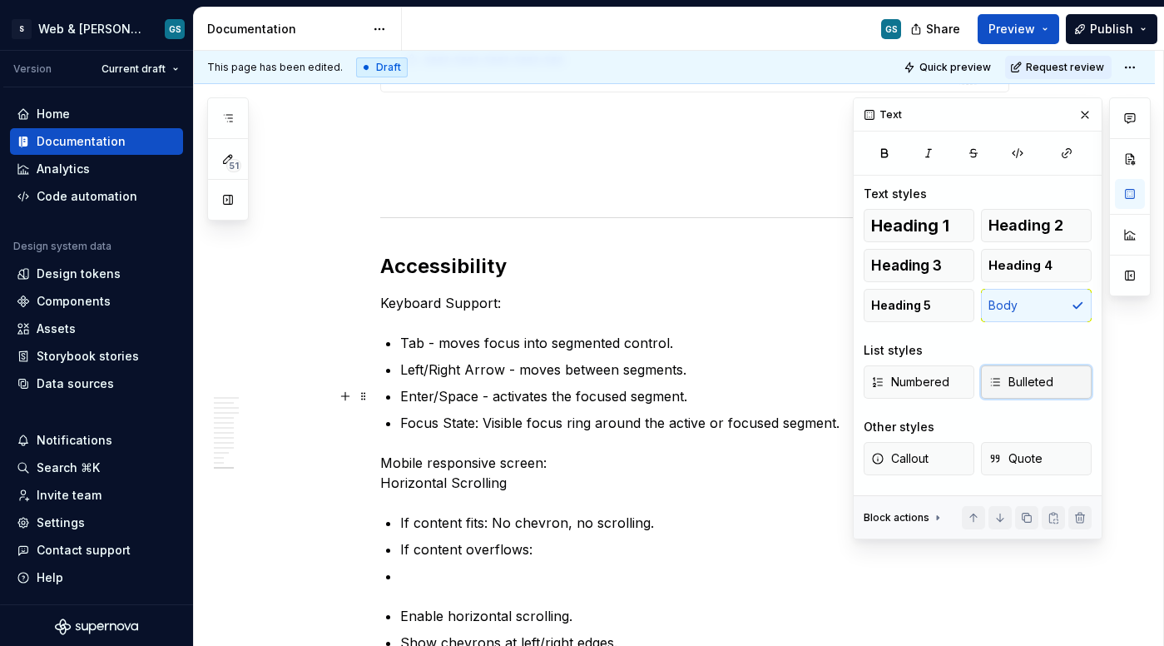
click at [1040, 387] on span "Bulleted" at bounding box center [1021, 382] width 65 height 17
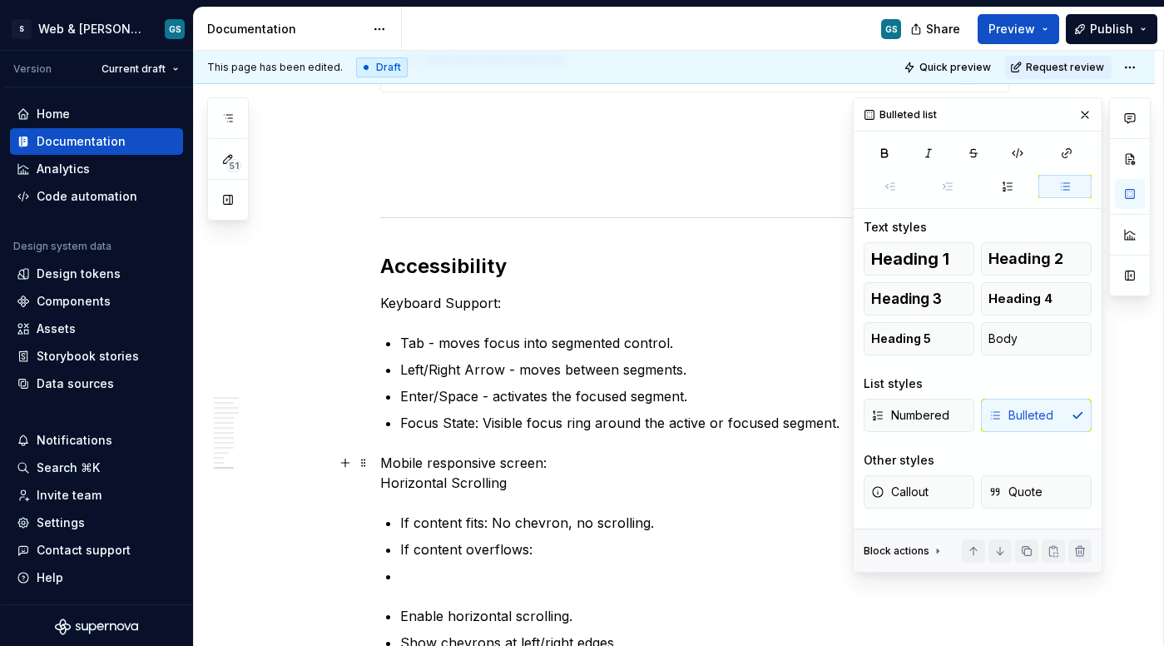
click at [382, 487] on p "Mobile responsive screen: Horizontal Scrolling" at bounding box center [694, 473] width 629 height 40
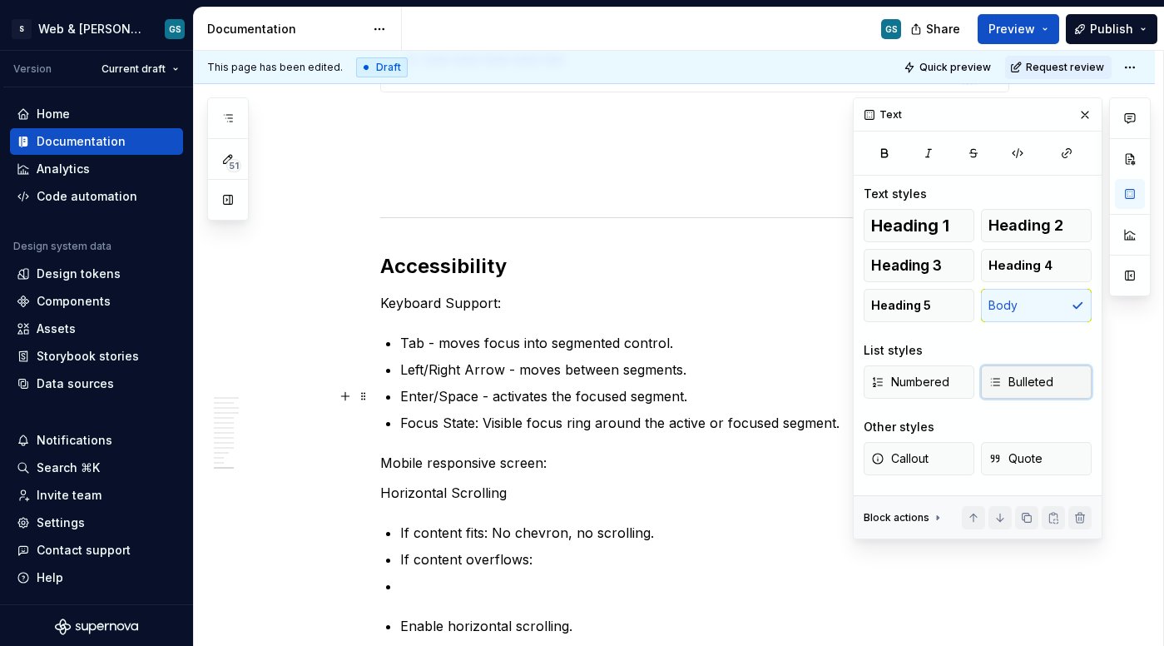
click at [1052, 388] on span "Bulleted" at bounding box center [1021, 382] width 65 height 17
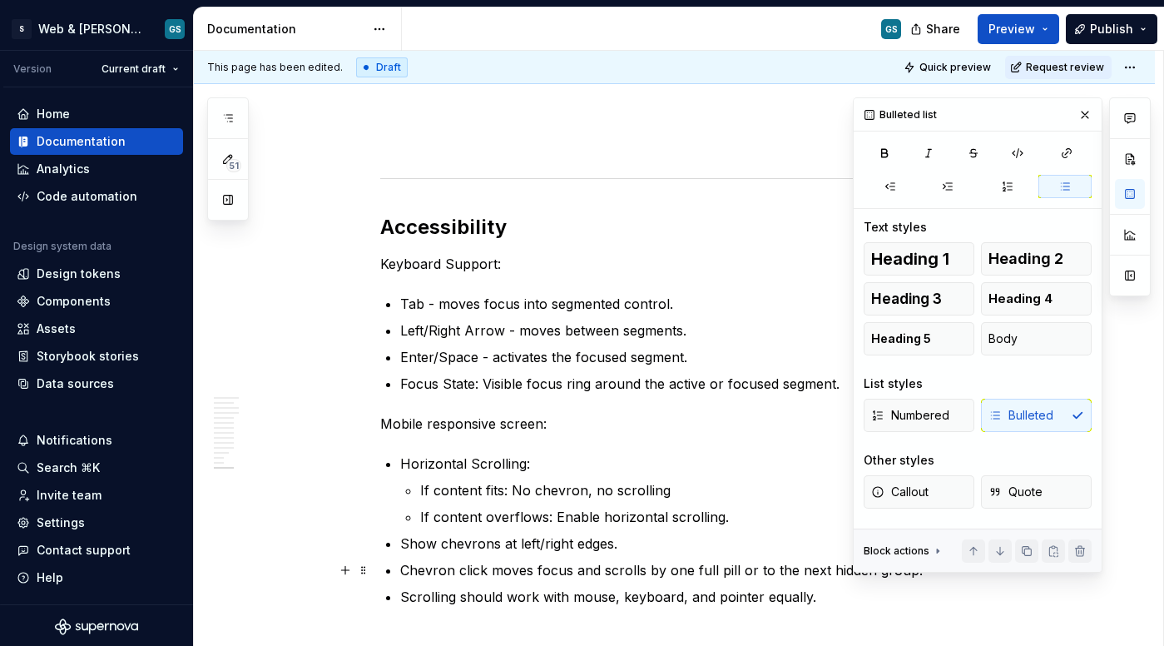
scroll to position [3984, 0]
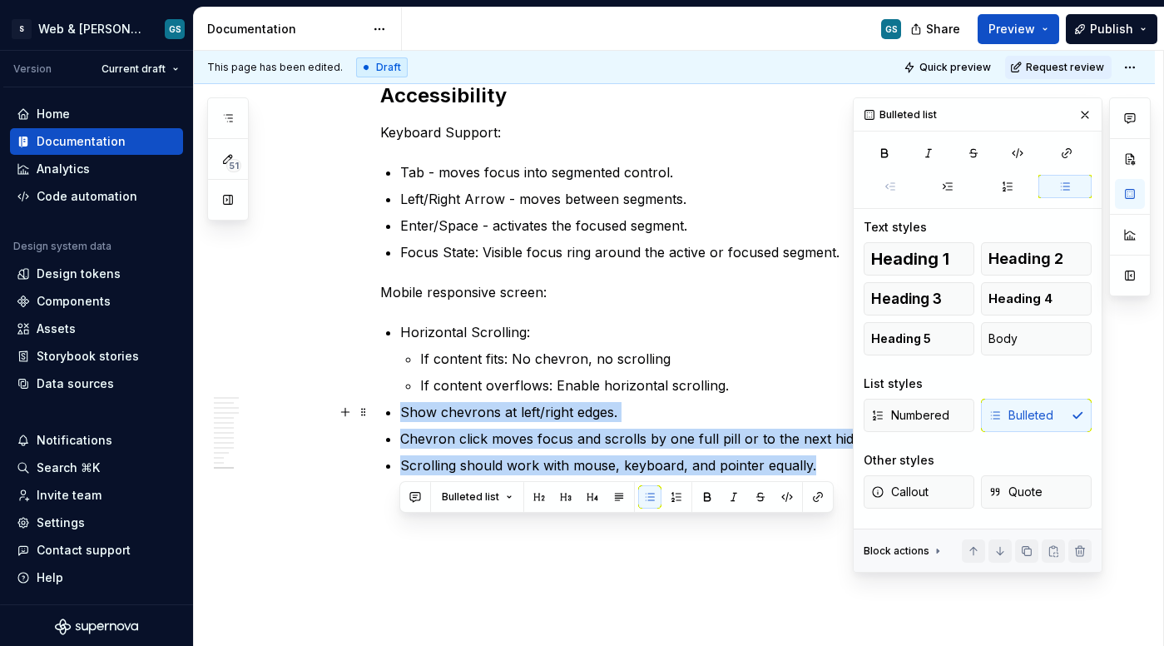
scroll to position [4142, 0]
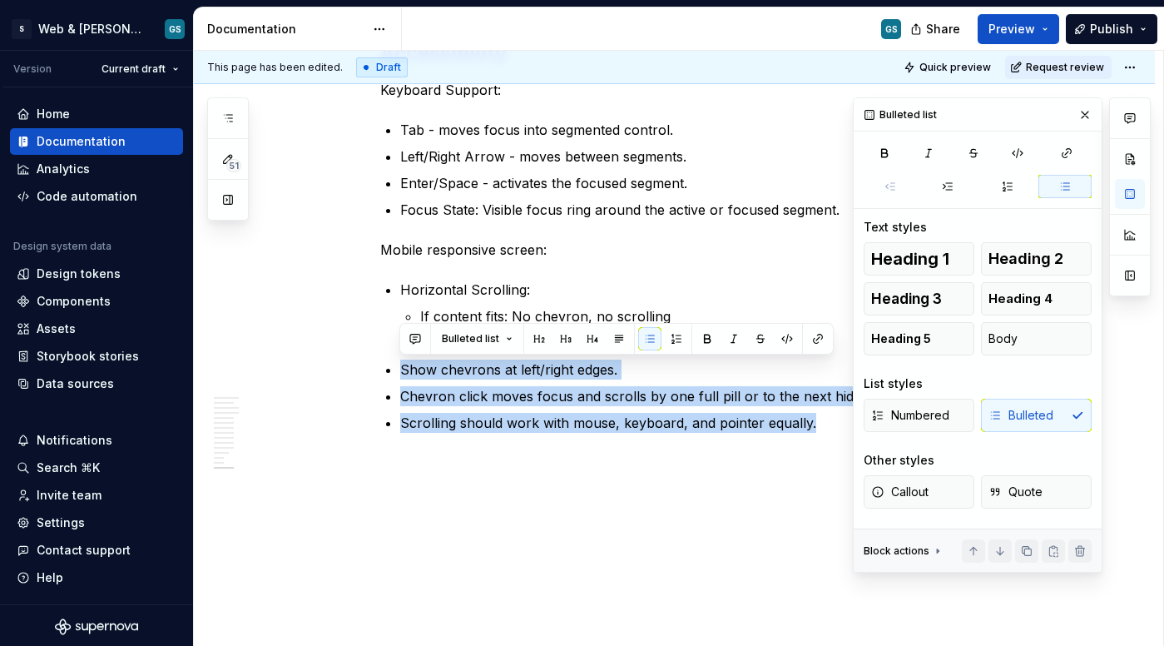
drag, startPoint x: 400, startPoint y: 525, endPoint x: 787, endPoint y: 510, distance: 387.3
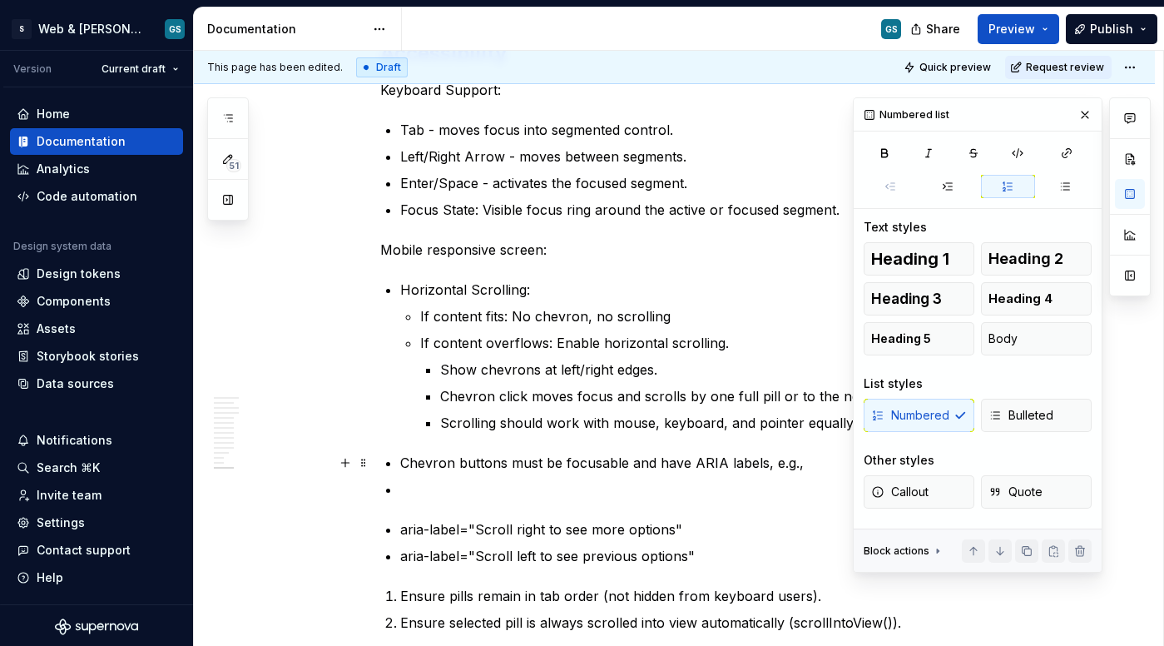
click at [427, 491] on p at bounding box center [704, 489] width 609 height 20
click at [428, 487] on p at bounding box center [704, 489] width 609 height 20
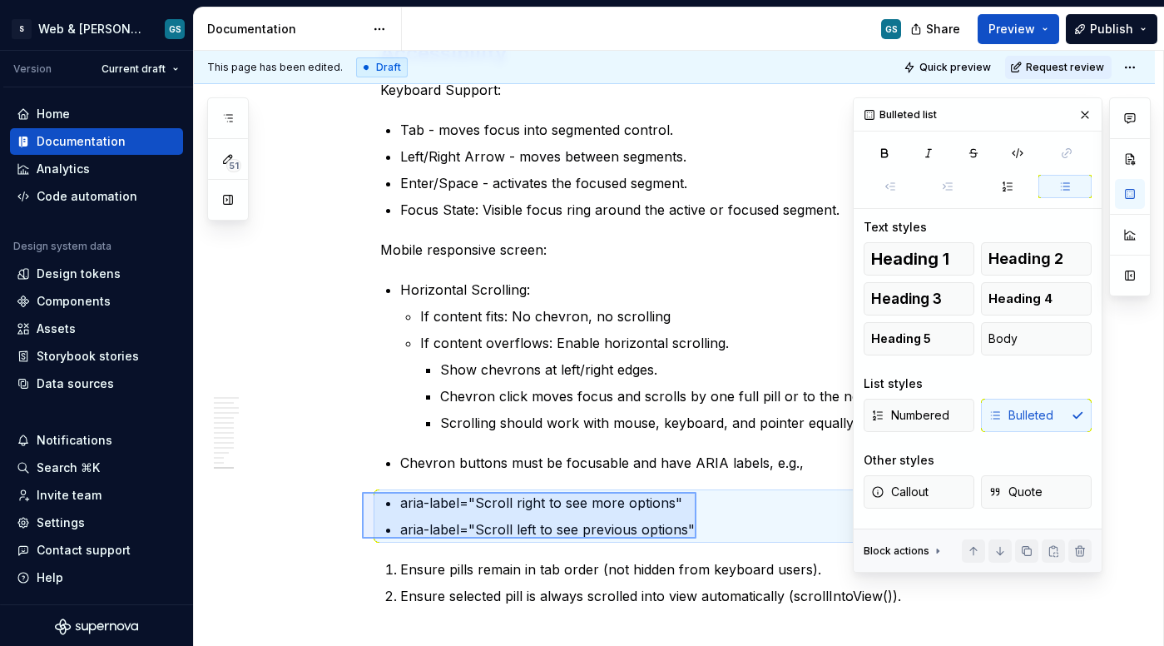
drag, startPoint x: 362, startPoint y: 492, endPoint x: 707, endPoint y: 539, distance: 347.7
click at [707, 539] on div "**********" at bounding box center [679, 349] width 970 height 596
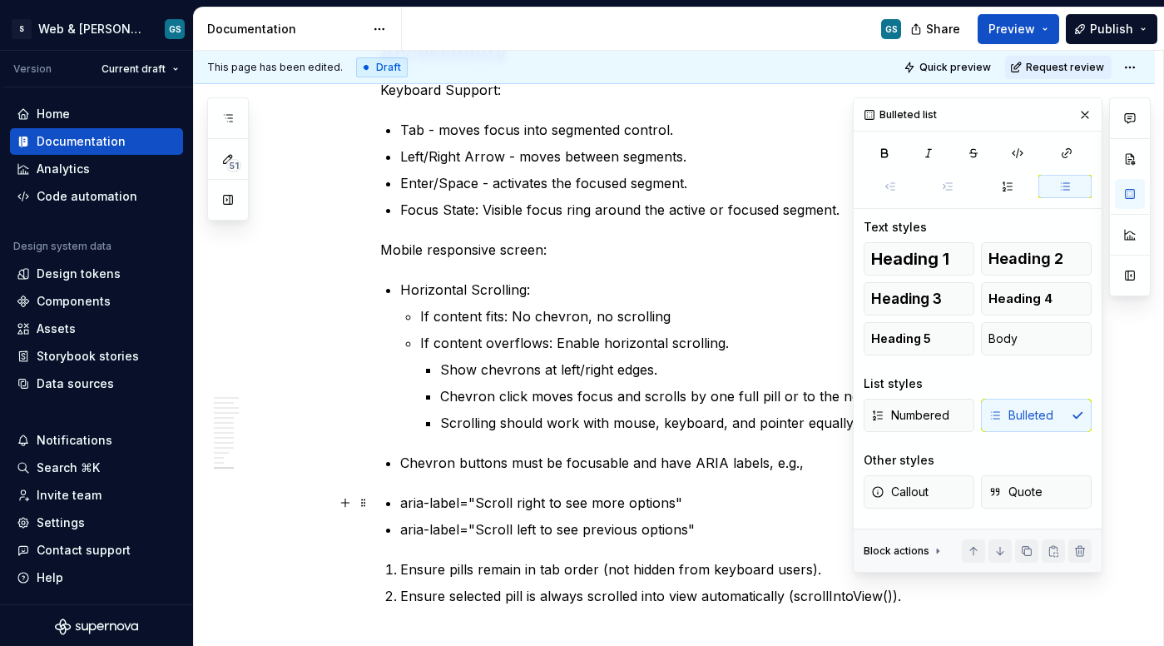
click at [400, 500] on p "aria-label="Scroll right to see more options"" at bounding box center [704, 503] width 609 height 20
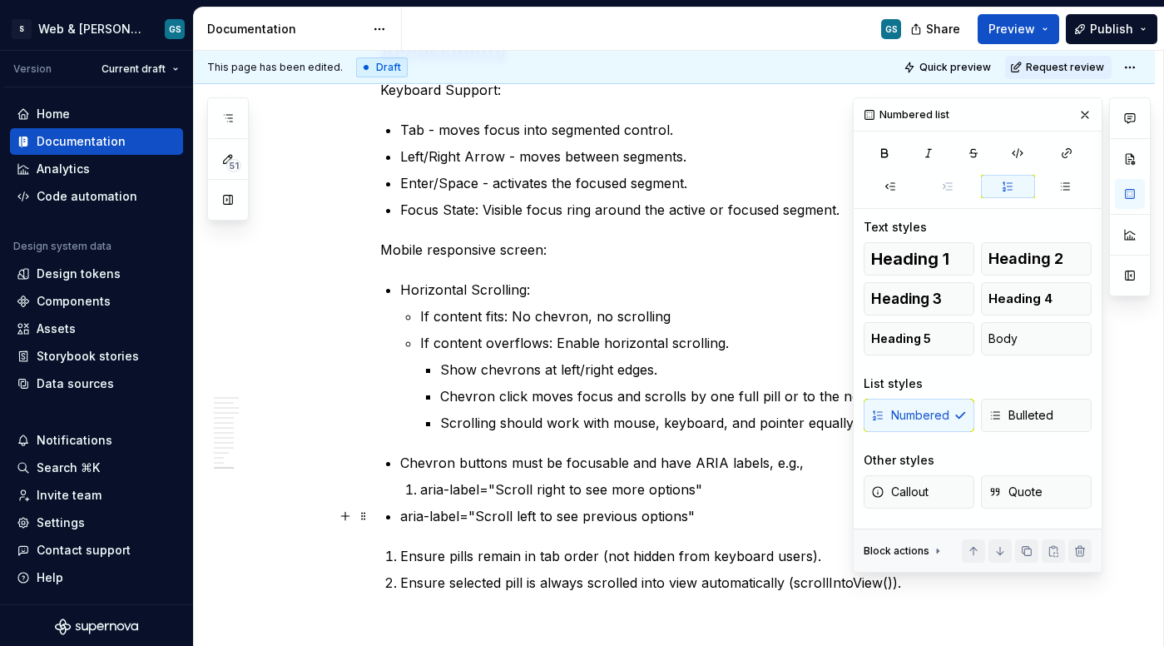
click at [400, 517] on p "aria-label="Scroll left to see previous options"" at bounding box center [704, 516] width 609 height 20
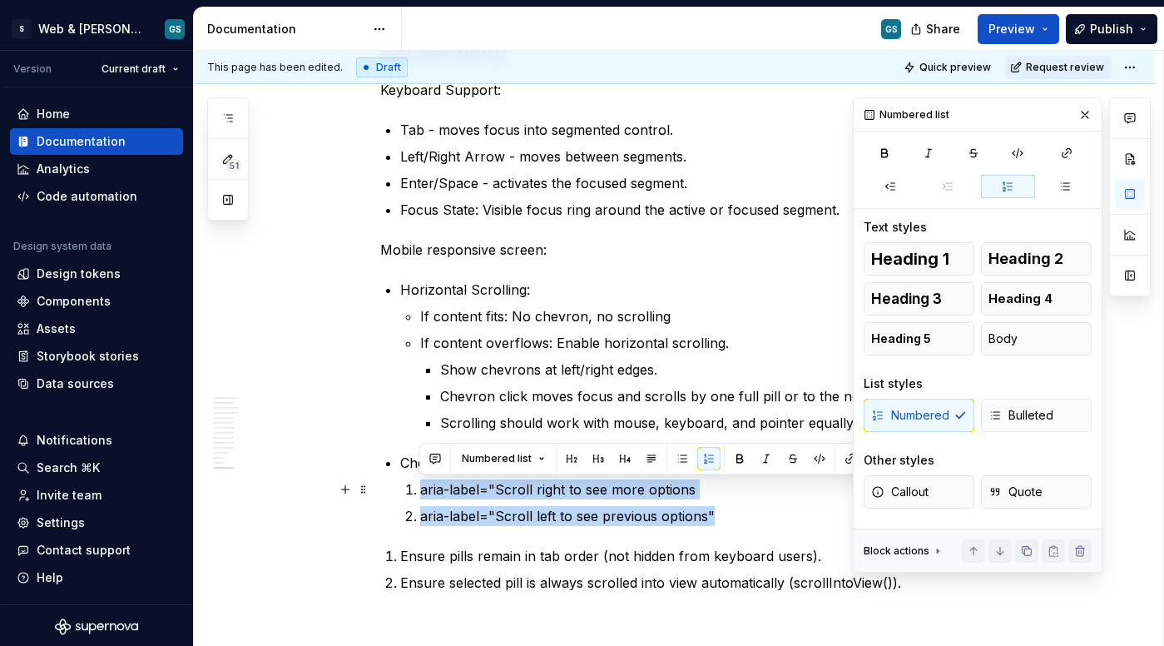
drag, startPoint x: 724, startPoint y: 514, endPoint x: 384, endPoint y: 484, distance: 341.7
click at [1022, 414] on span "Bulleted" at bounding box center [1021, 415] width 65 height 17
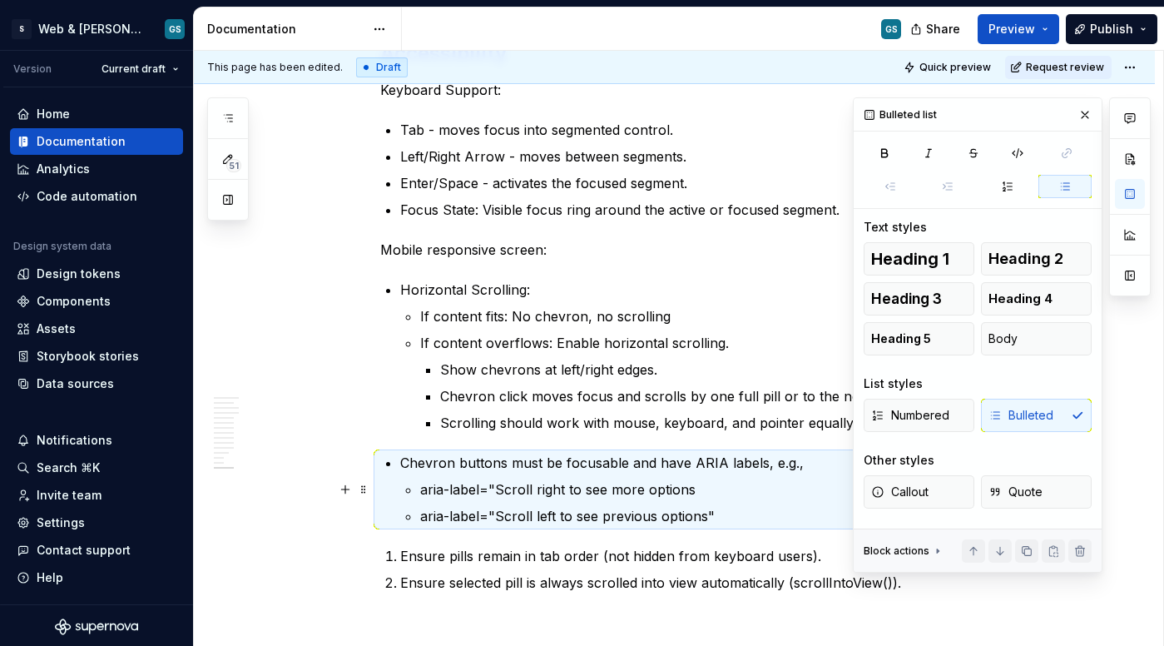
click at [475, 492] on p "aria-label="Scroll right to see more options" at bounding box center [714, 489] width 589 height 20
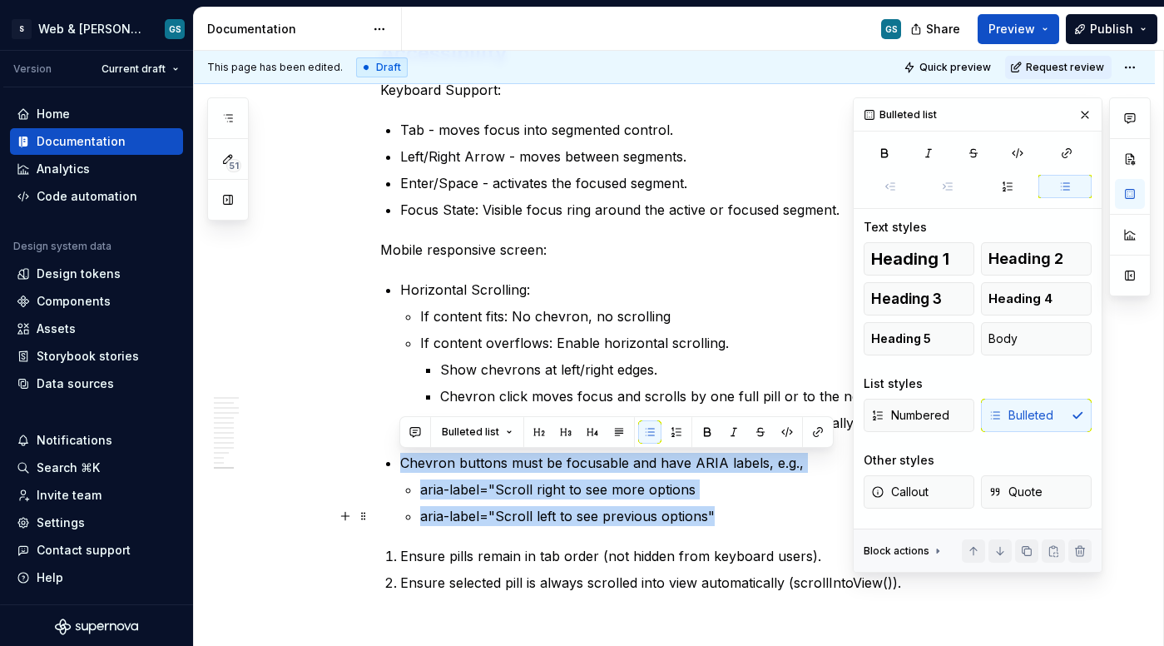
drag, startPoint x: 391, startPoint y: 460, endPoint x: 739, endPoint y: 518, distance: 352.6
click at [739, 518] on li "Chevron buttons must be focusable and have ARIA labels, e.g., aria-label="Scrol…" at bounding box center [704, 489] width 609 height 73
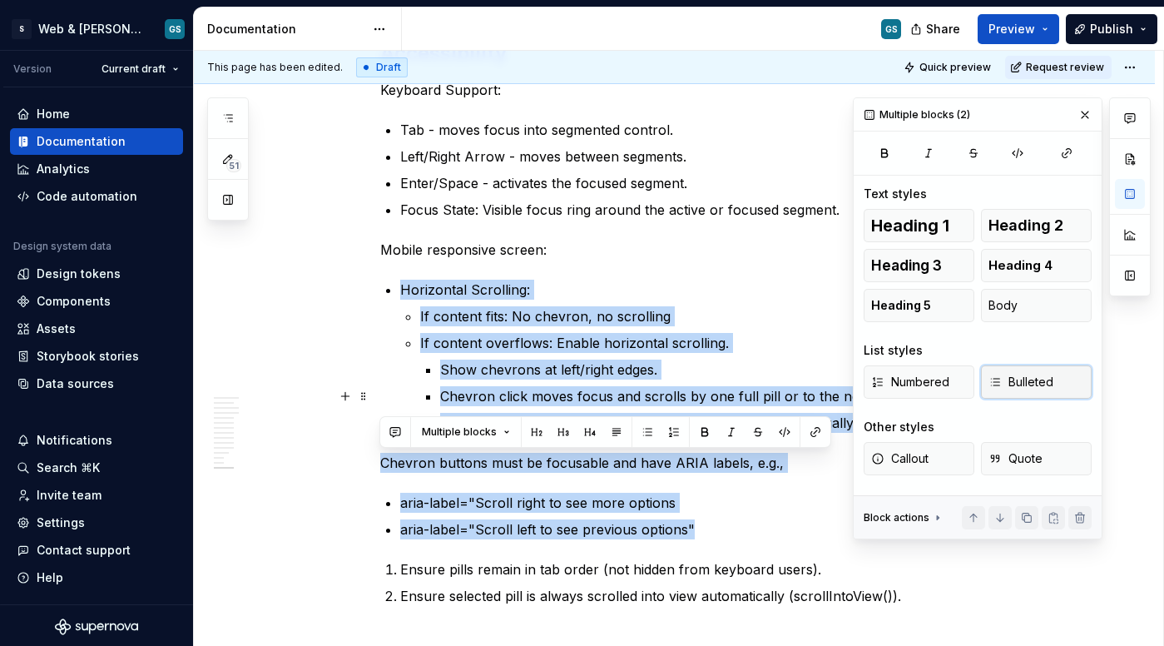
click at [1030, 382] on span "Bulleted" at bounding box center [1021, 382] width 65 height 17
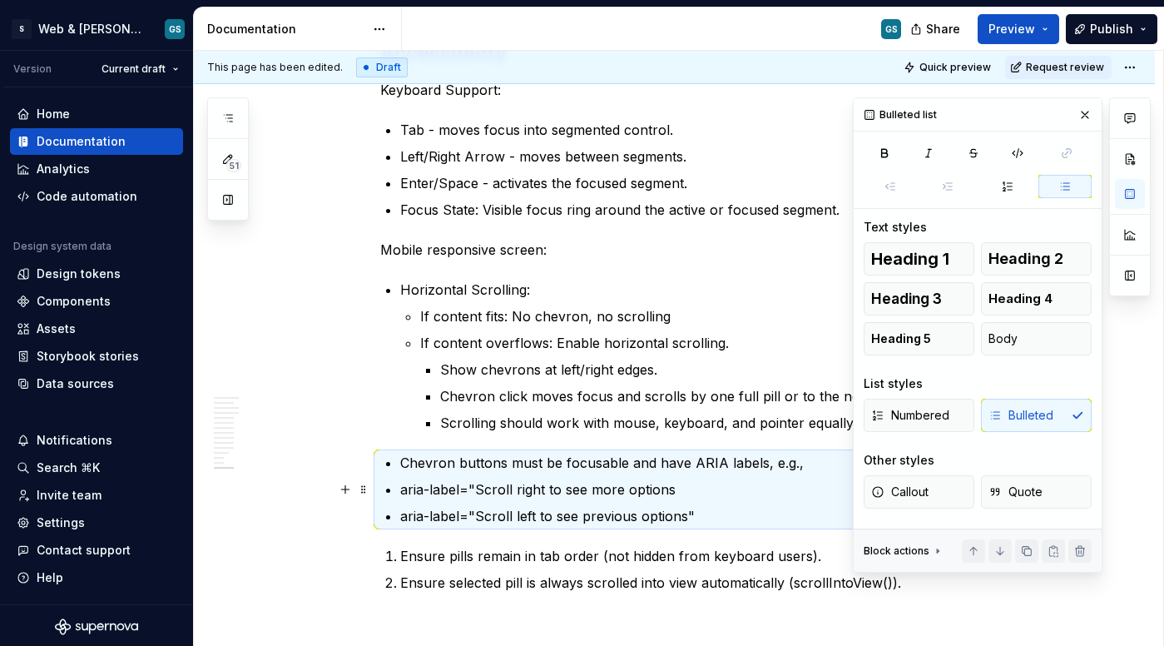
click at [425, 484] on p "aria-label="Scroll right to see more options" at bounding box center [704, 489] width 609 height 20
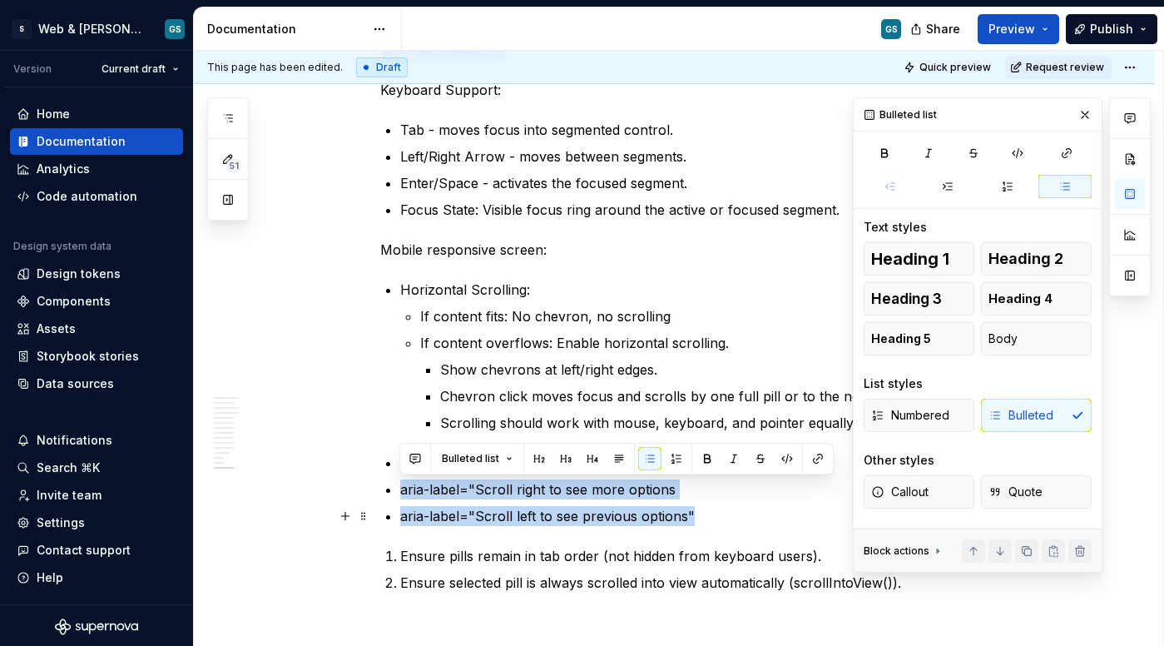
drag, startPoint x: 400, startPoint y: 486, endPoint x: 710, endPoint y: 515, distance: 311.0
click at [710, 515] on ul "Chevron buttons must be focusable and have ARIA labels, e.g., aria-label="Scrol…" at bounding box center [704, 489] width 609 height 73
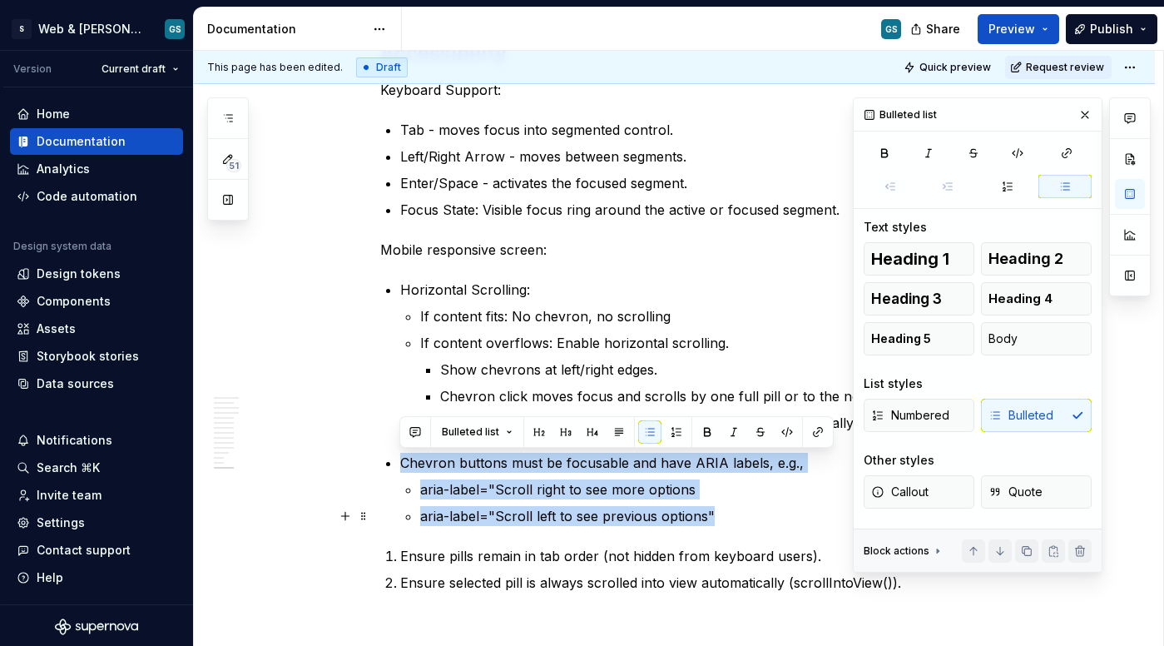
drag, startPoint x: 388, startPoint y: 459, endPoint x: 721, endPoint y: 519, distance: 338.4
click at [721, 519] on li "Chevron buttons must be focusable and have ARIA labels, e.g., aria-label="Scrol…" at bounding box center [704, 489] width 609 height 73
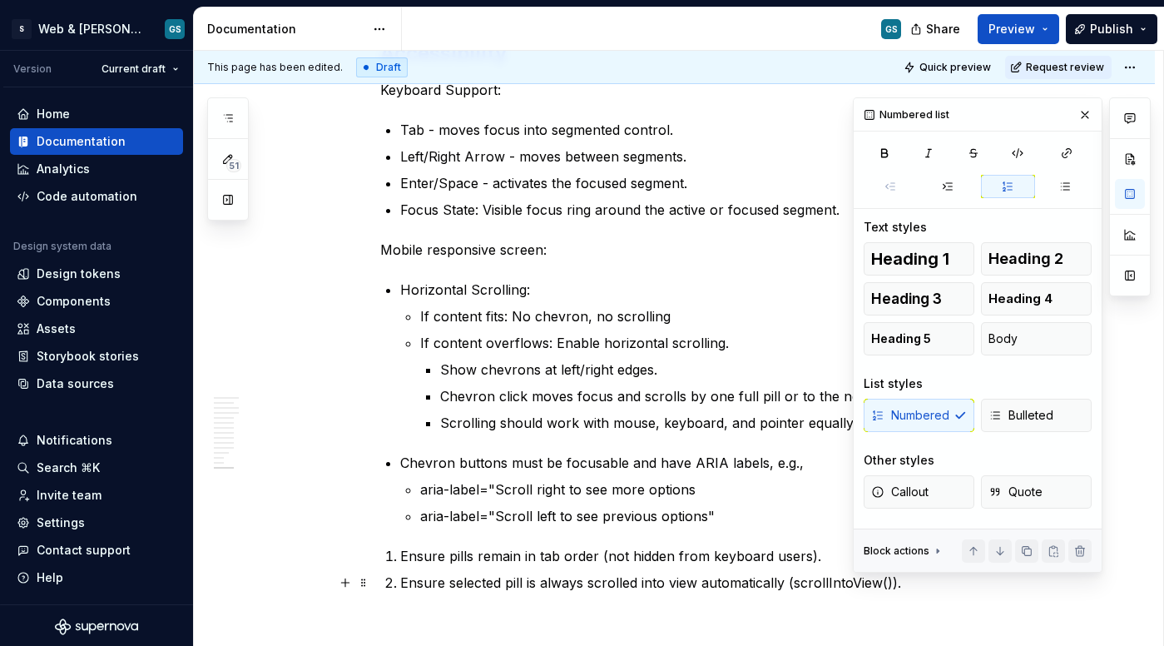
click at [449, 573] on p "Ensure selected pill is always scrolled into view automatically (scrollIntoView…" at bounding box center [704, 583] width 609 height 20
click at [400, 553] on li "Ensure pills remain in tab order (not hidden from keyboard users)." at bounding box center [704, 556] width 609 height 20
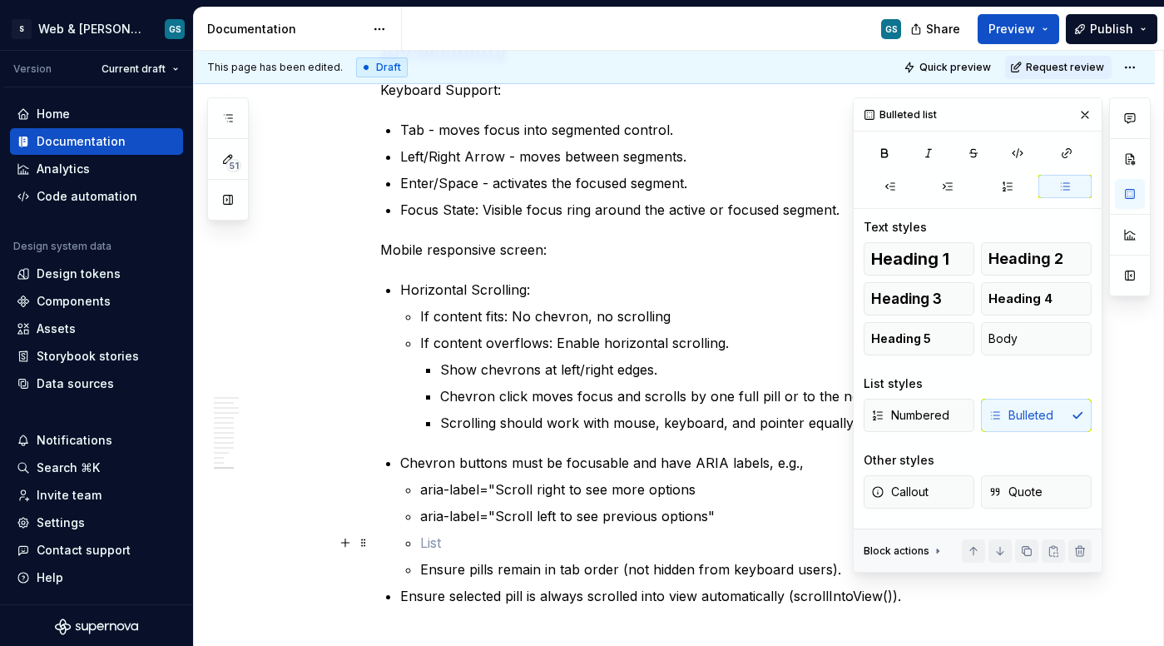
click at [427, 538] on p at bounding box center [714, 543] width 589 height 20
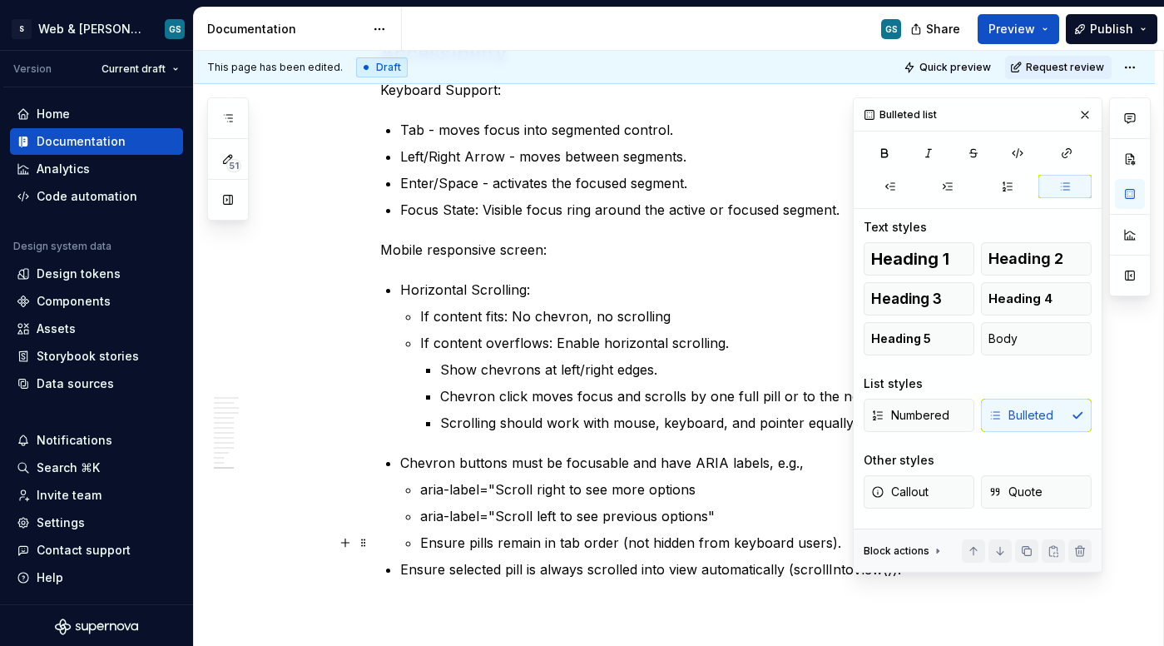
click at [561, 541] on p "Ensure pills remain in tab order (not hidden from keyboard users)." at bounding box center [714, 543] width 589 height 20
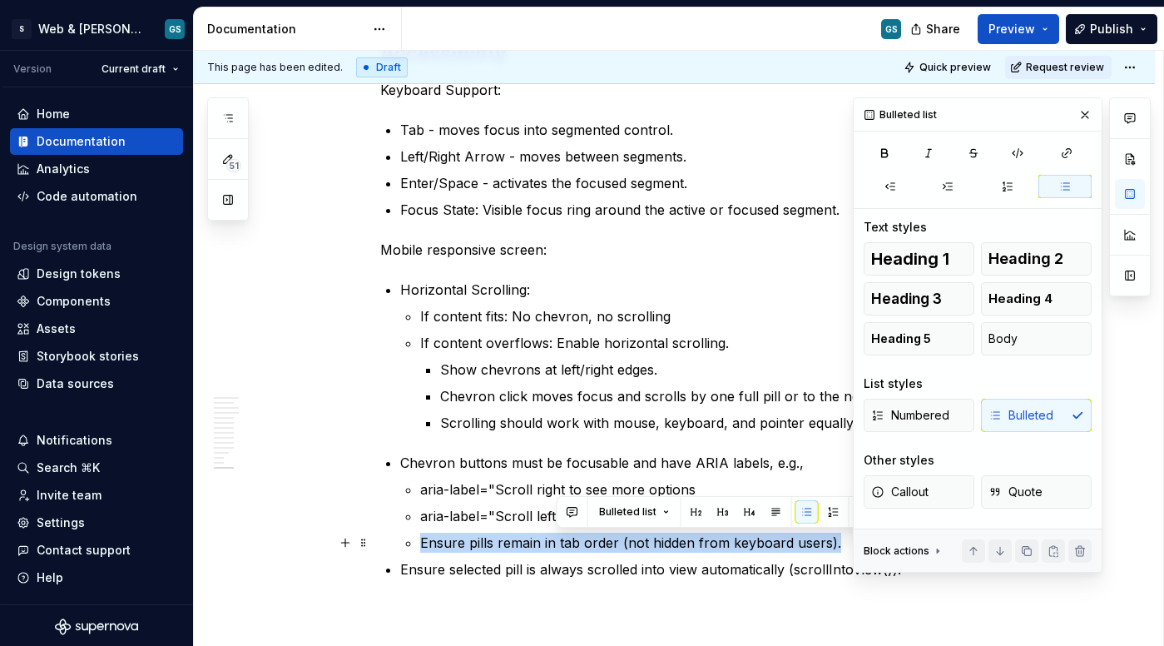
click at [561, 541] on p "Ensure pills remain in tab order (not hidden from keyboard users)." at bounding box center [714, 543] width 589 height 20
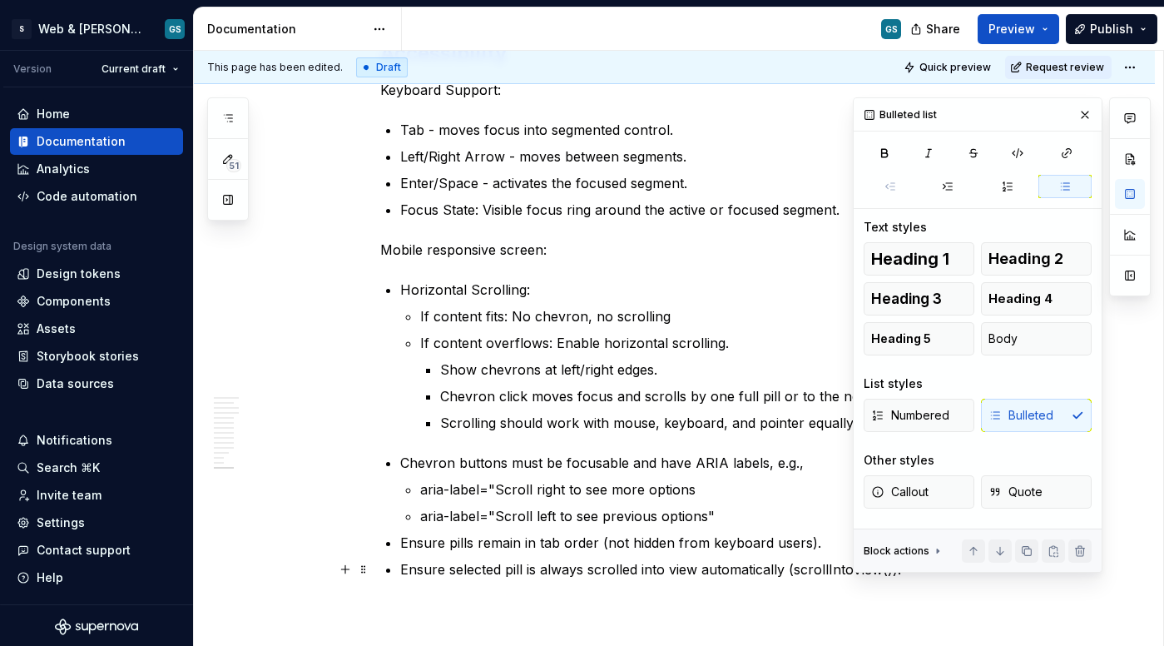
click at [470, 569] on p "Ensure selected pill is always scrolled into view automatically (scrollIntoView…" at bounding box center [704, 569] width 609 height 20
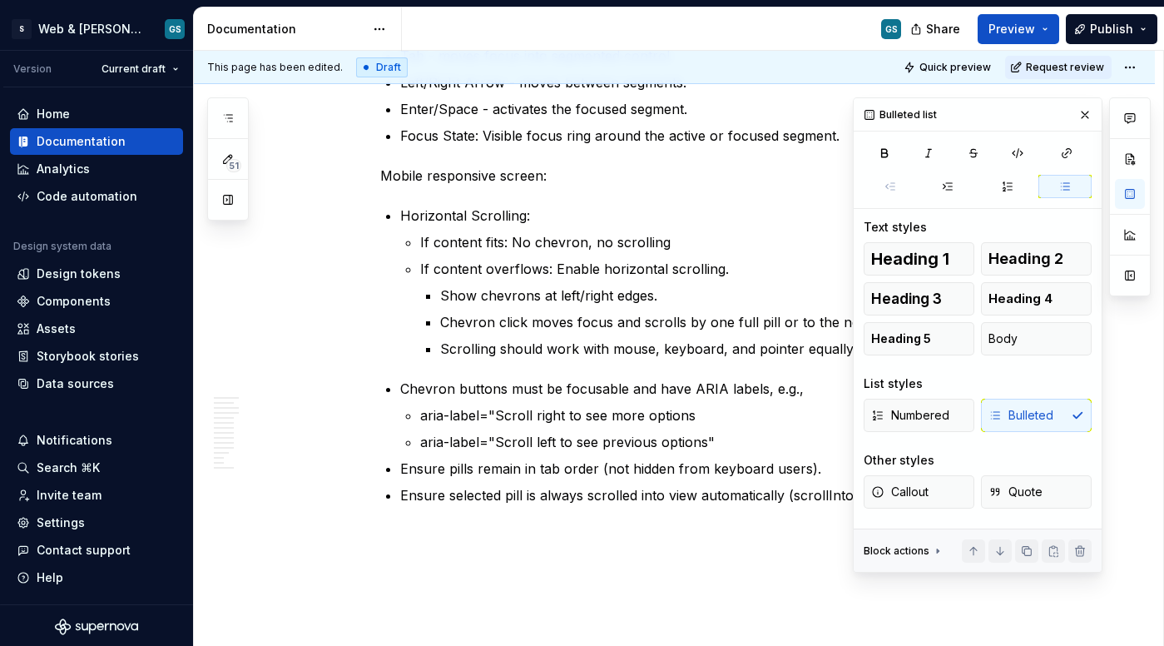
scroll to position [4228, 0]
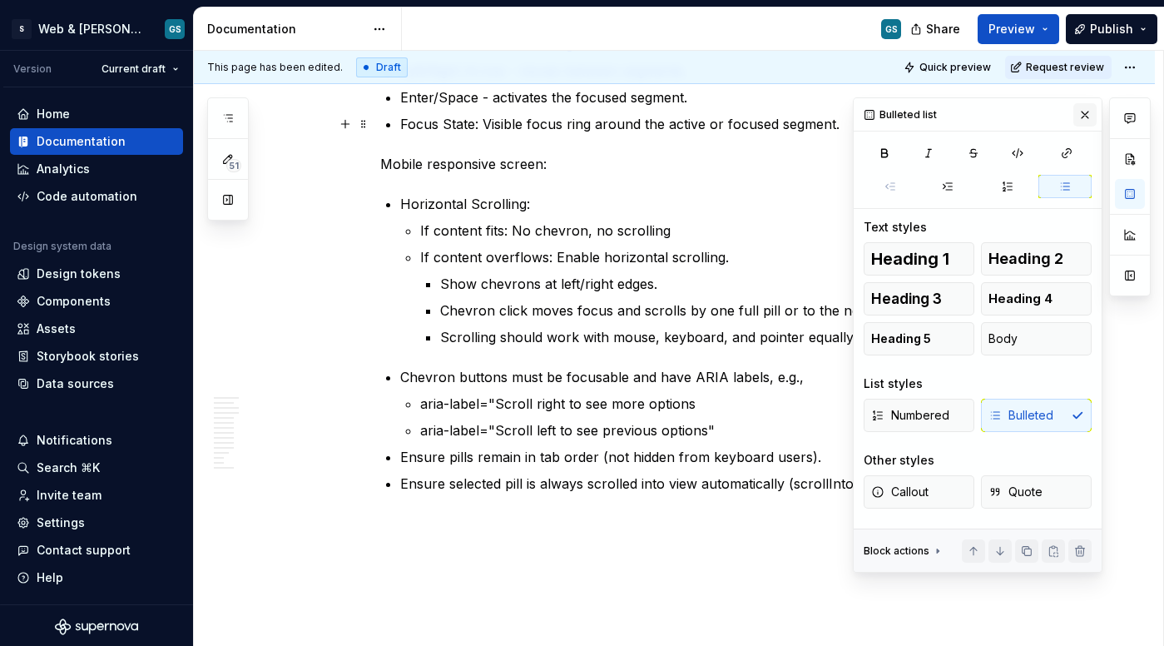
click at [1080, 117] on button "button" at bounding box center [1085, 114] width 23 height 23
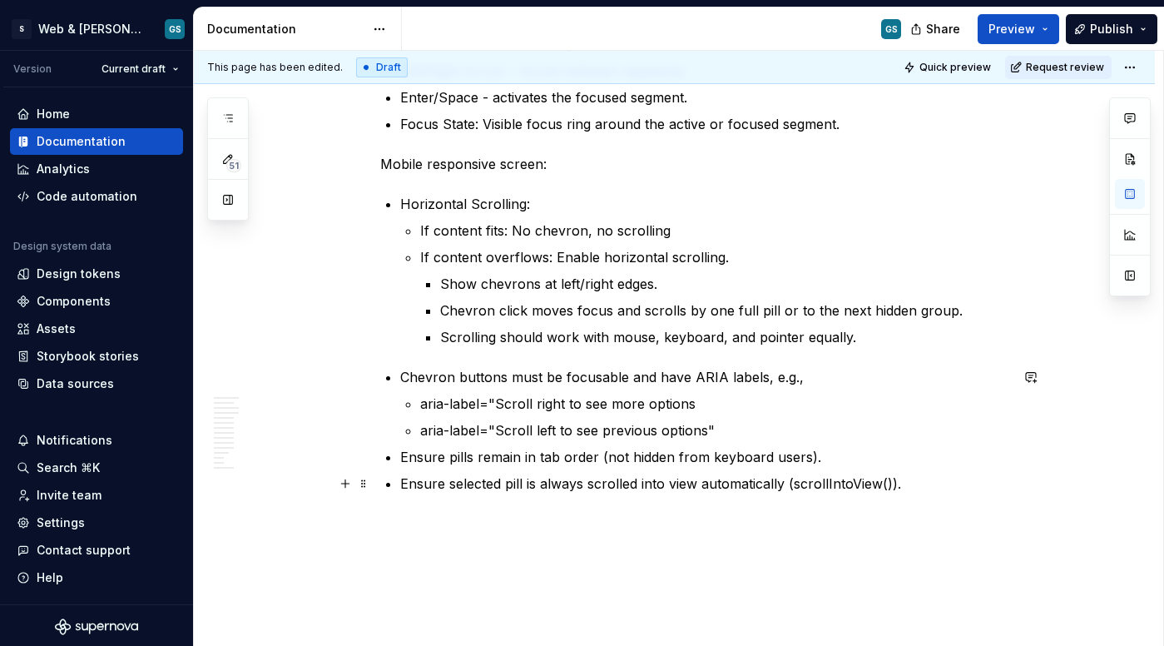
click at [888, 484] on p "Ensure selected pill is always scrolled into view automatically (scrollIntoView…" at bounding box center [704, 484] width 609 height 20
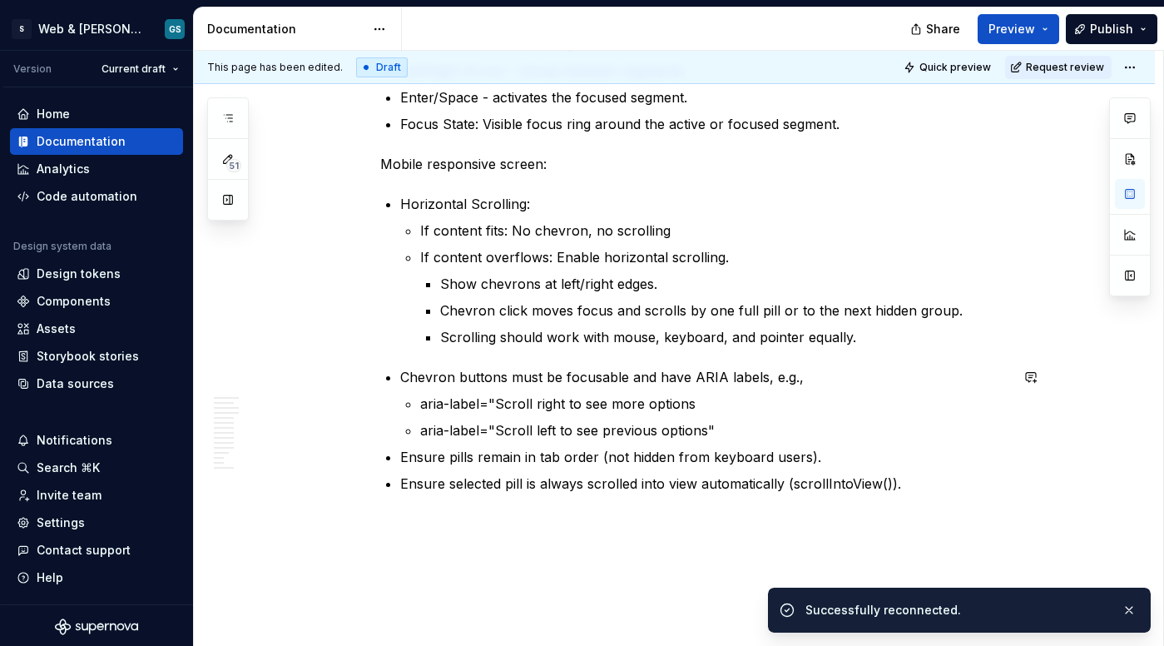
type textarea "*"
